Goal: Task Accomplishment & Management: Complete application form

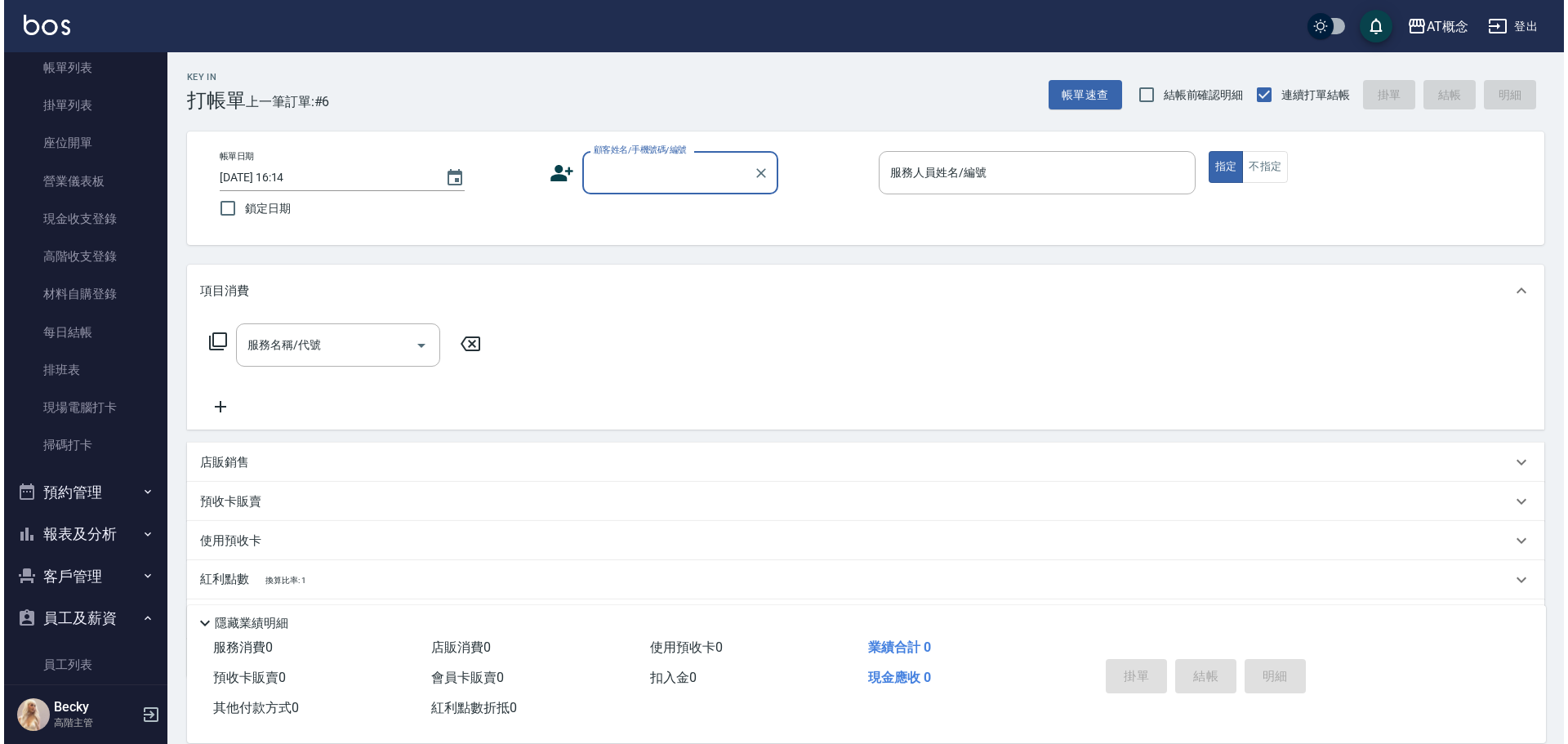
scroll to position [245, 0]
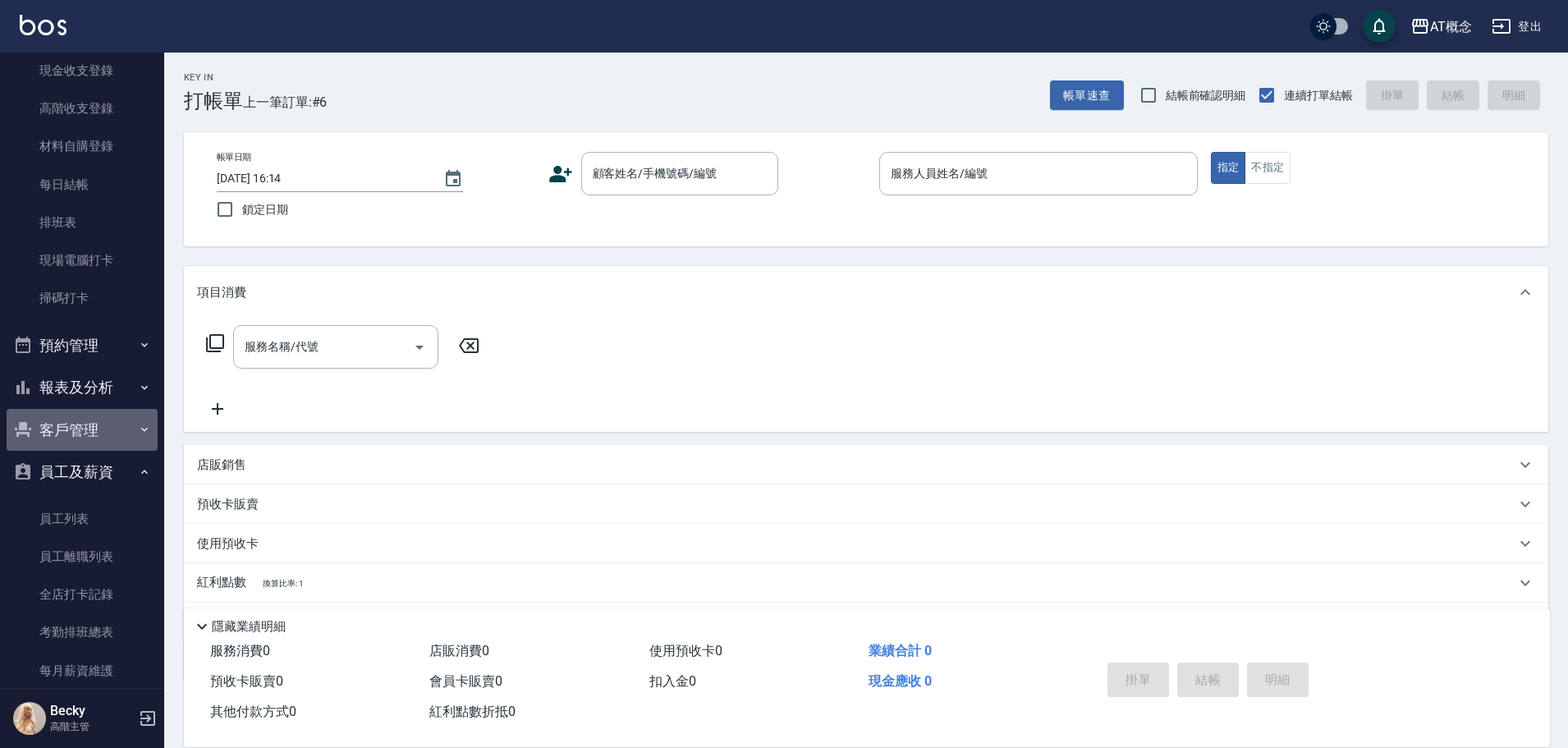
click at [87, 434] on button "客戶管理" at bounding box center [82, 429] width 151 height 43
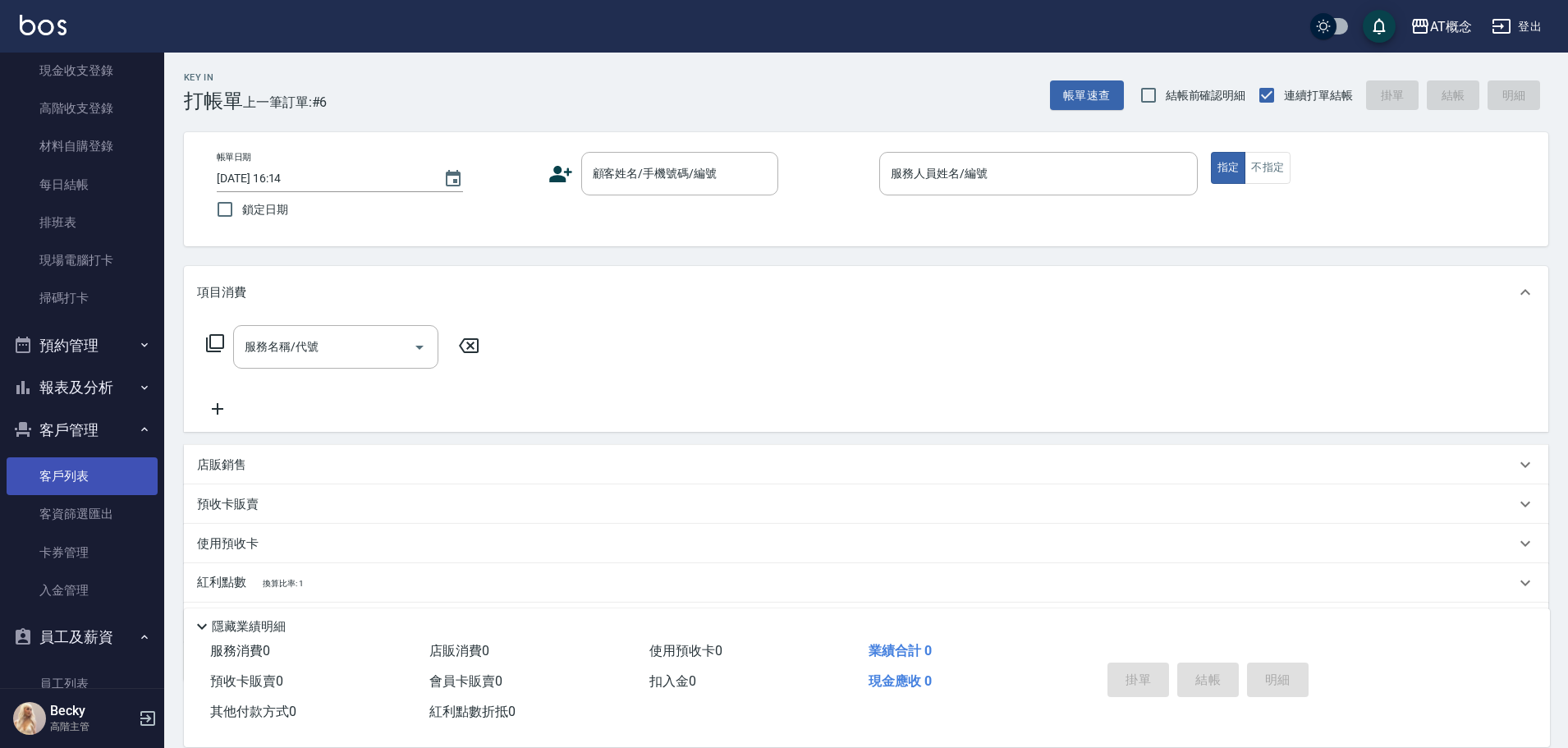
click at [91, 469] on link "客戶列表" at bounding box center [82, 477] width 151 height 38
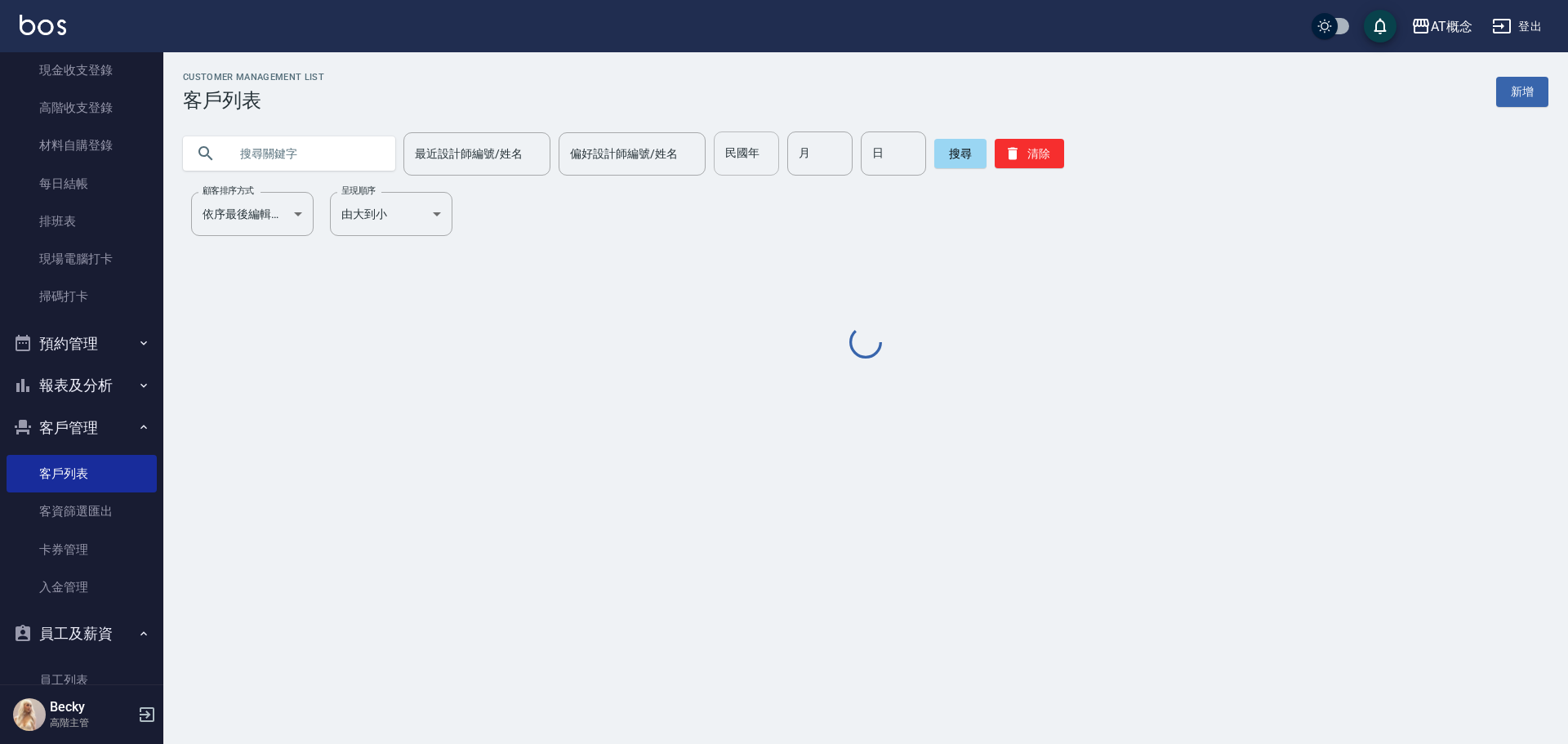
click at [761, 153] on input "民國年" at bounding box center [746, 153] width 65 height 44
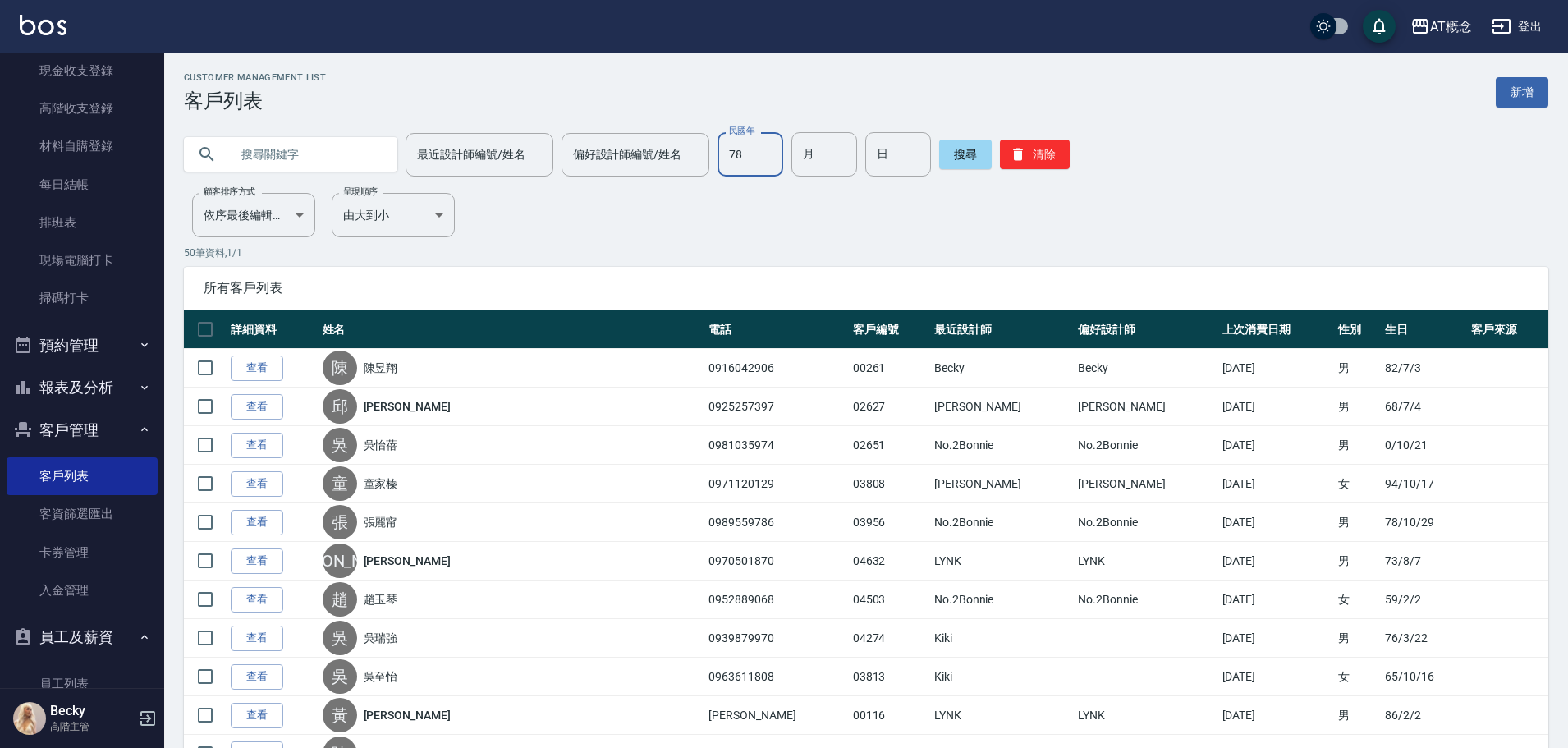
type input "78"
type input "11"
type input "04"
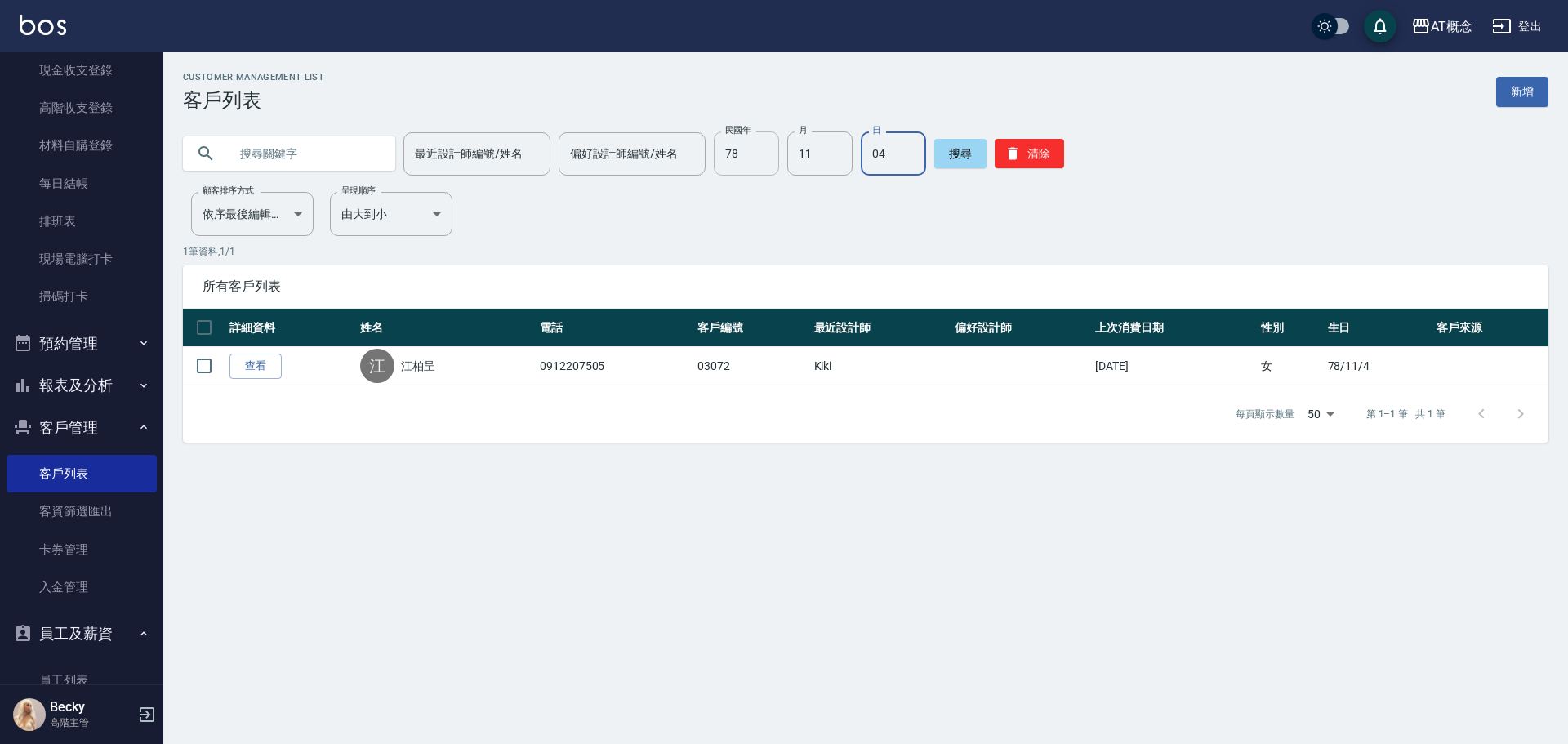
click at [736, 159] on input "78" at bounding box center [746, 153] width 65 height 44
type input "95"
type input "03"
type input "17"
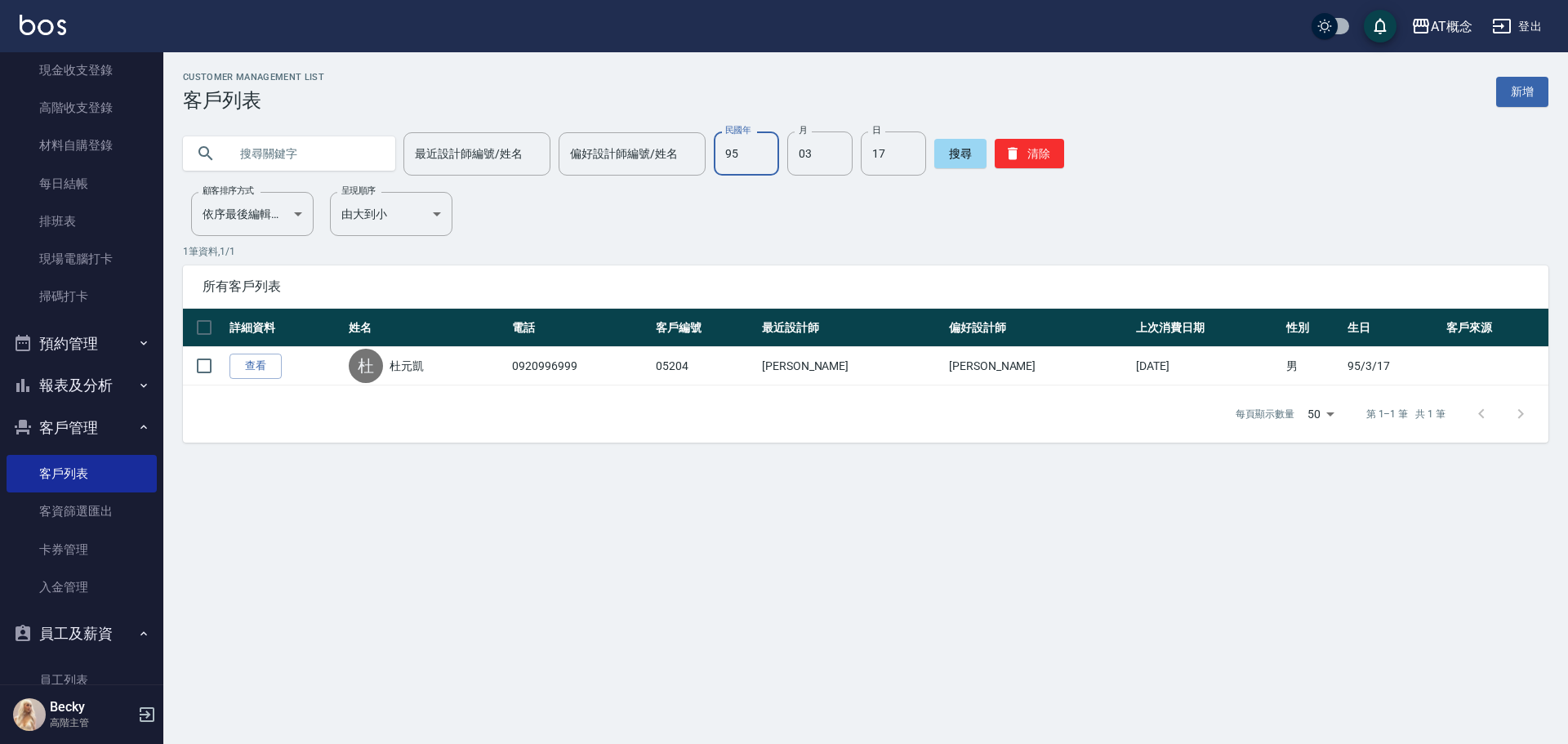
click at [754, 158] on input "95" at bounding box center [746, 153] width 65 height 44
type input "88"
type input "04"
type input "18"
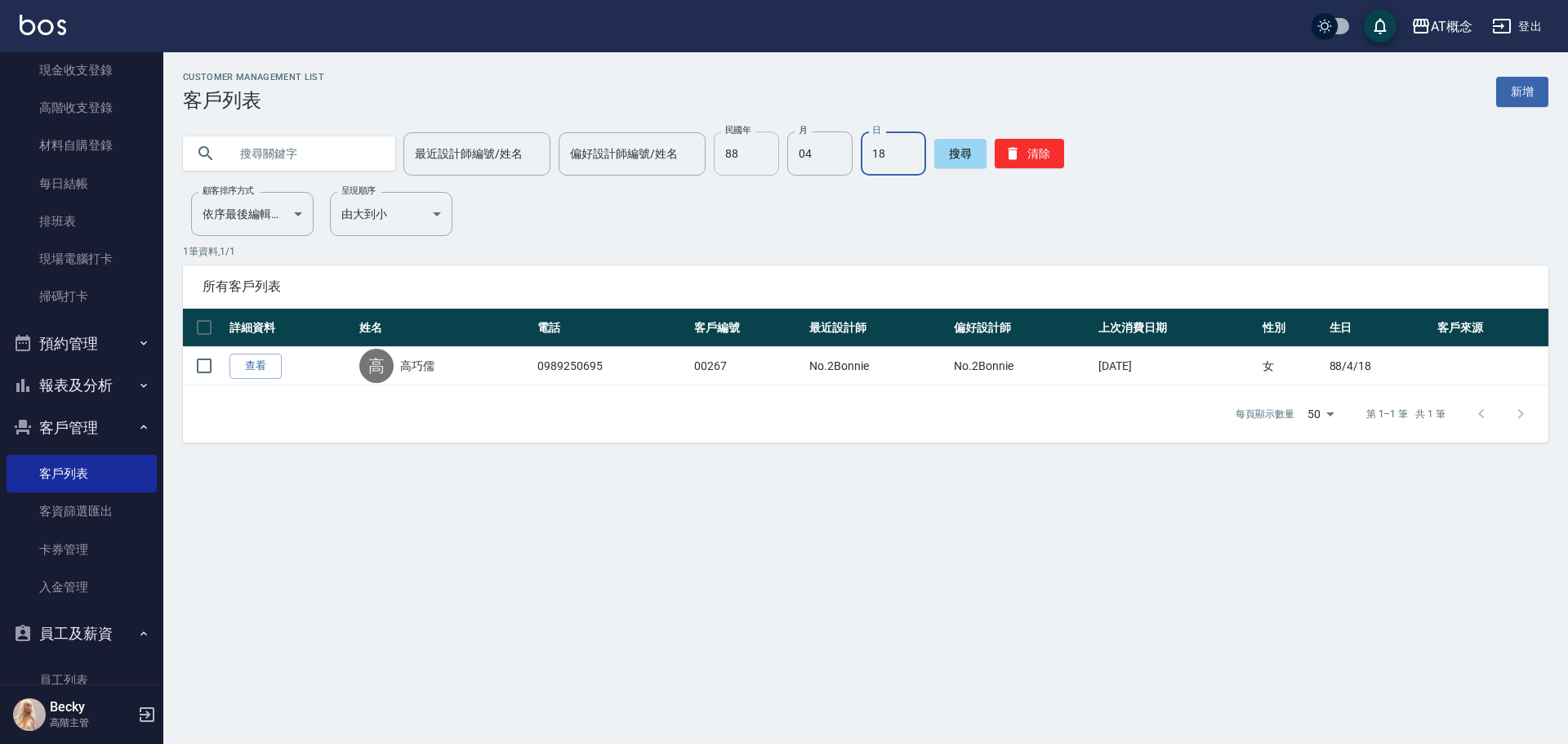
click at [755, 148] on input "88" at bounding box center [746, 153] width 65 height 44
type input "59"
type input "12"
type input "16"
click at [752, 147] on input "59" at bounding box center [746, 153] width 65 height 44
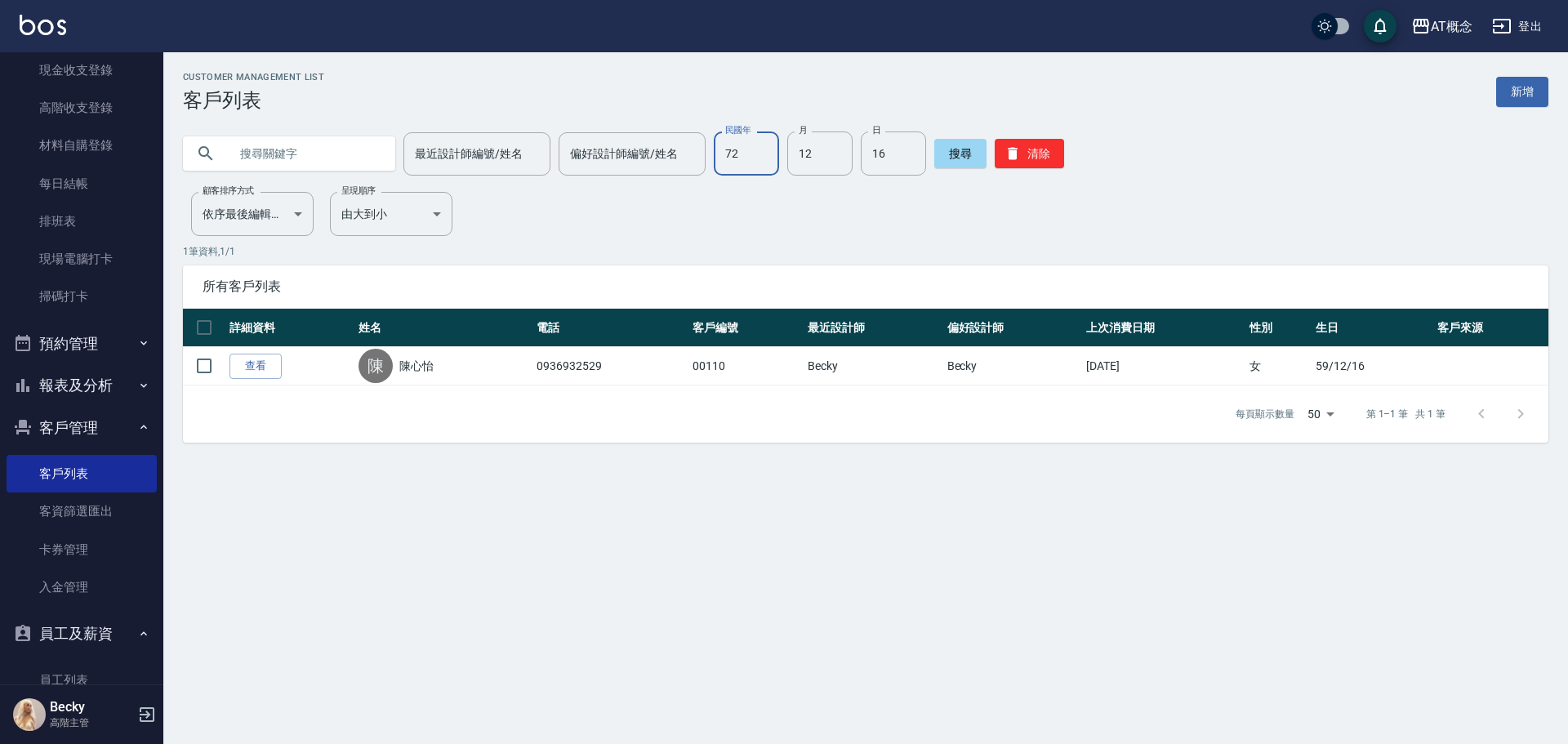
type input "72"
type input "11"
type input "27"
click at [1056, 158] on button "清除" at bounding box center [1030, 153] width 70 height 29
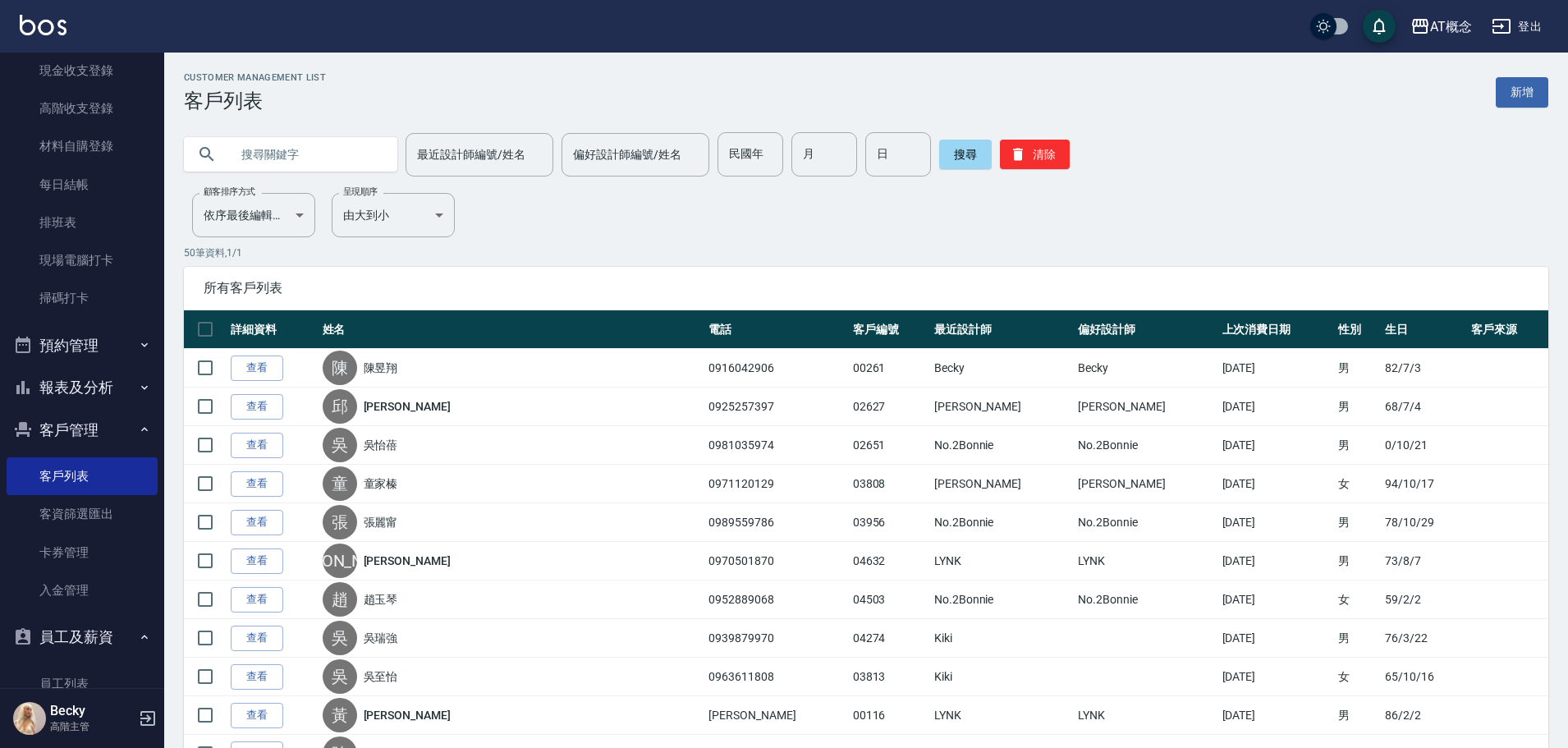
click at [233, 154] on input "text" at bounding box center [306, 154] width 154 height 44
type input "廖宥"
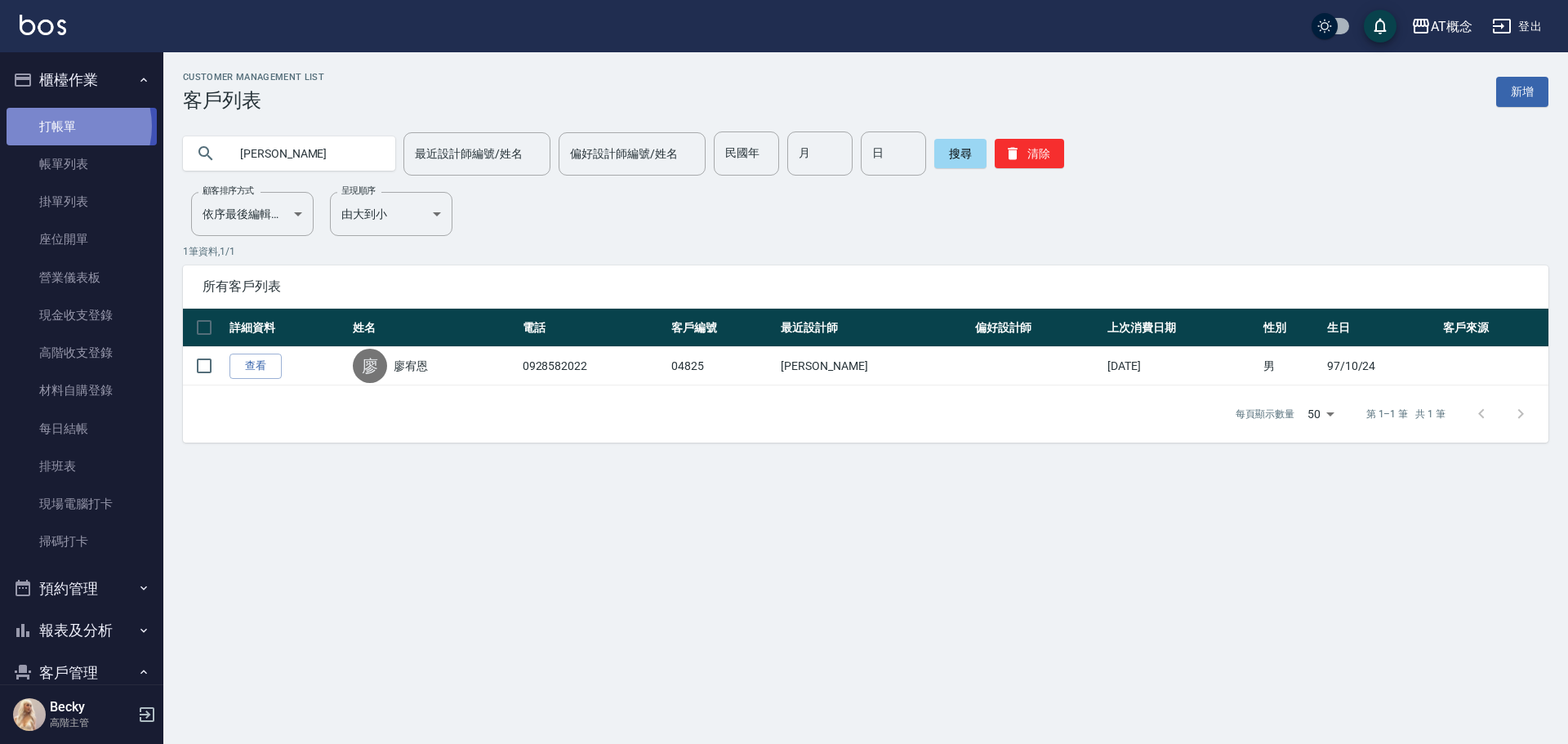
click at [65, 126] on link "打帳單" at bounding box center [82, 127] width 150 height 38
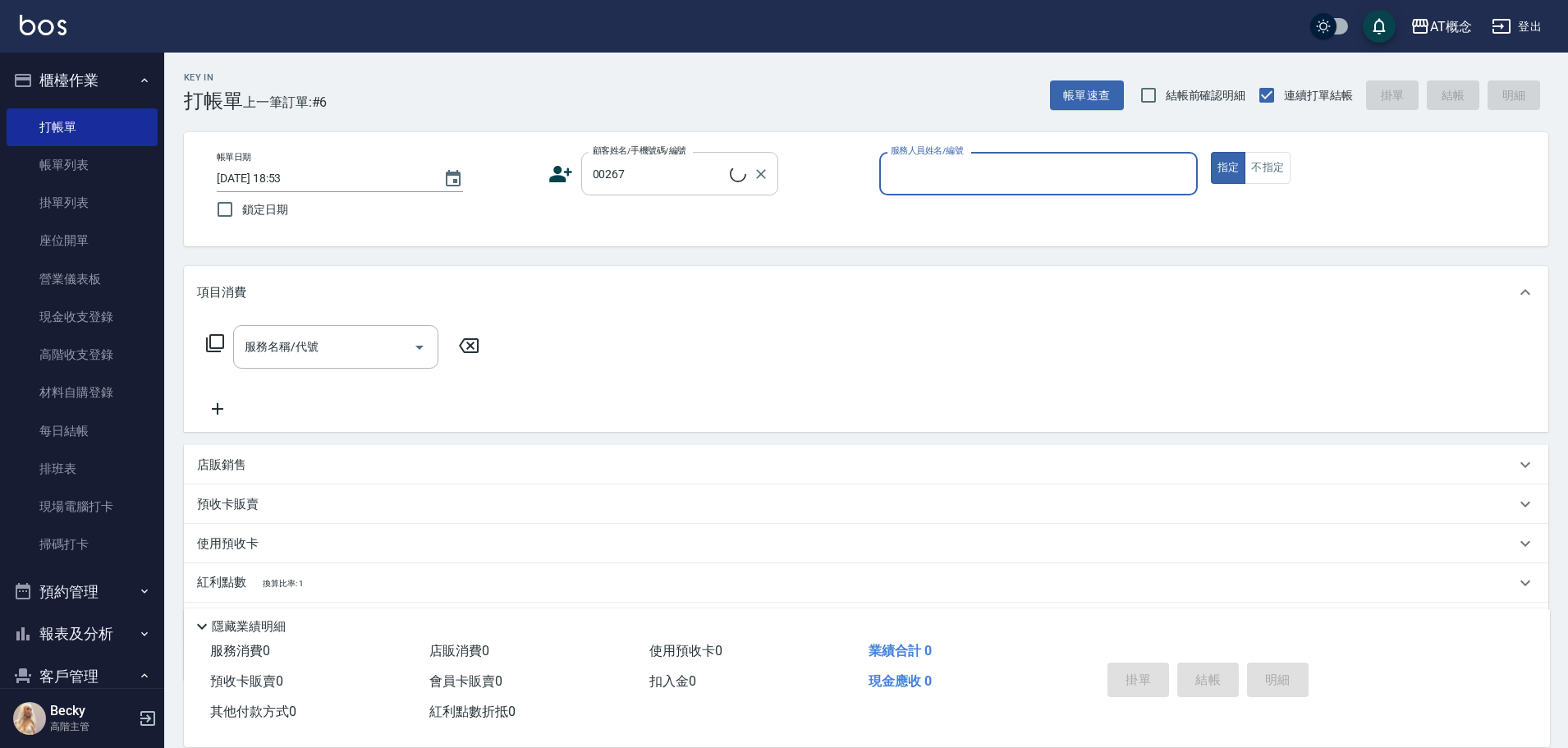
type input "高巧儒/0989250695/00267"
type input "邦妮-2"
click at [1211, 152] on button "指定" at bounding box center [1228, 168] width 35 height 32
type button "true"
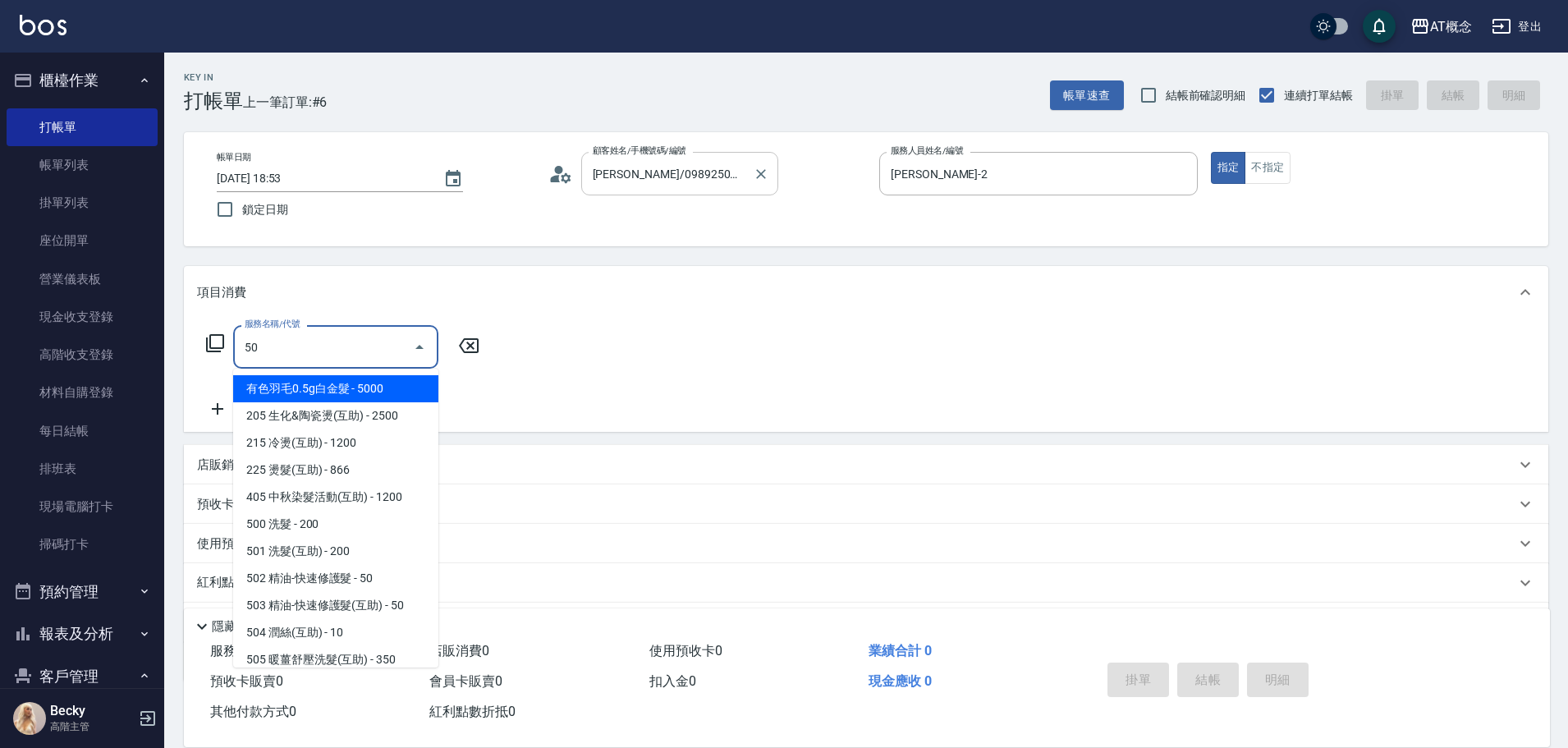
type input "501"
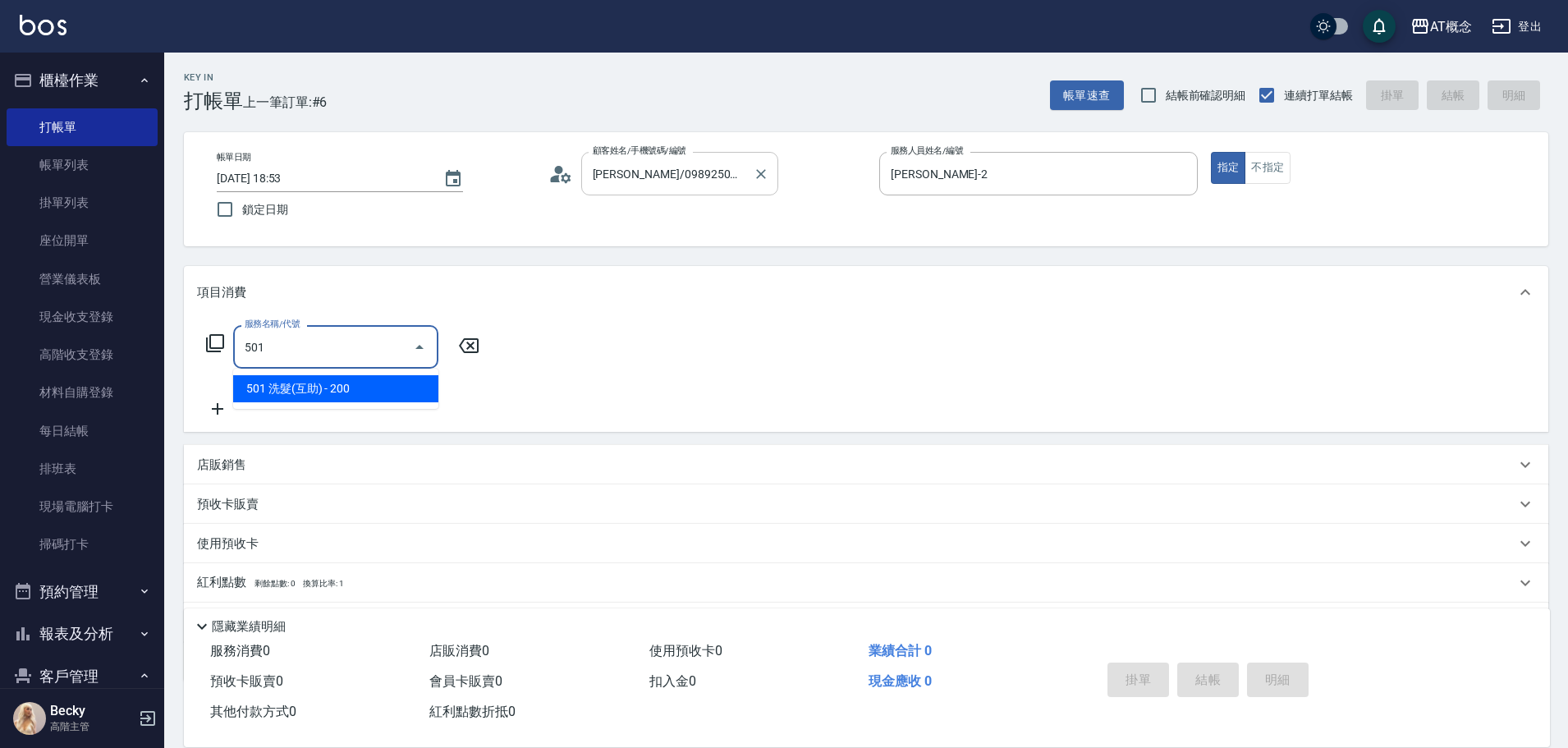
type input "20"
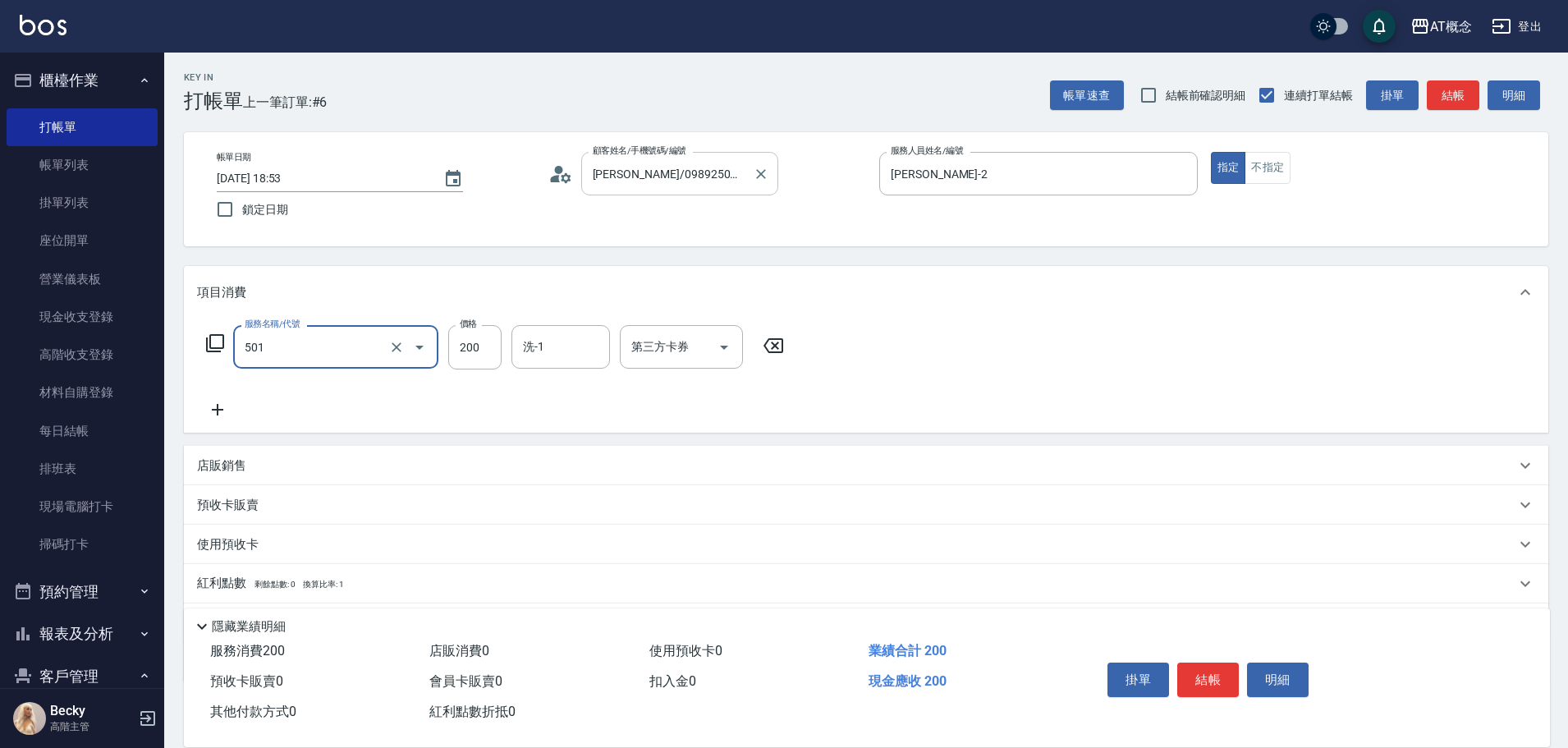
type input "501 洗髮(互助)(501)"
type input "0"
type input "25"
type input "20"
type input "250"
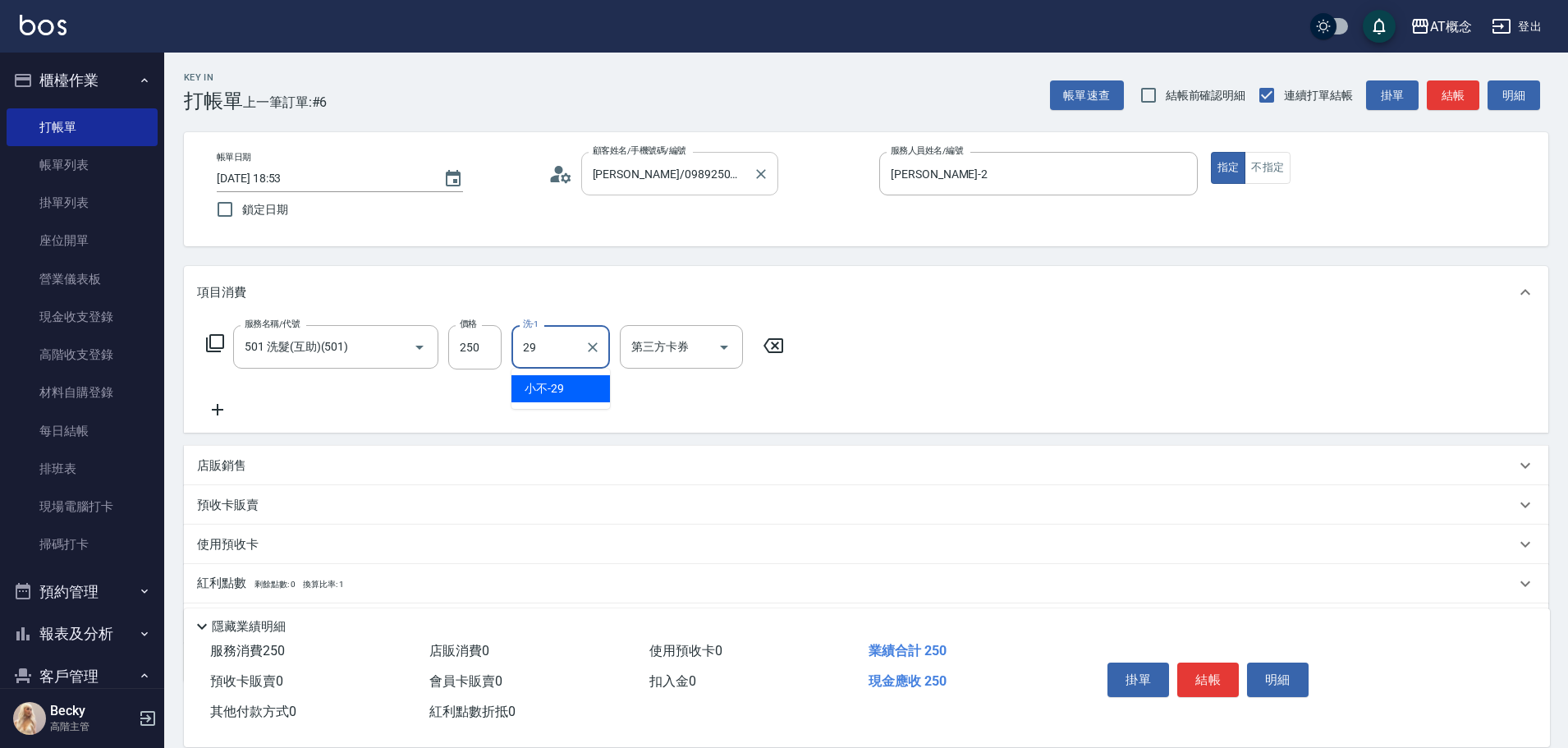
type input "小不-29"
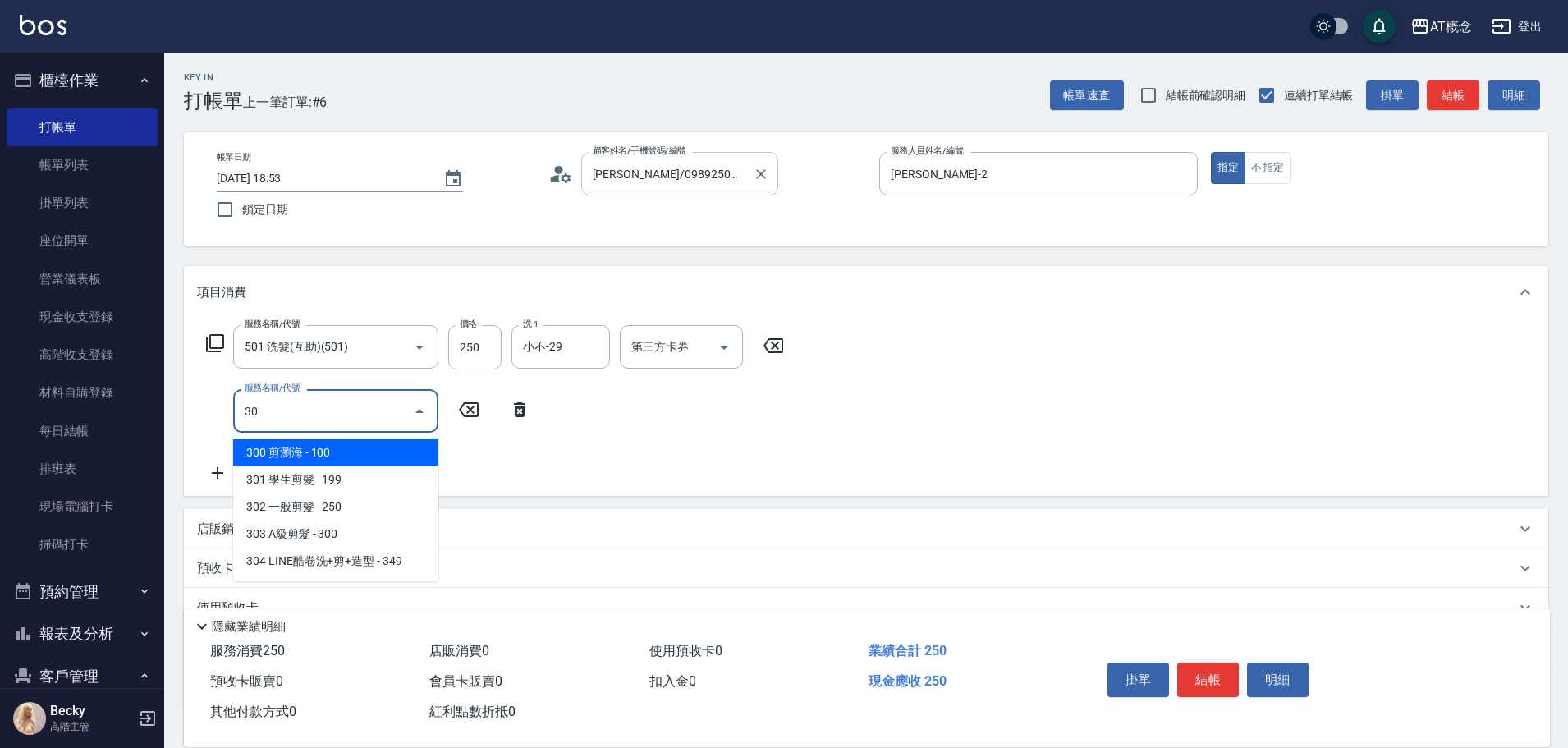
type input "303"
type input "50"
type input "303 A級剪髮(303)"
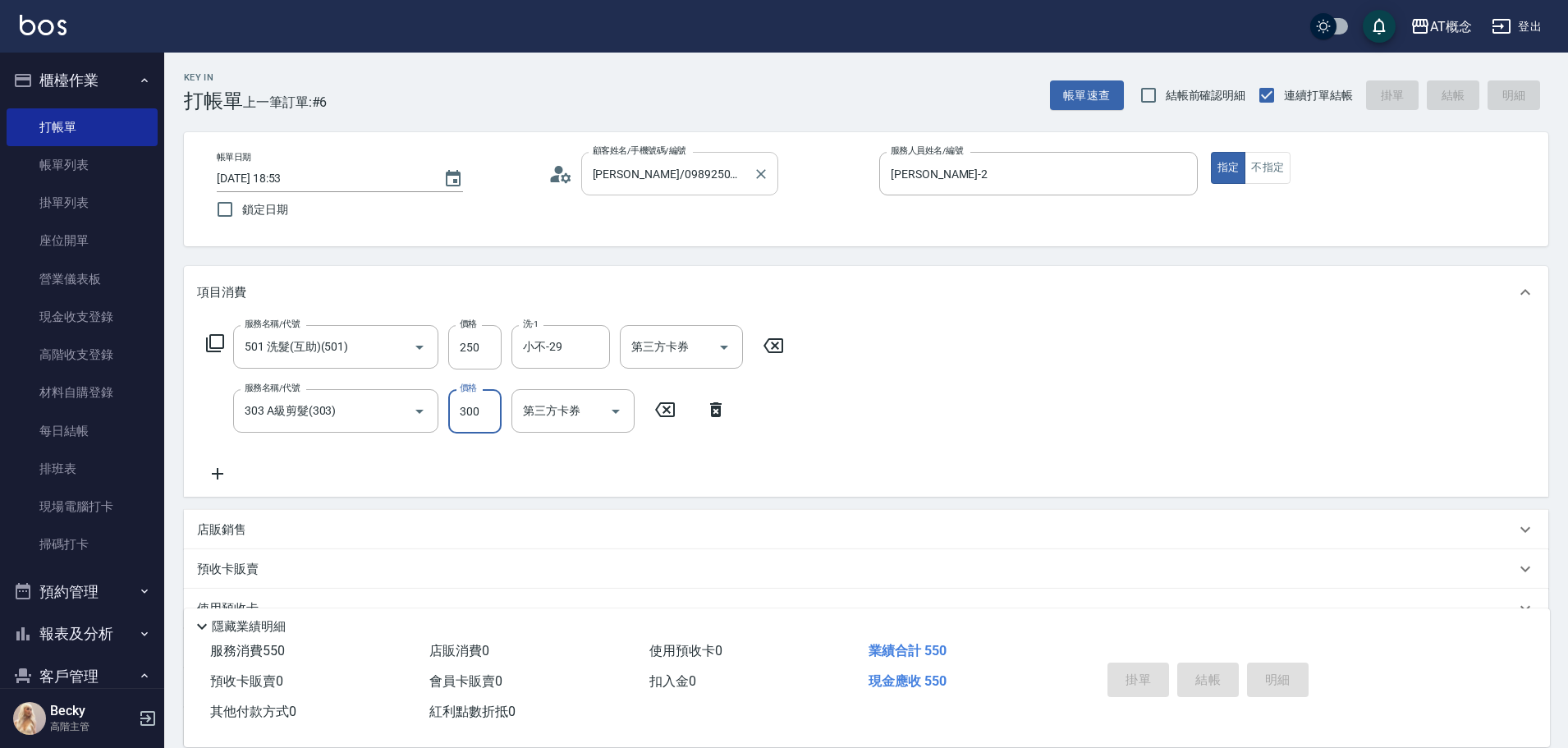
type input "2025/09/18 18:54"
type input "0"
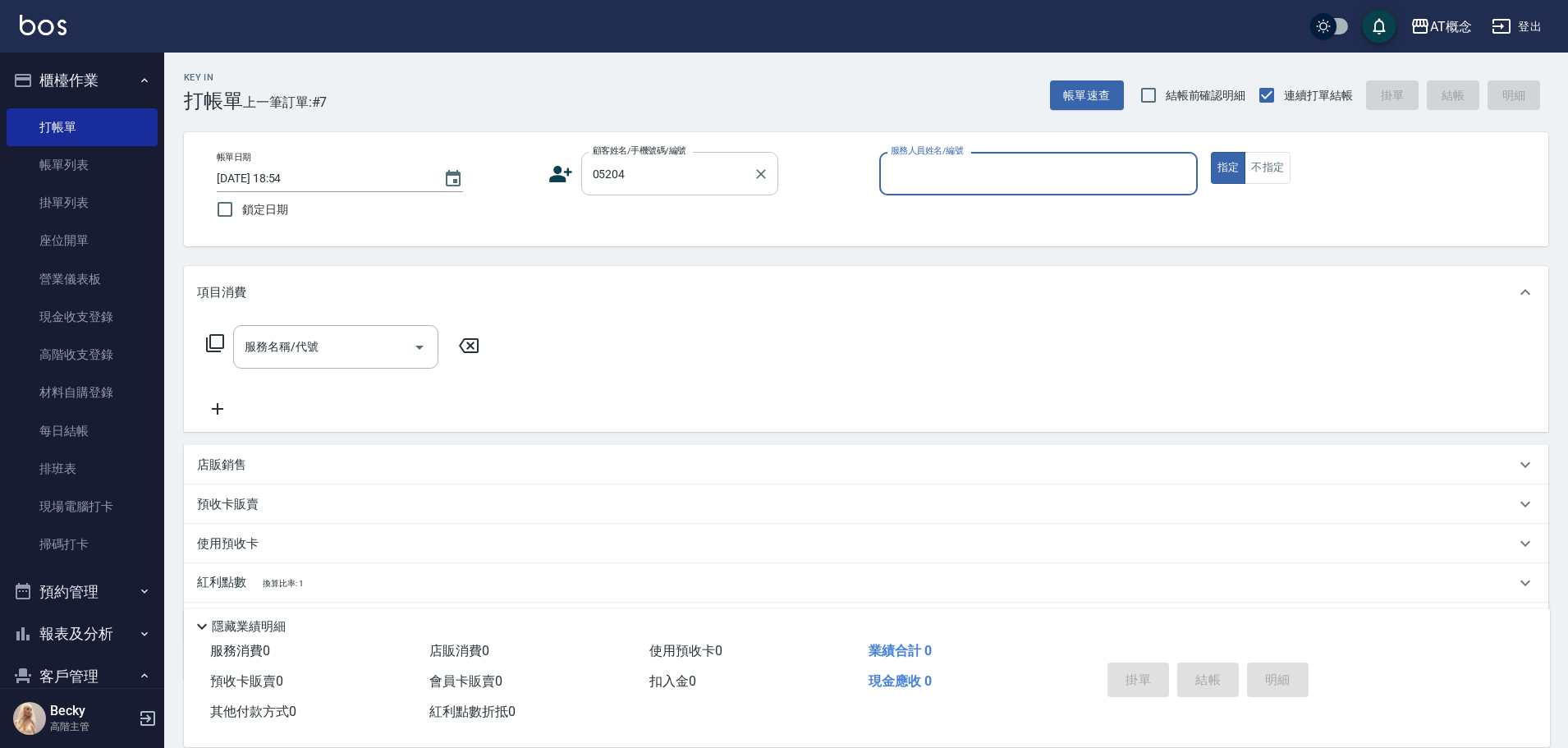
type input "杜元凱/0920996999/05204"
type input "Anson-3"
click at [1211, 152] on button "指定" at bounding box center [1228, 168] width 35 height 32
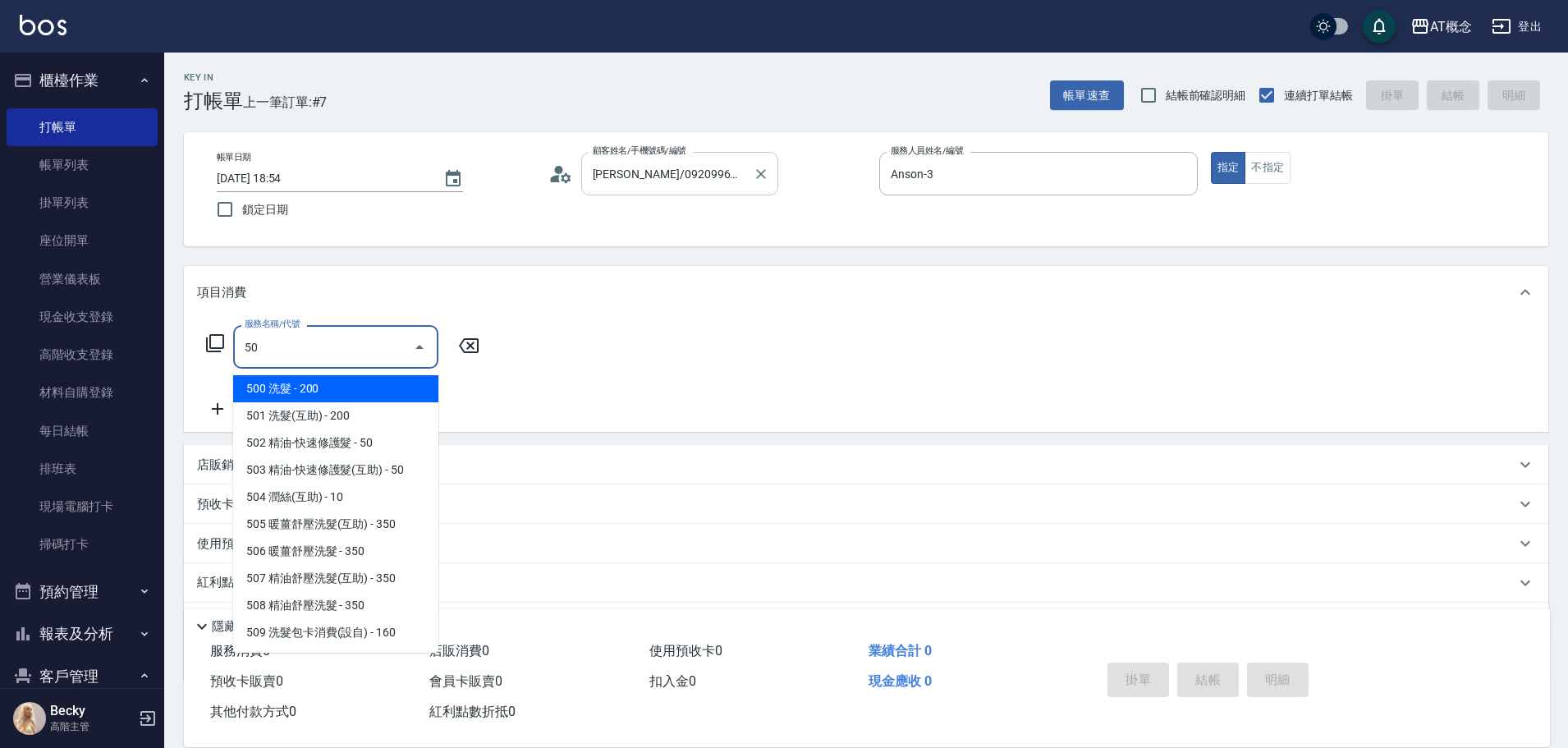
type input "501"
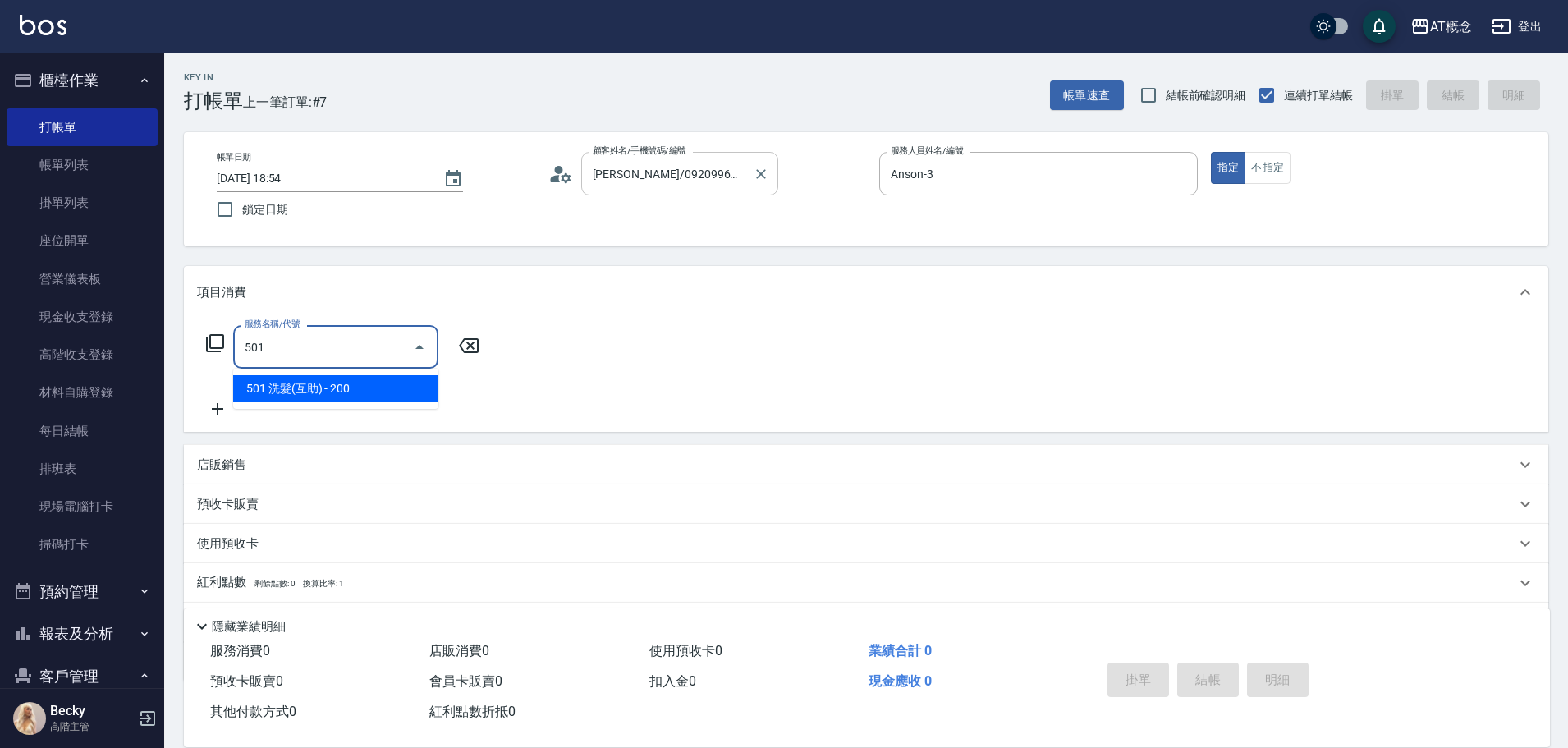
type input "20"
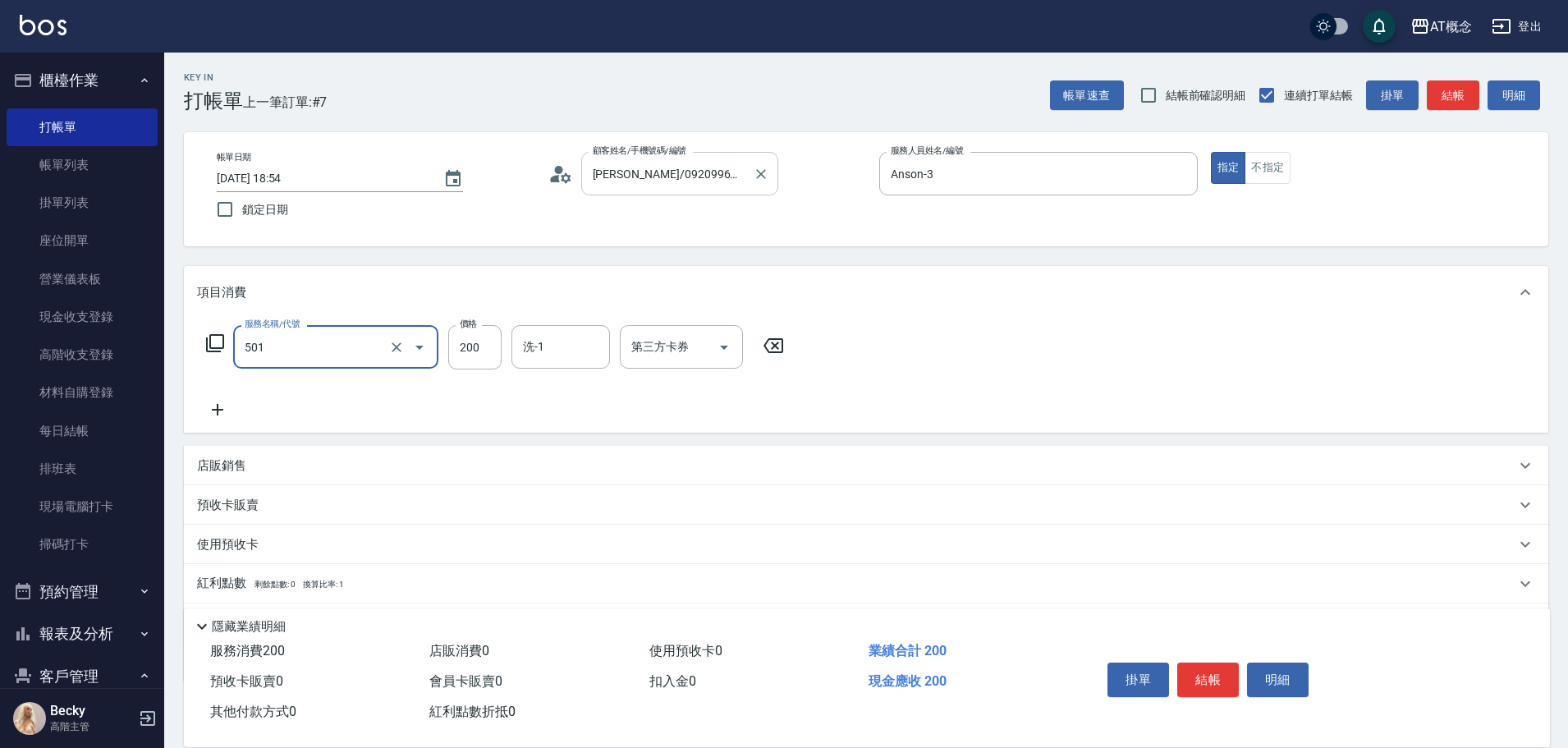
type input "501 洗髮(互助)(501)"
type input "0"
type input "25"
type input "20"
type input "250"
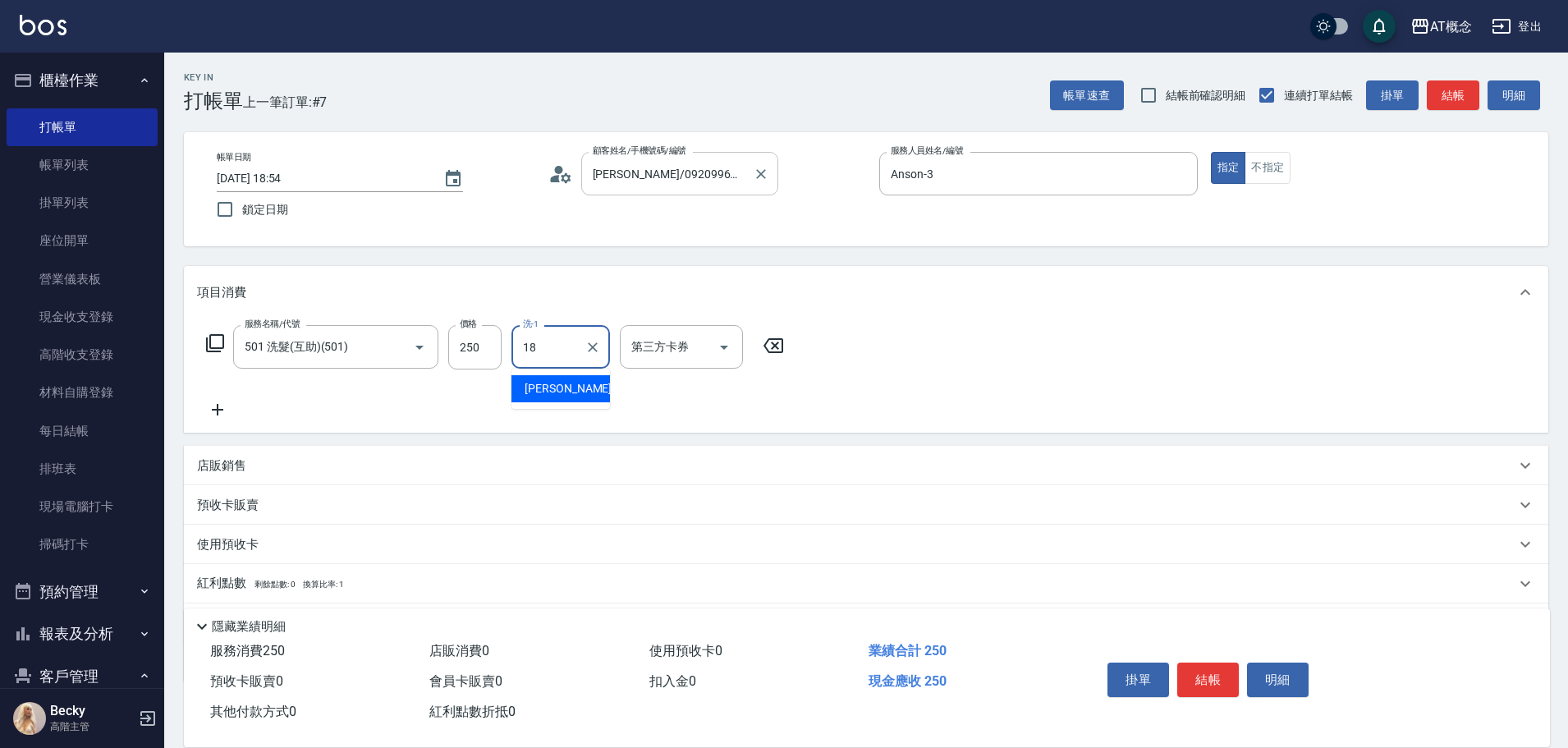
type input "Dan-18"
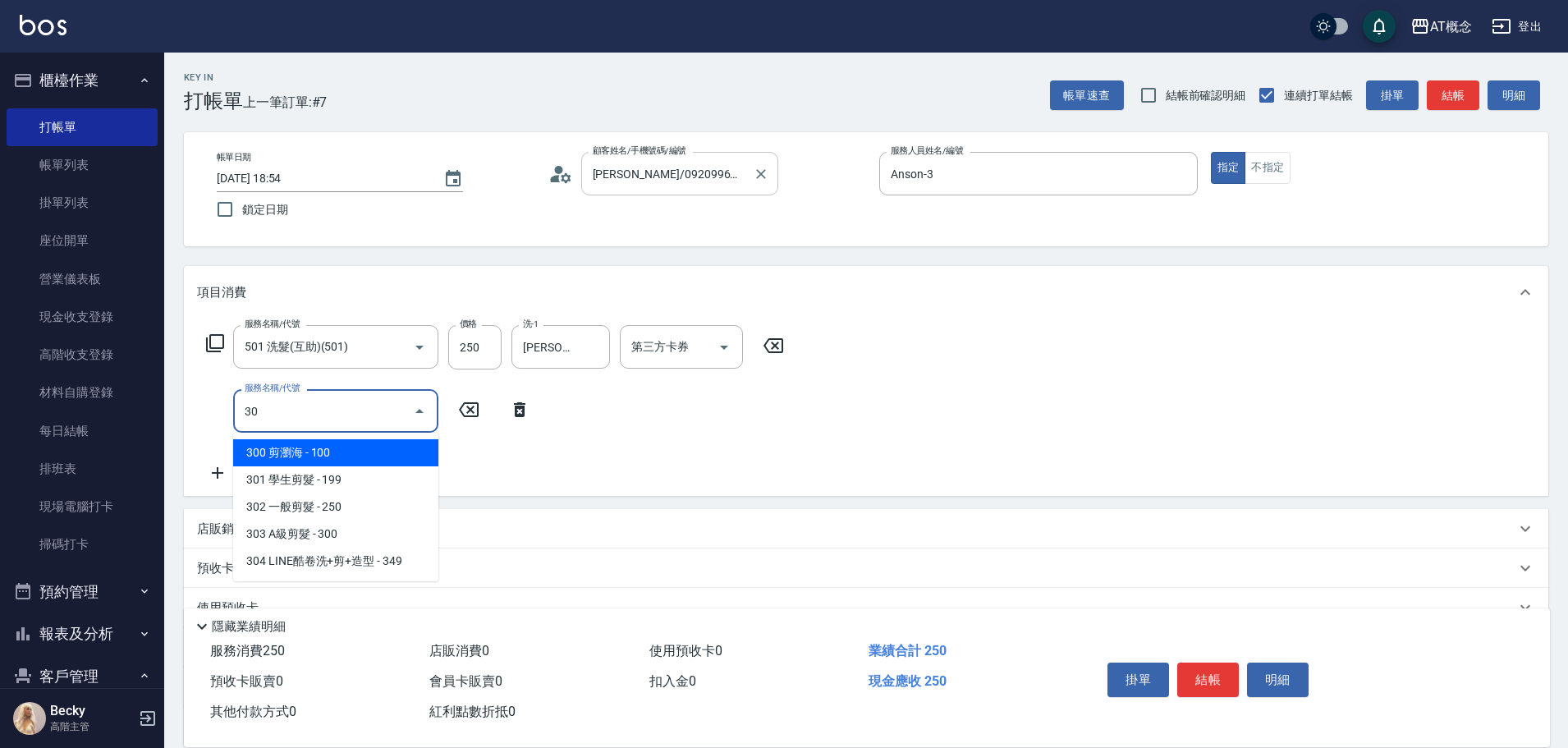
type input "303"
type input "50"
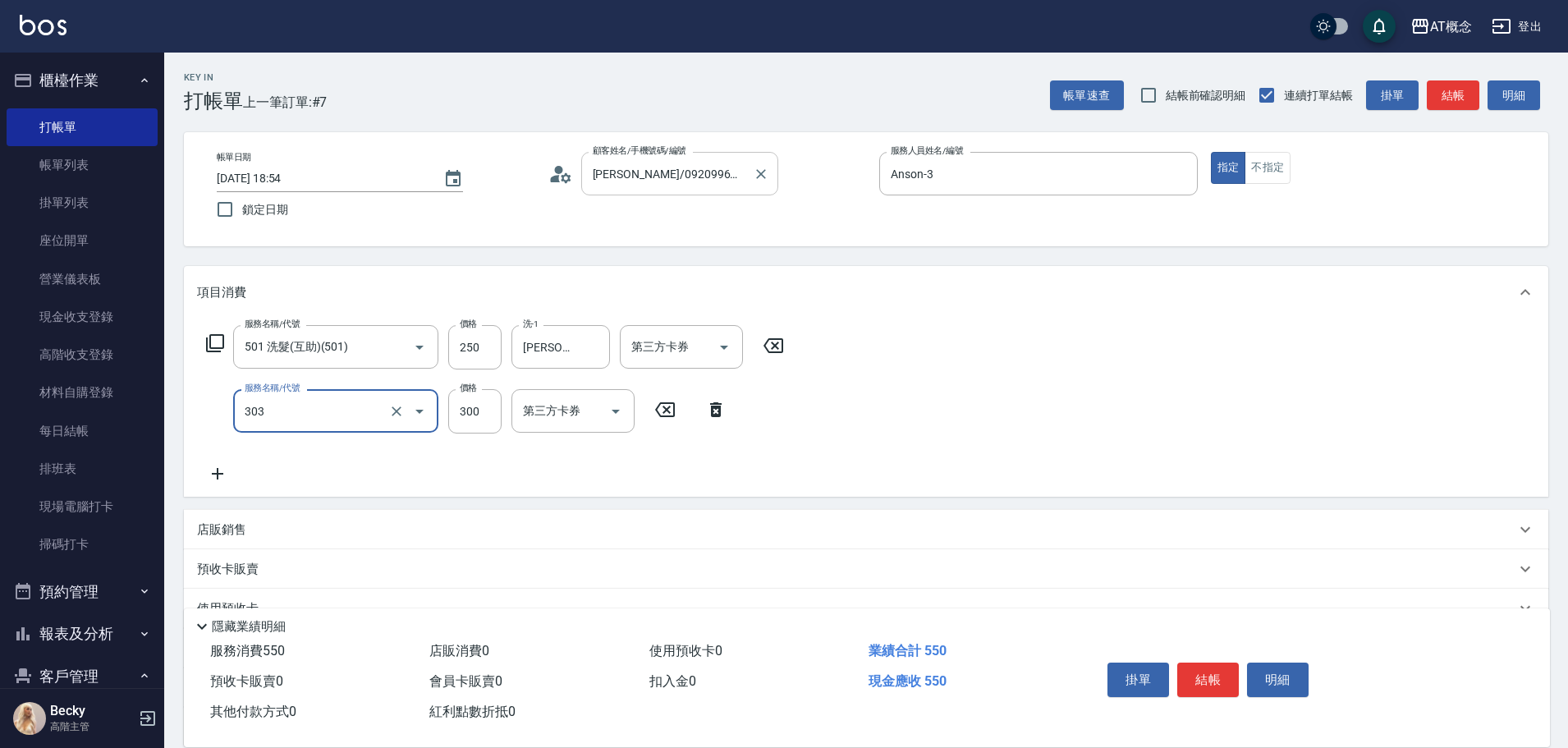
type input "303 A級剪髮(303)"
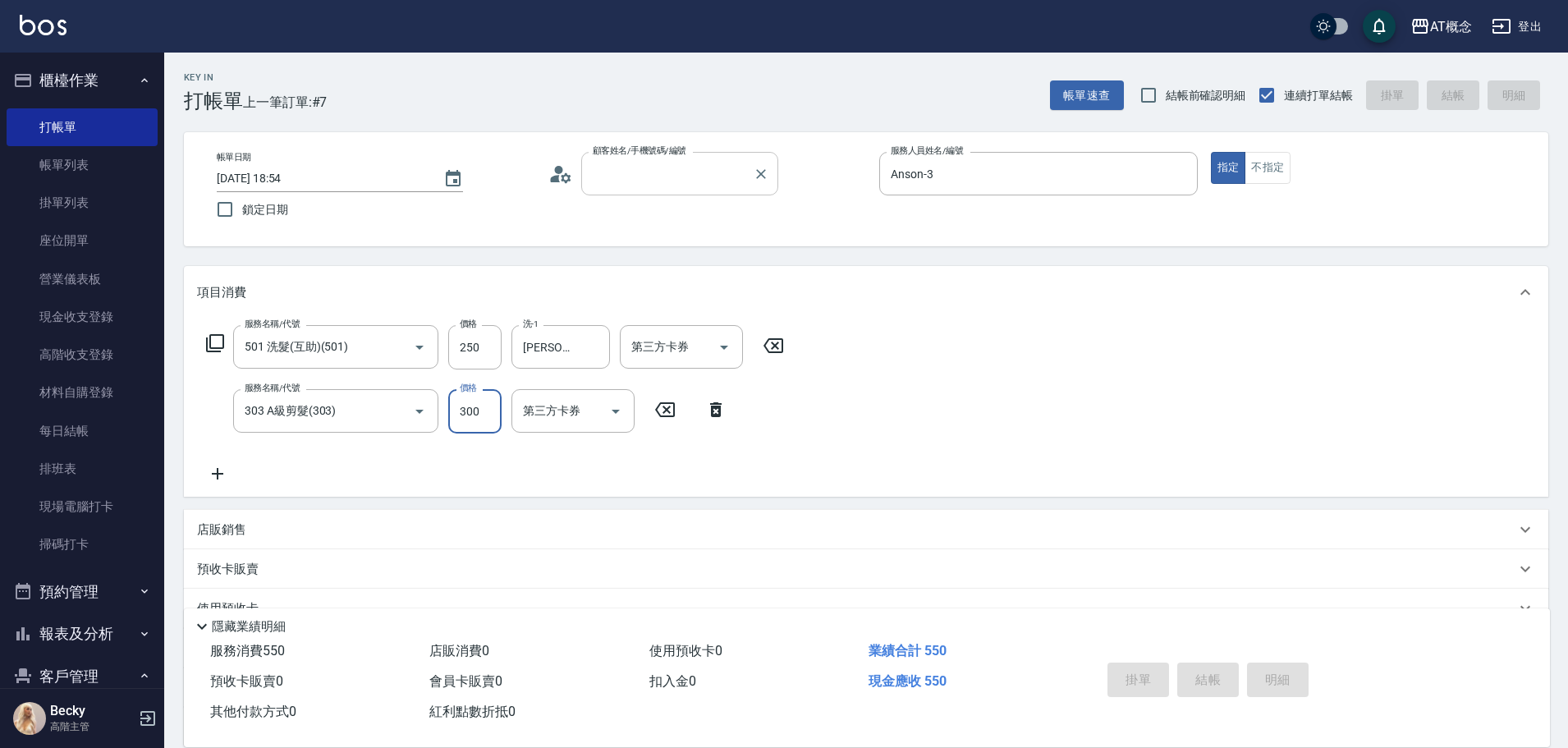
type input "0"
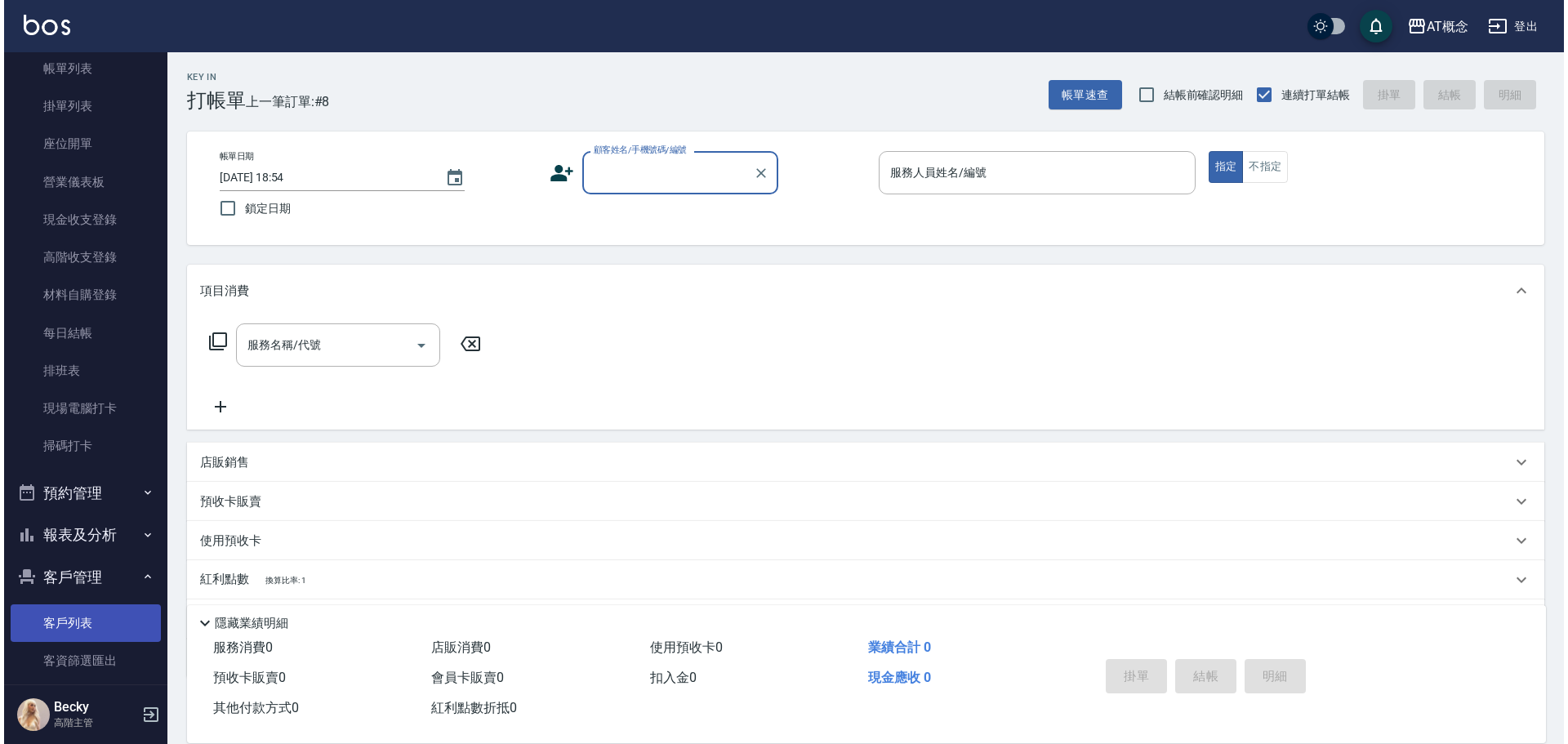
scroll to position [245, 0]
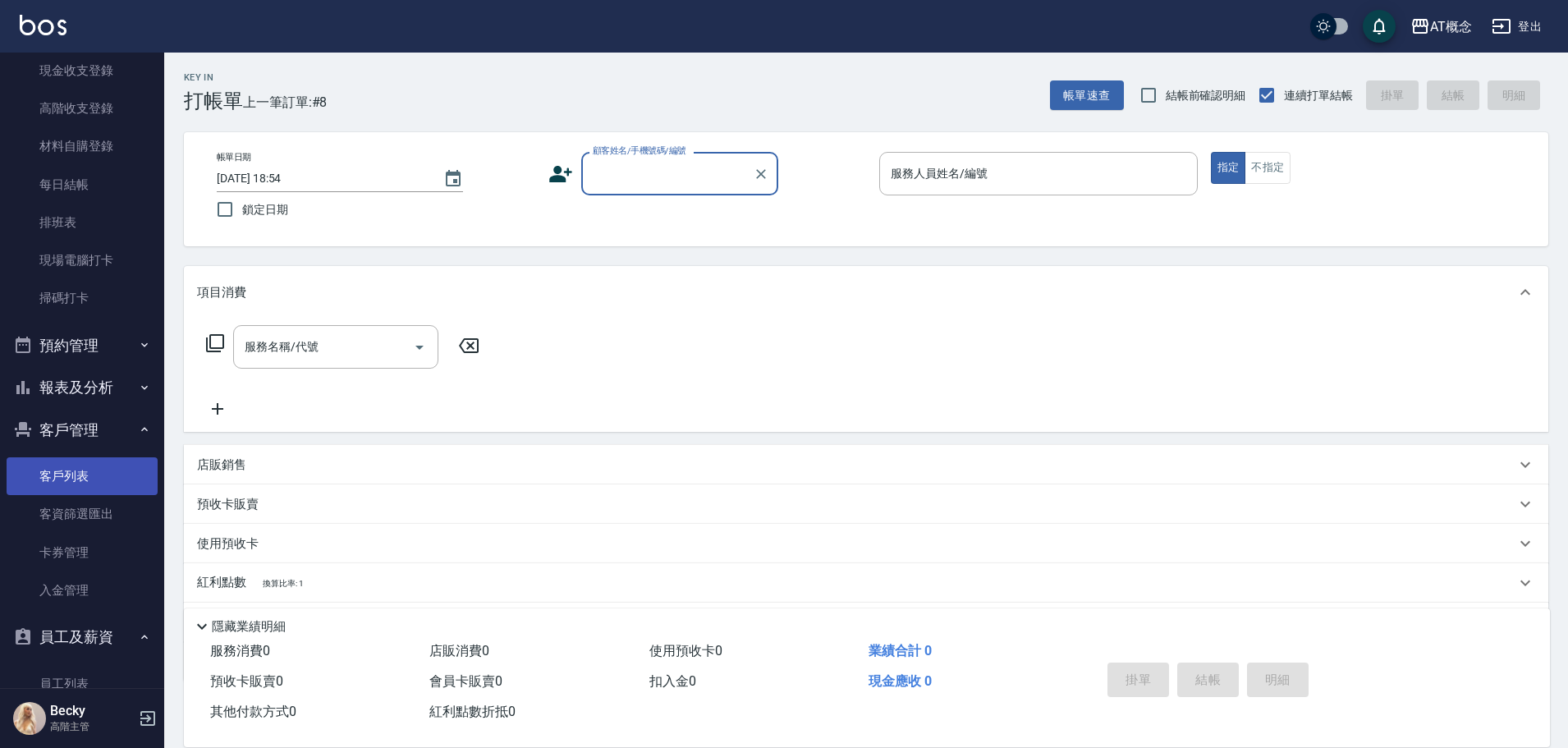
click at [84, 472] on link "客戶列表" at bounding box center [82, 477] width 151 height 38
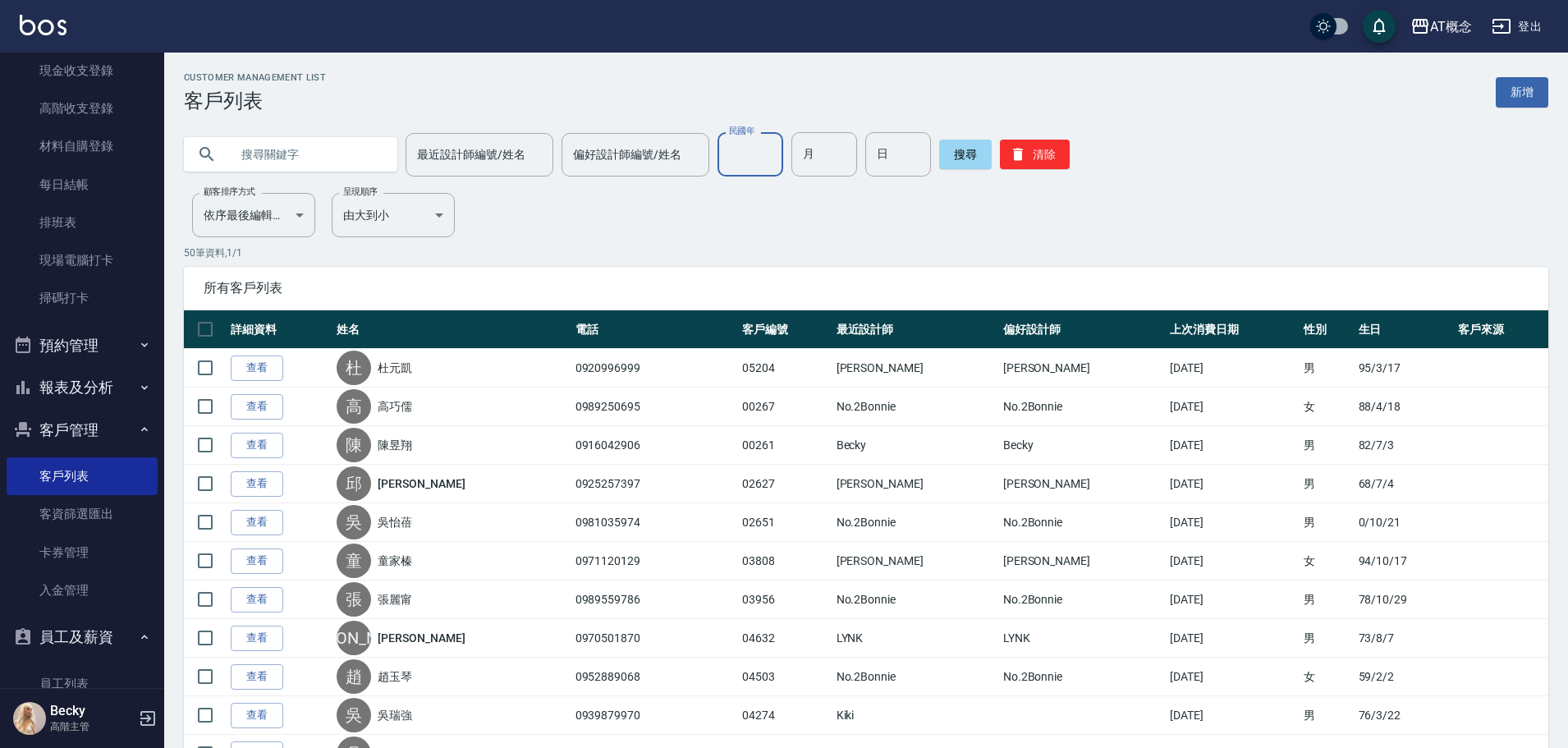
click at [722, 163] on input "民國年" at bounding box center [750, 154] width 65 height 44
type input "94"
type input "08"
type input "12"
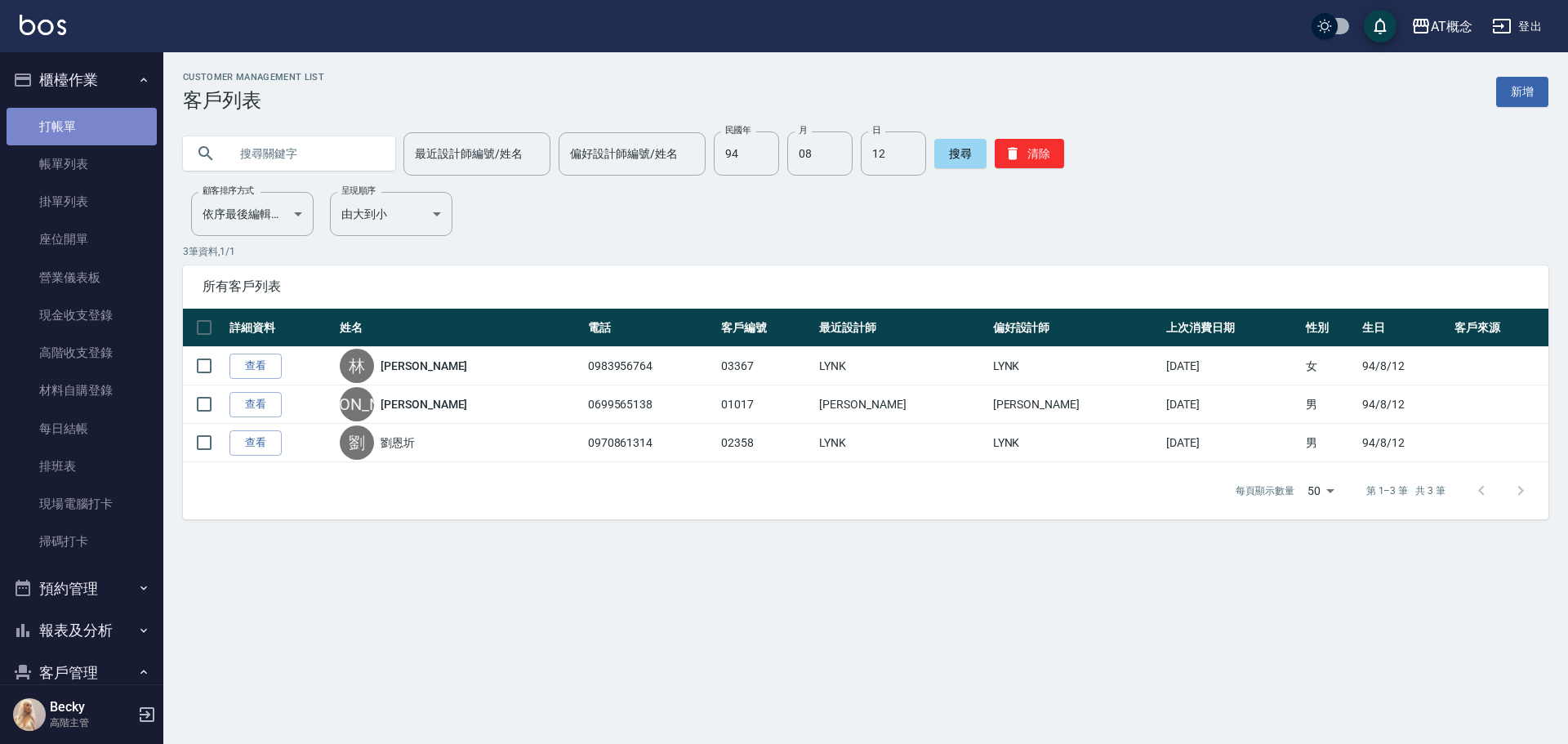
click at [86, 120] on link "打帳單" at bounding box center [82, 127] width 150 height 38
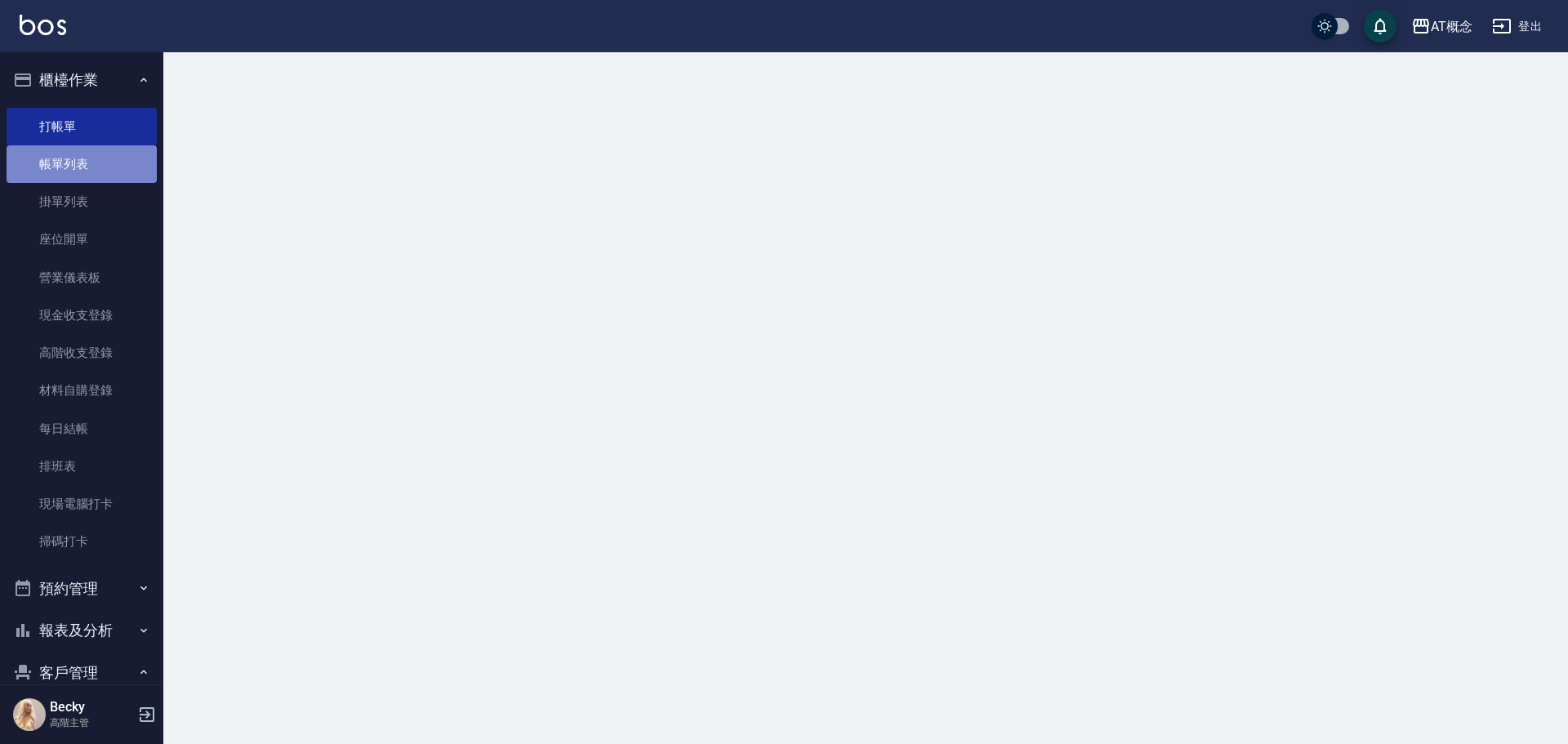
click at [90, 168] on link "帳單列表" at bounding box center [82, 165] width 150 height 38
click at [71, 119] on link "打帳單" at bounding box center [82, 127] width 150 height 38
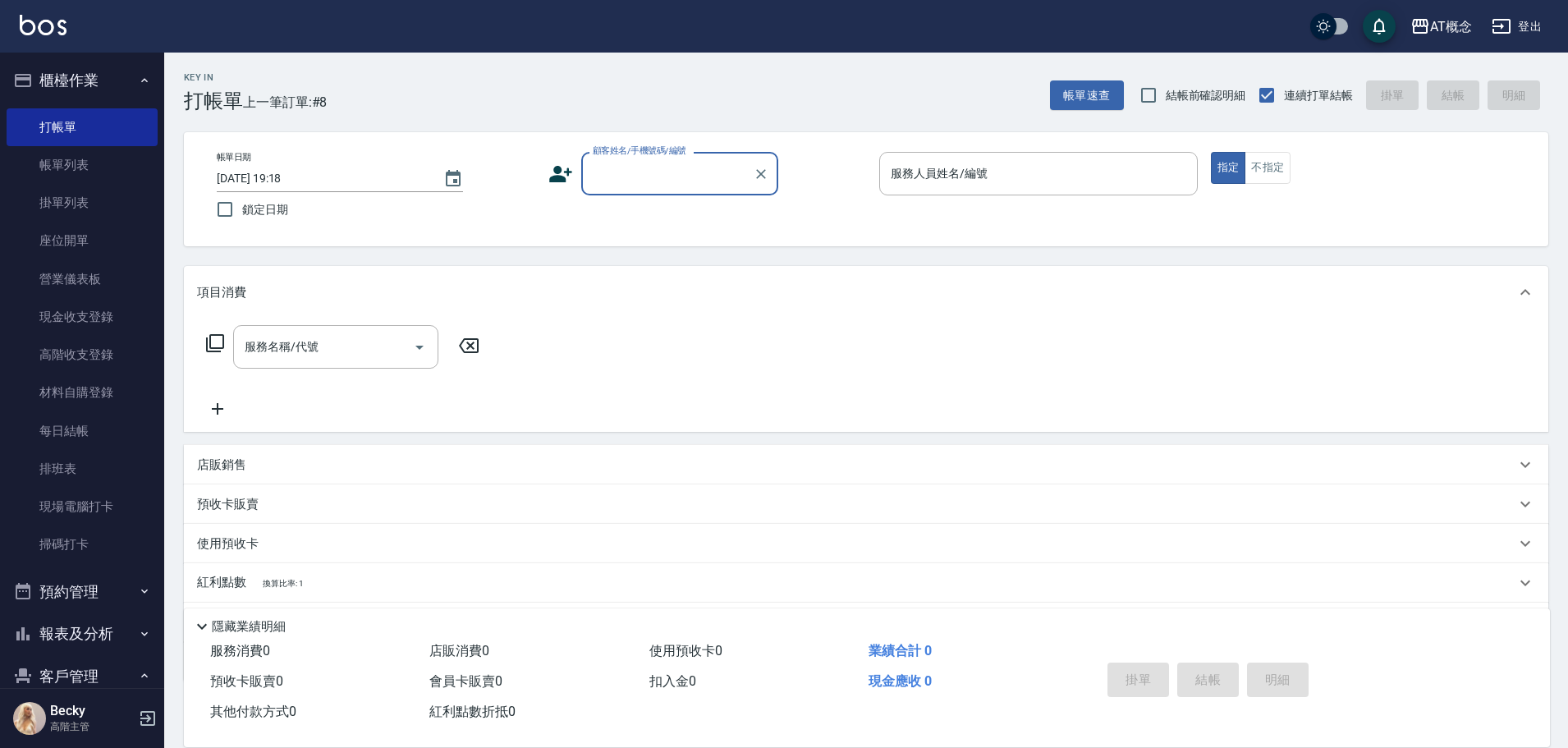
click at [620, 167] on input "顧客姓名/手機號碼/編號" at bounding box center [667, 173] width 158 height 28
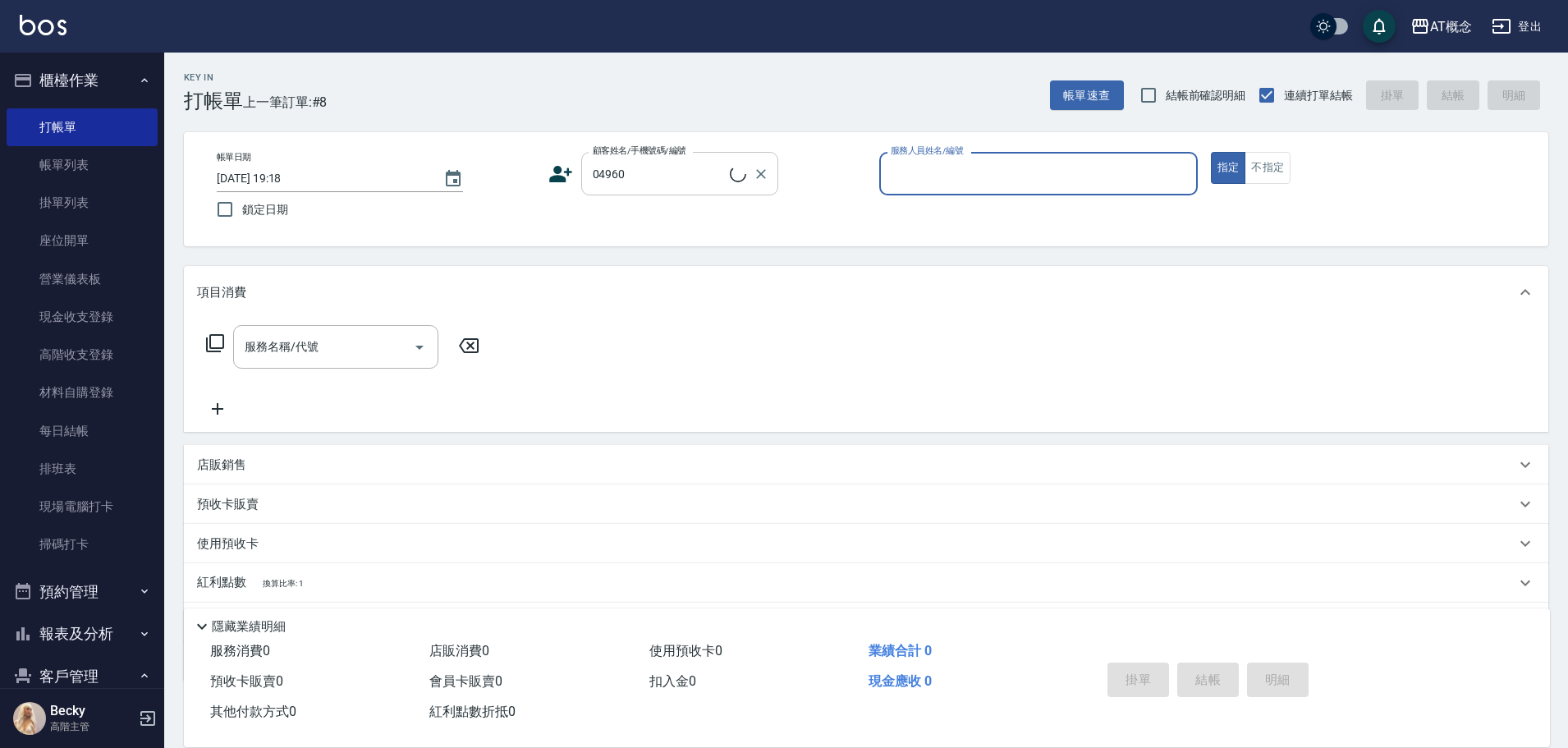
type input "謝欣佩/0983762313/04960"
type input "邦妮-2"
click at [1211, 152] on button "指定" at bounding box center [1228, 168] width 35 height 32
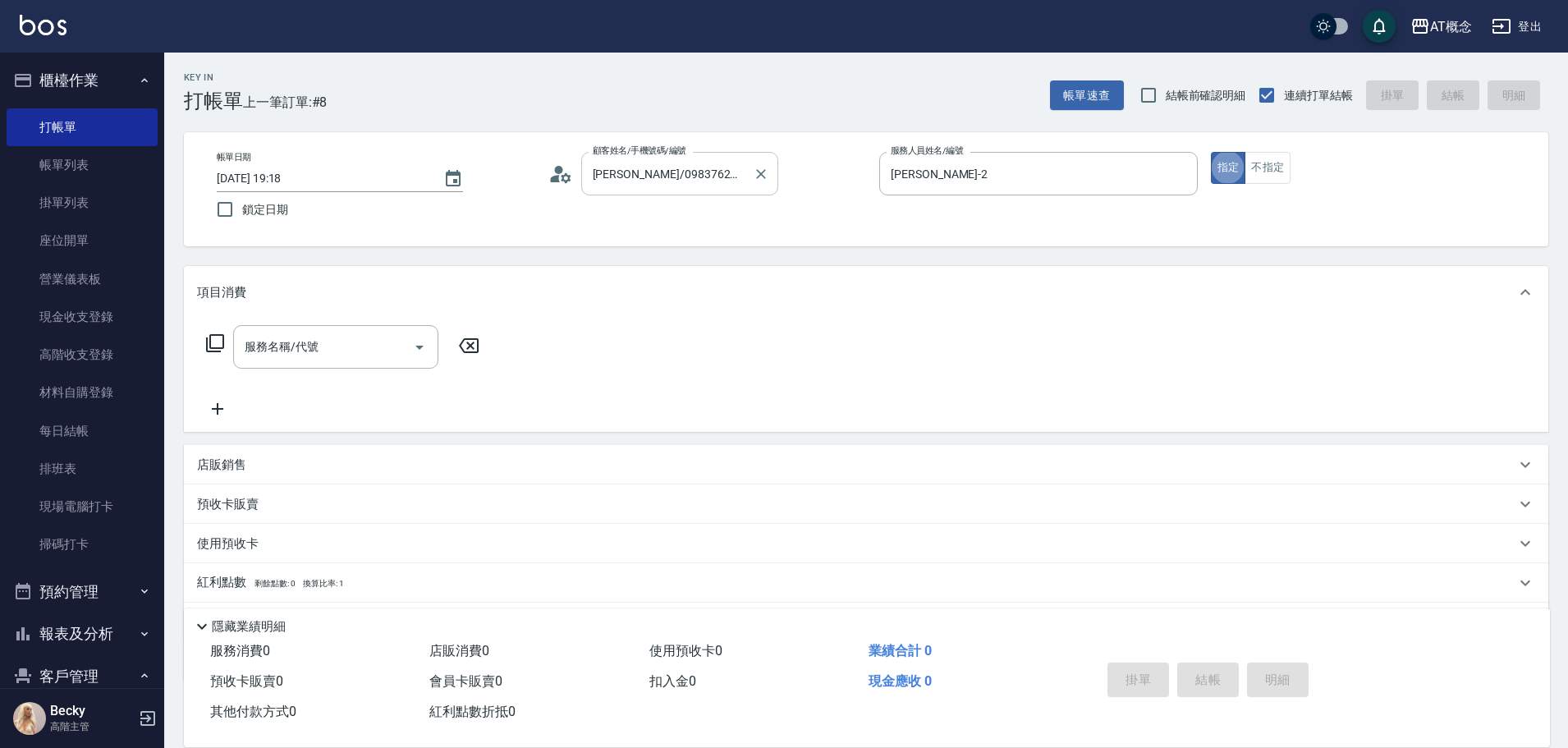
type button "true"
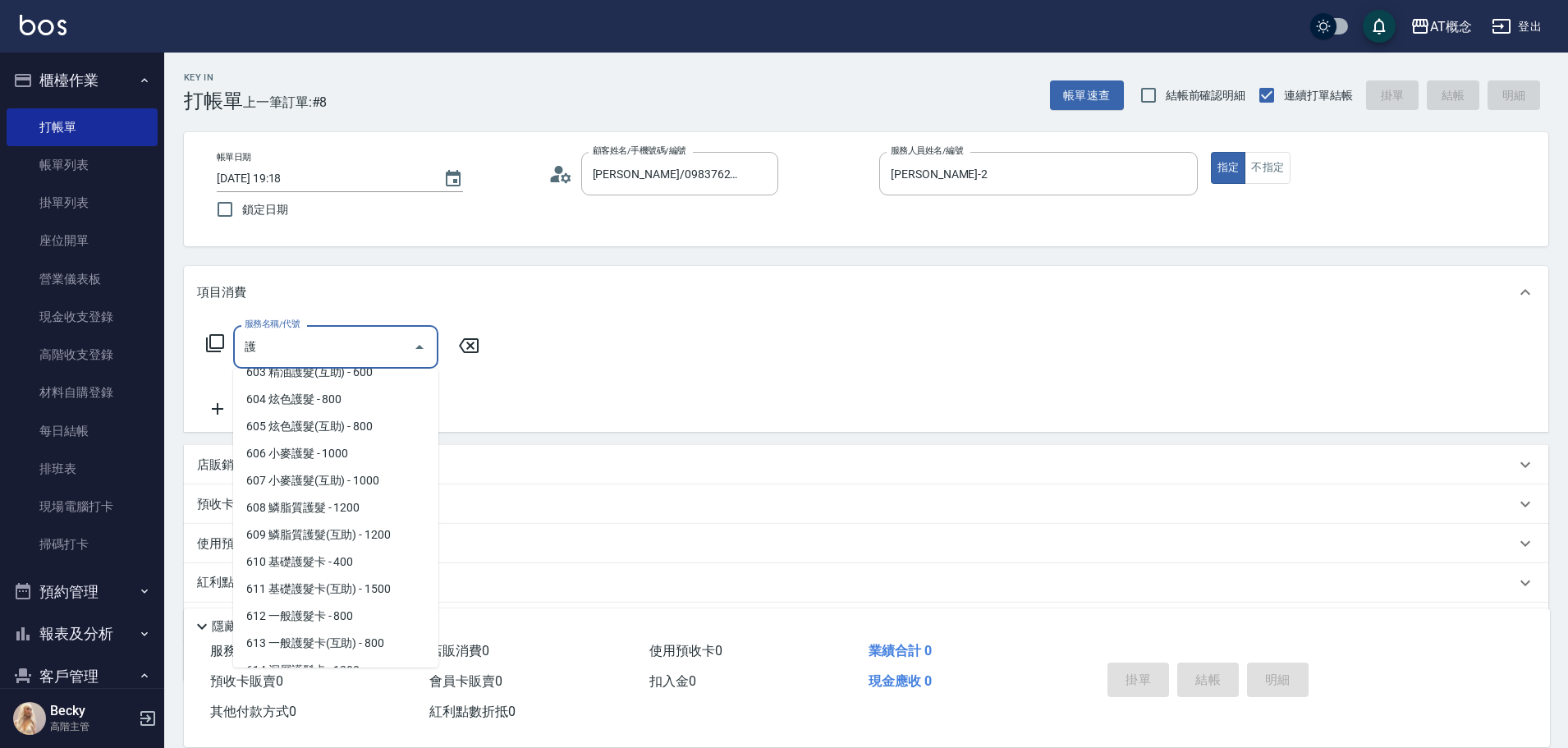
scroll to position [165, 0]
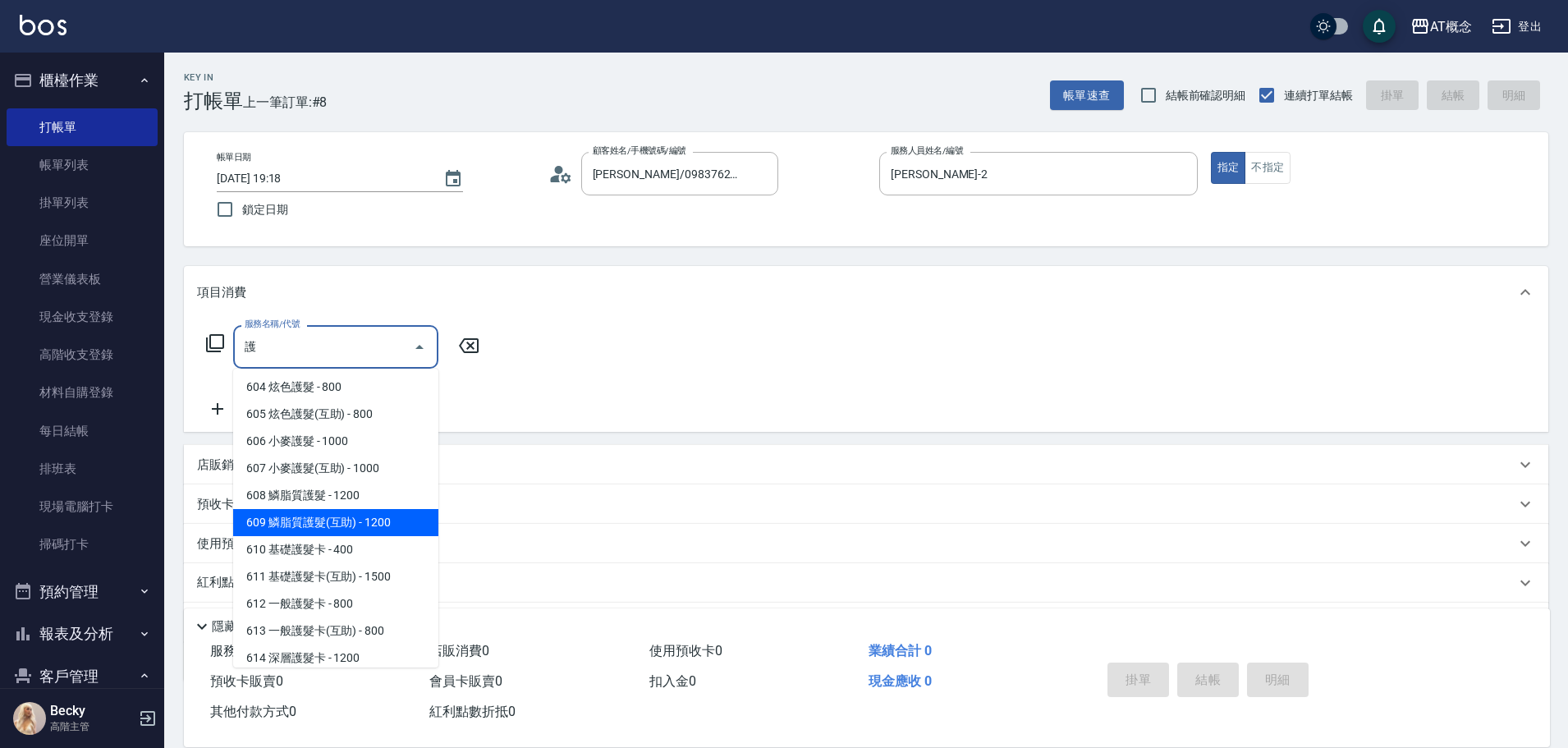
click at [371, 374] on span "603 精油護髮(互助) - 600" at bounding box center [336, 359] width 205 height 27
type input "603 精油護髮(互助)(603)"
type input "60"
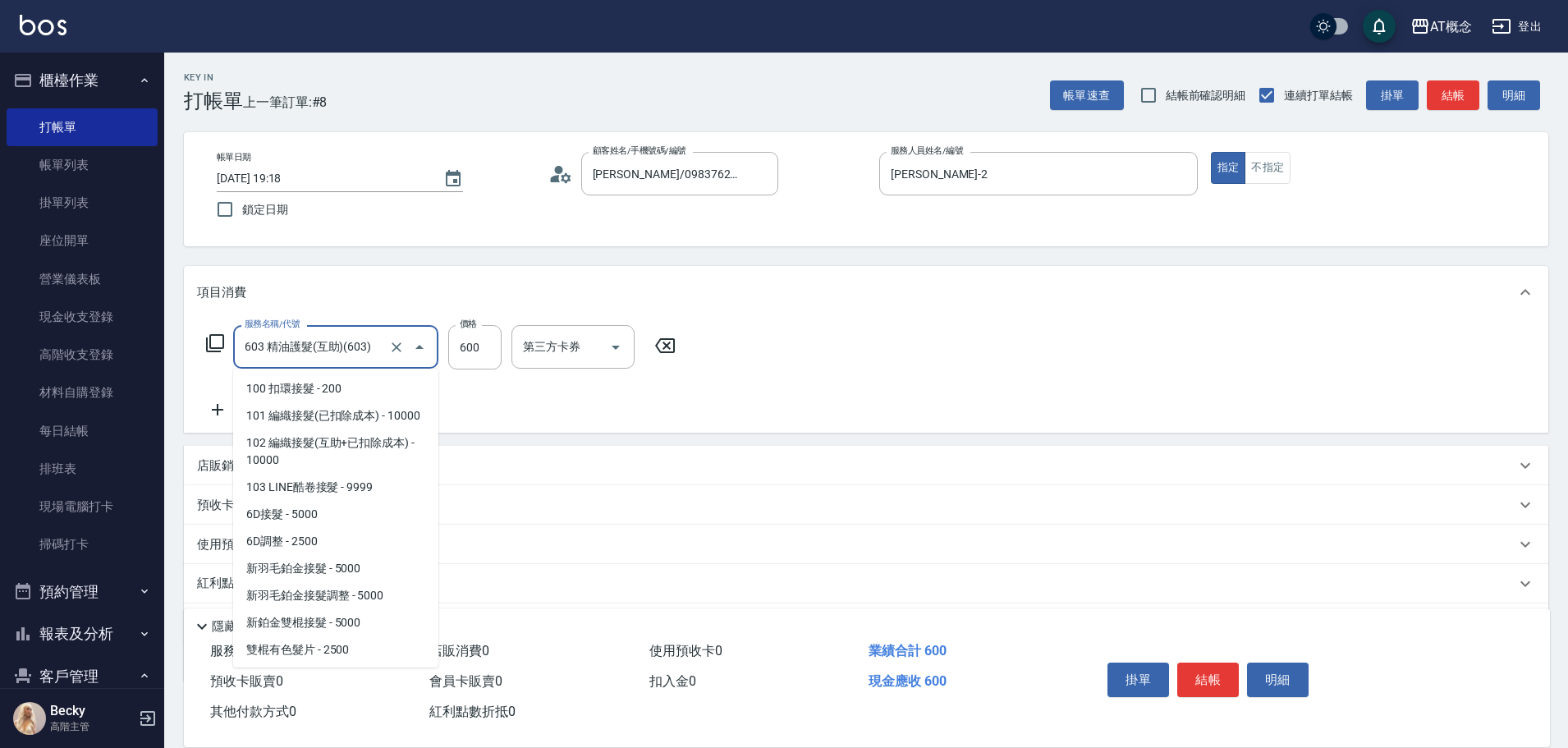
click at [252, 346] on input "603 精油護髮(互助)(603)" at bounding box center [312, 347] width 145 height 28
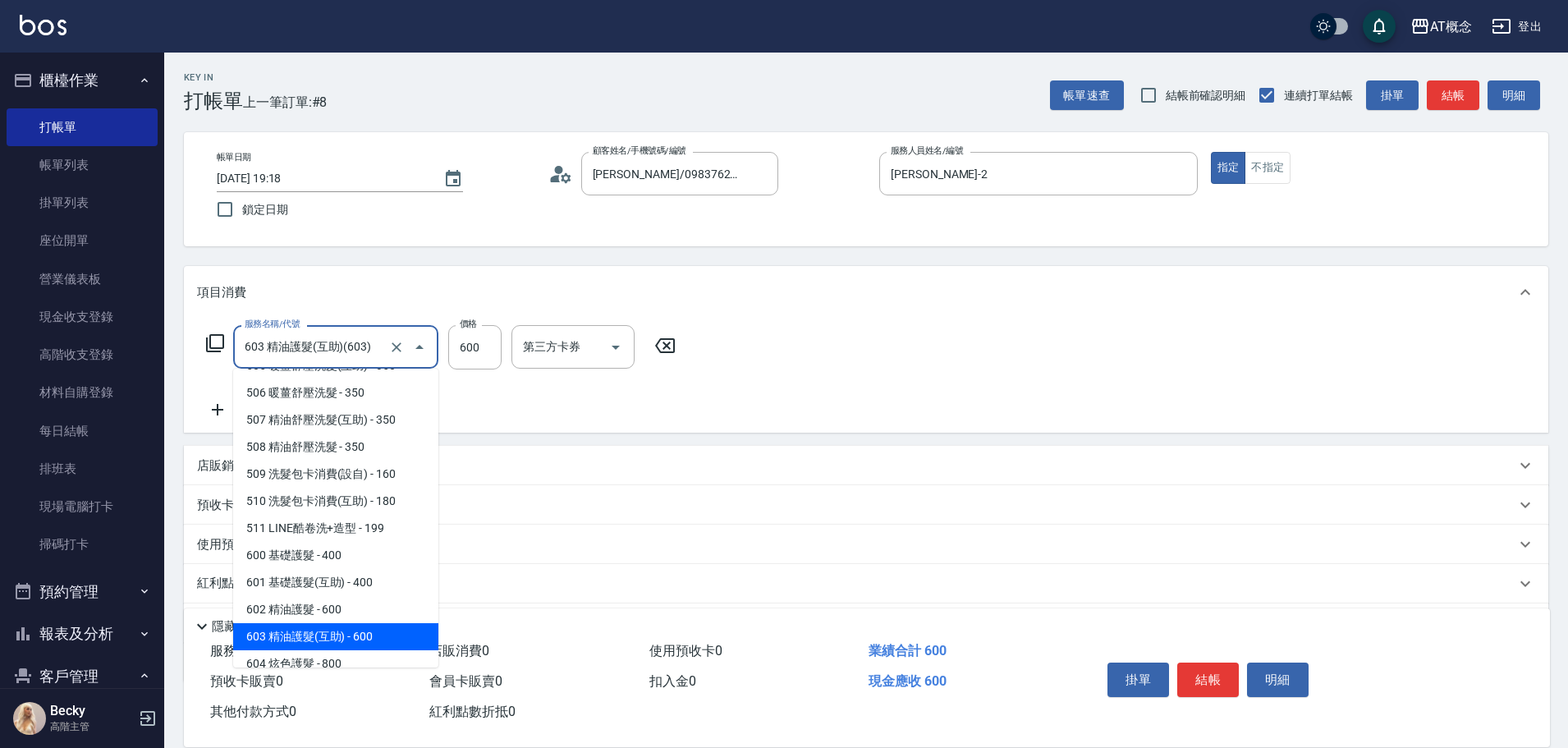
click at [252, 346] on input "603 精油護髮(互助)(603)" at bounding box center [312, 347] width 145 height 28
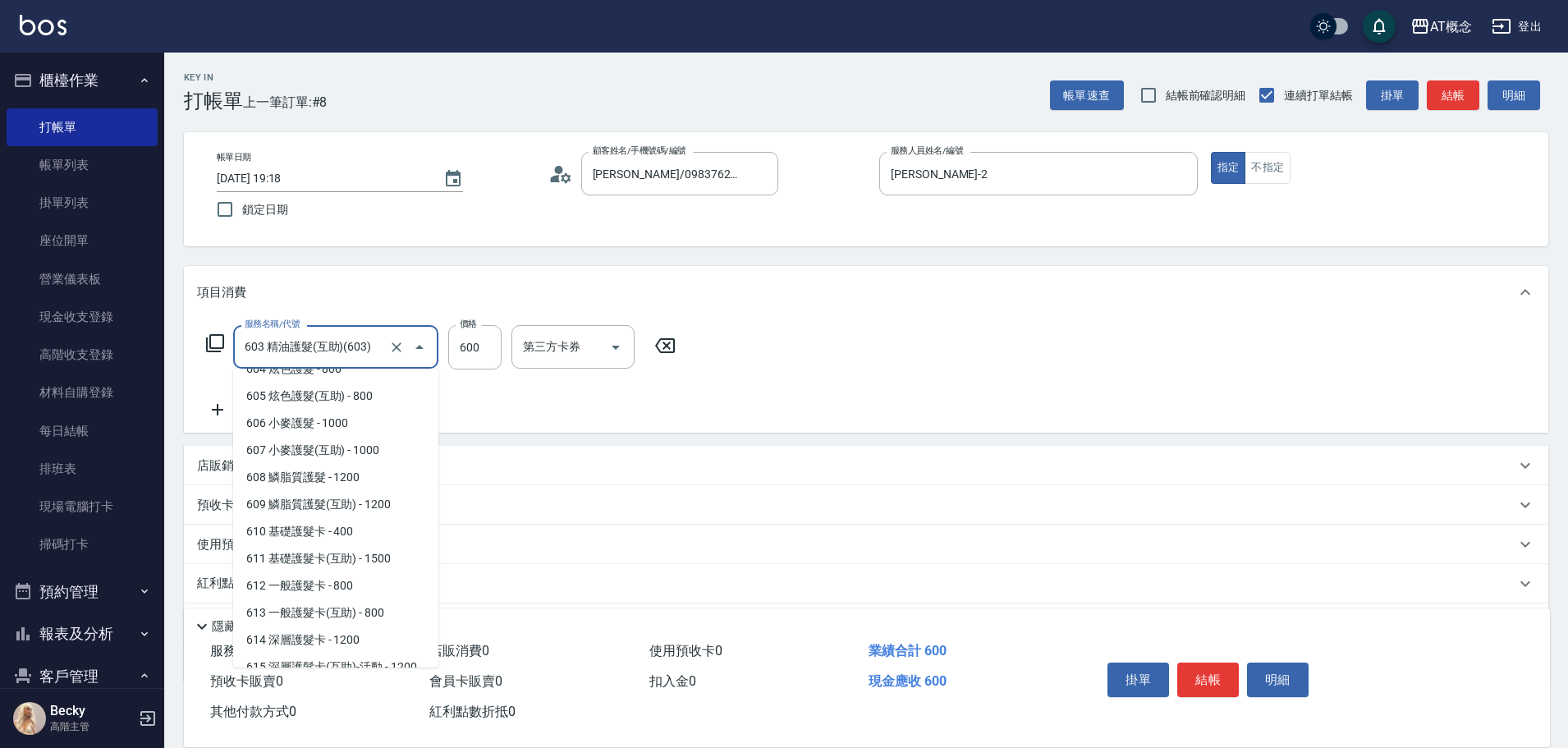
scroll to position [2266, 0]
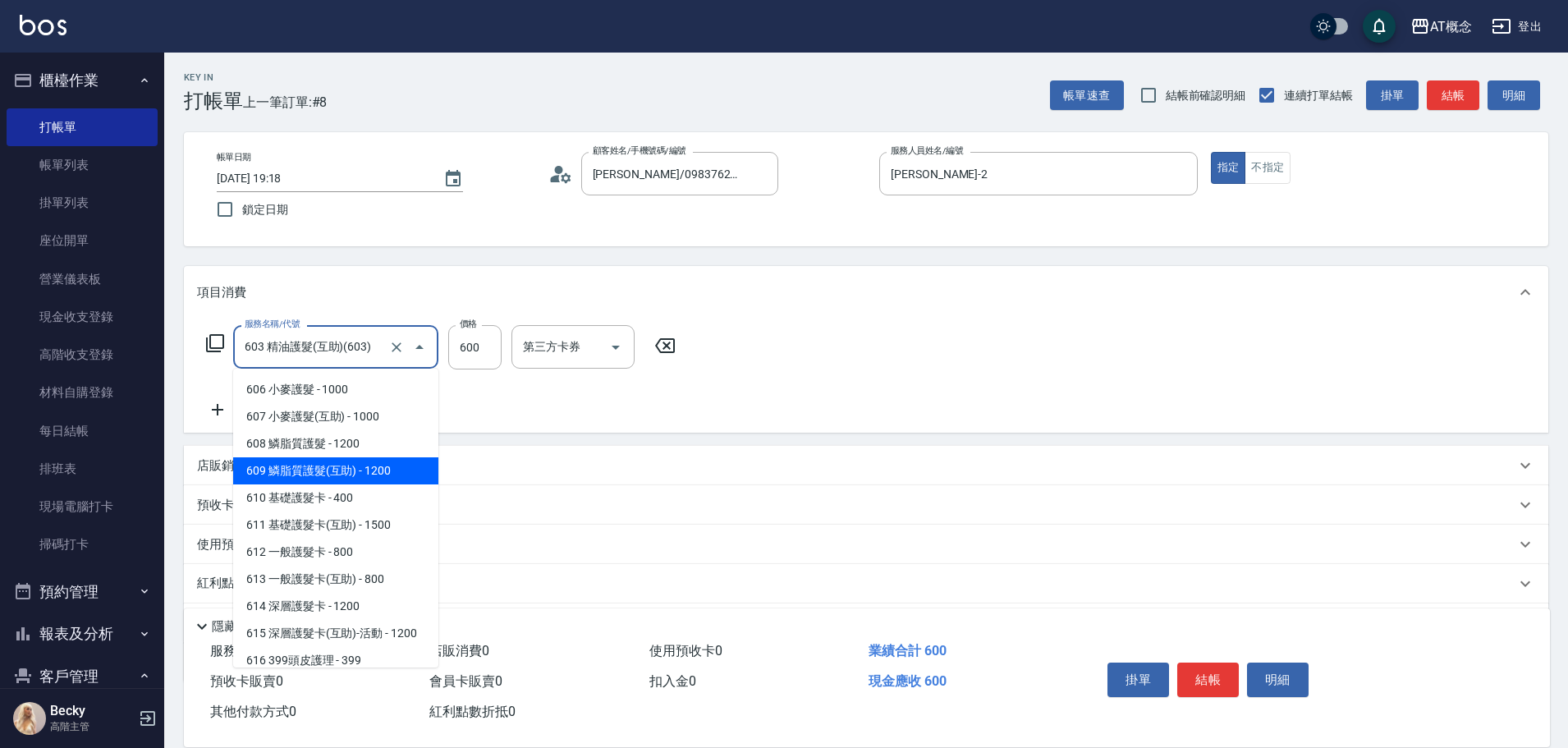
type input "609 鱗脂質護髮(互助)(609)"
type input "120"
type input "1200"
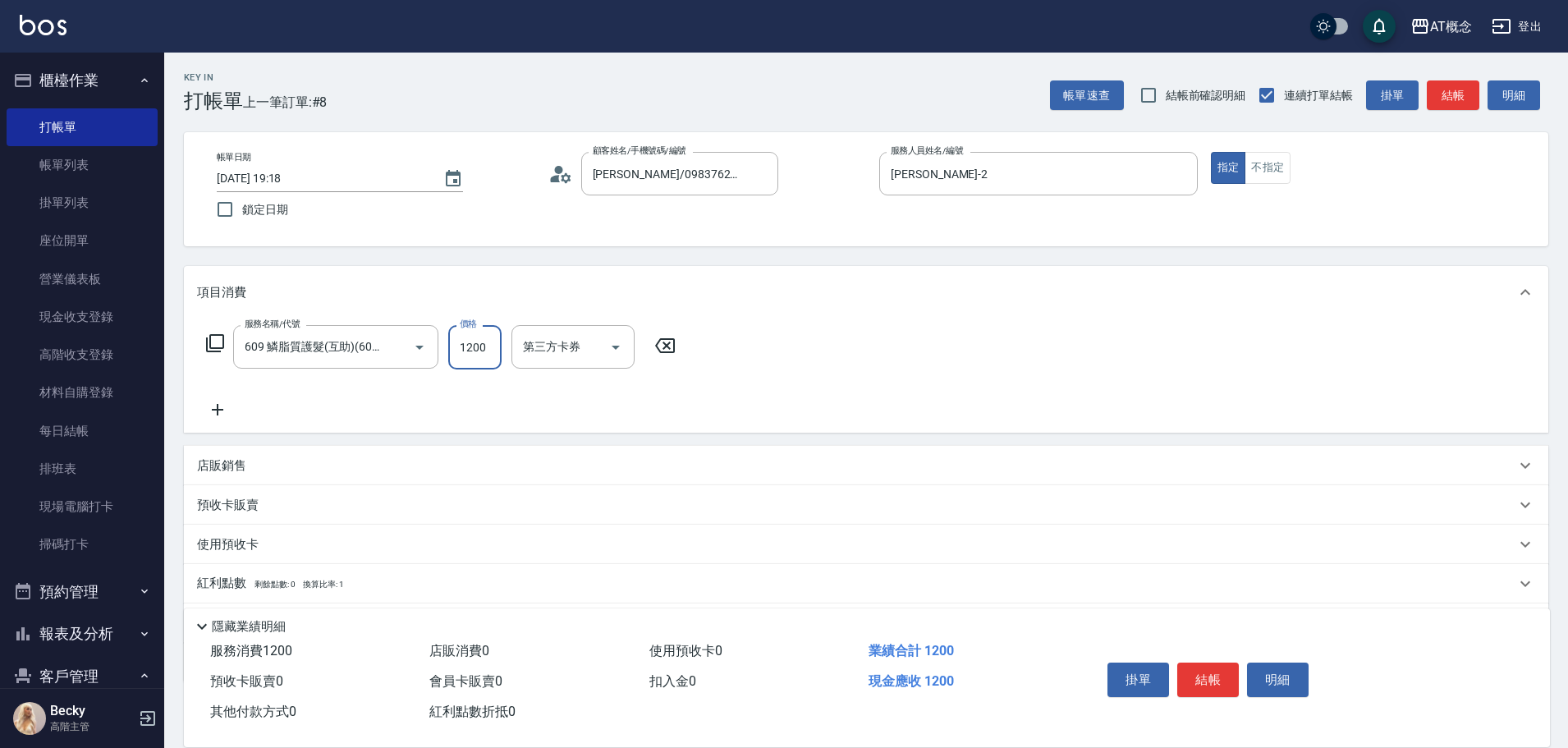
type input "0"
type input "18"
type input "10"
type input "180"
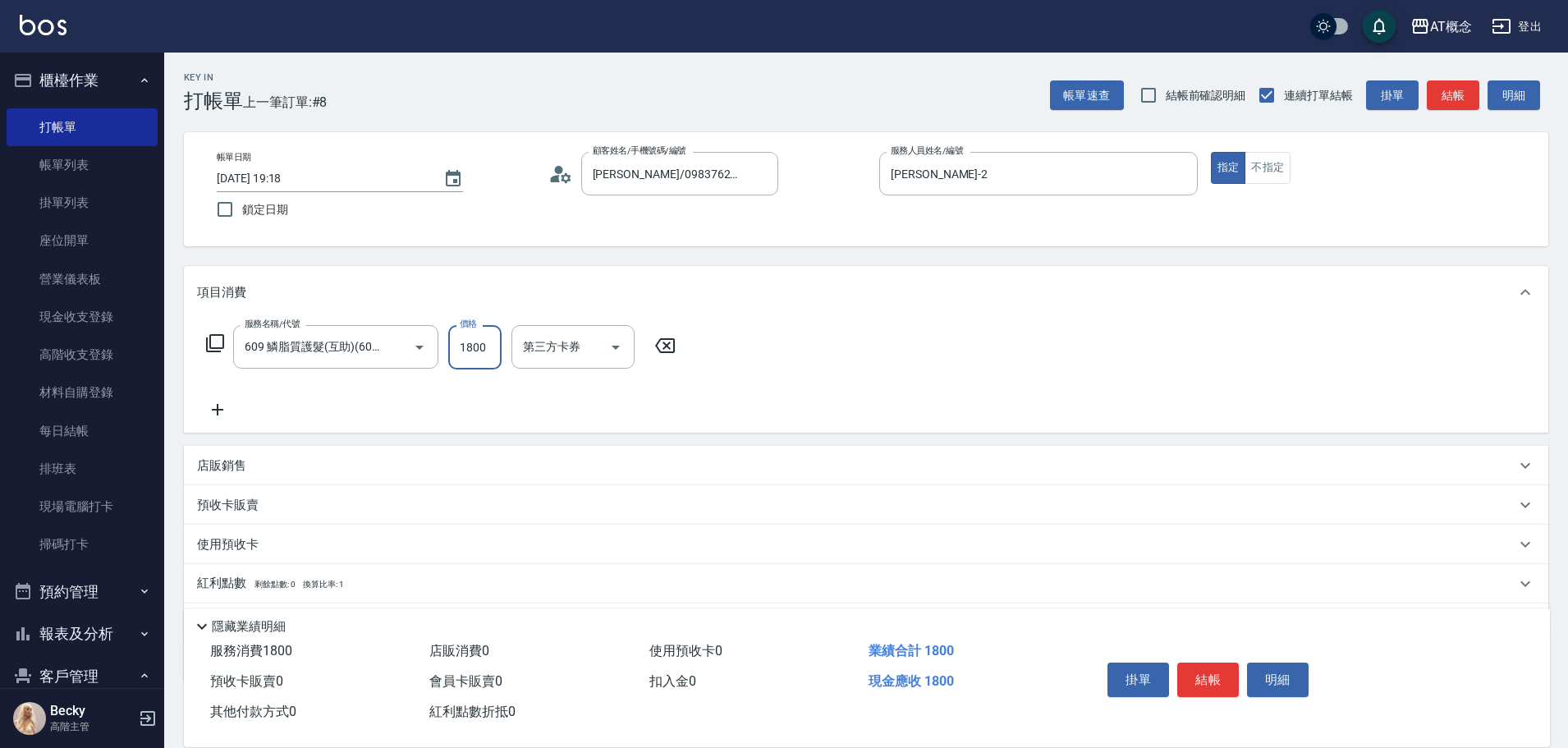
type input "1800"
click at [383, 344] on input "609 鱗脂質護髮(互助)(609)" at bounding box center [312, 347] width 145 height 28
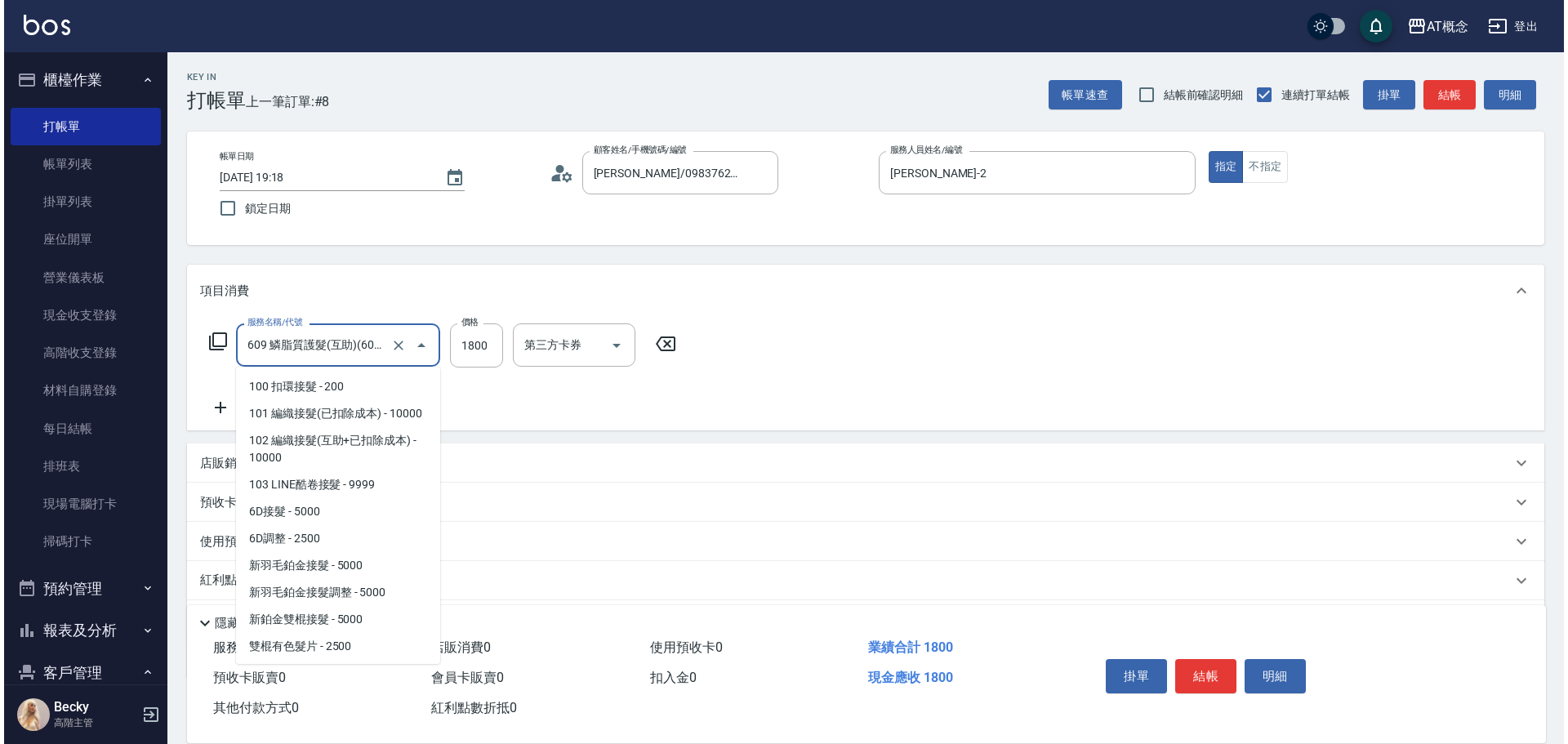
scroll to position [2089, 0]
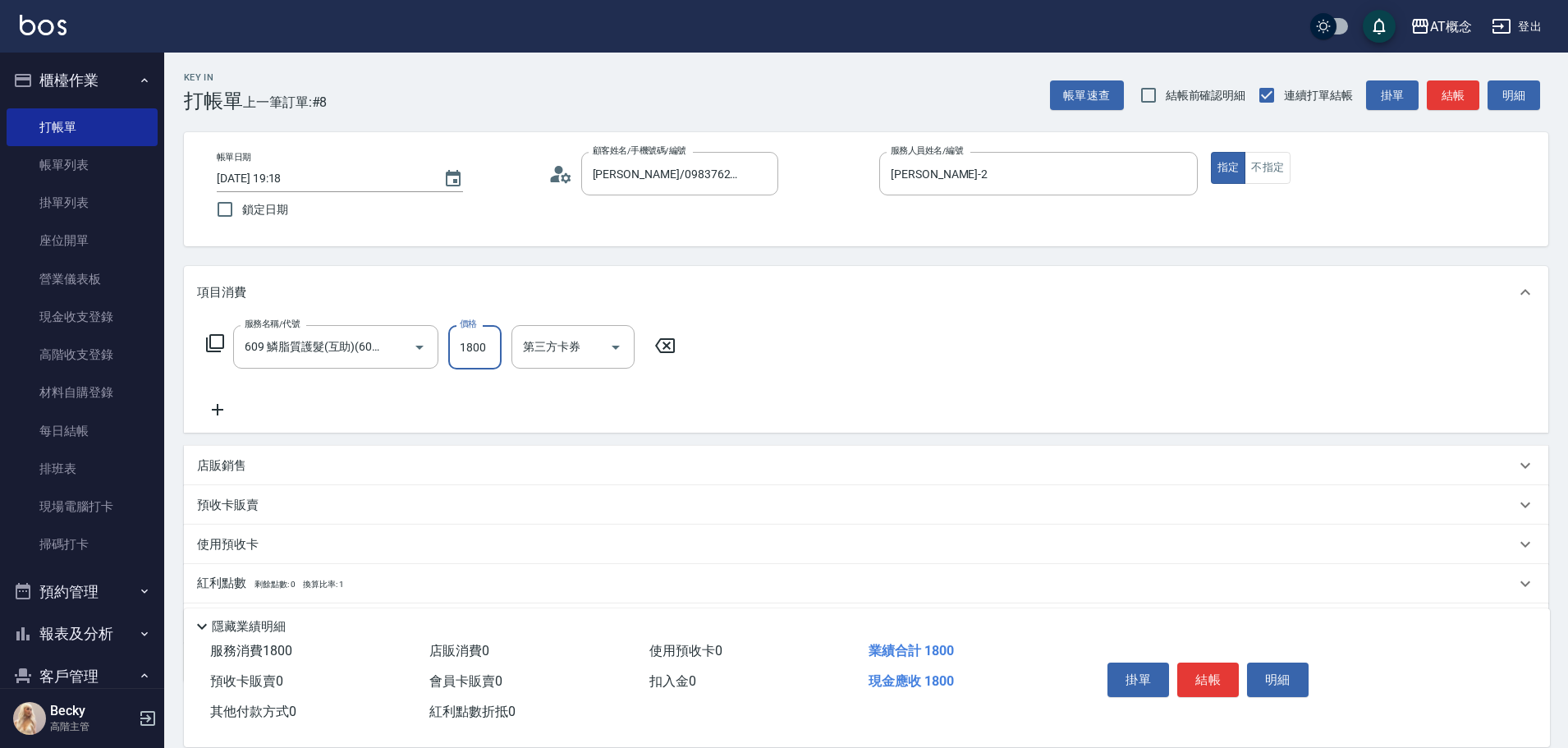
click at [666, 345] on icon at bounding box center [664, 346] width 20 height 15
type input "0"
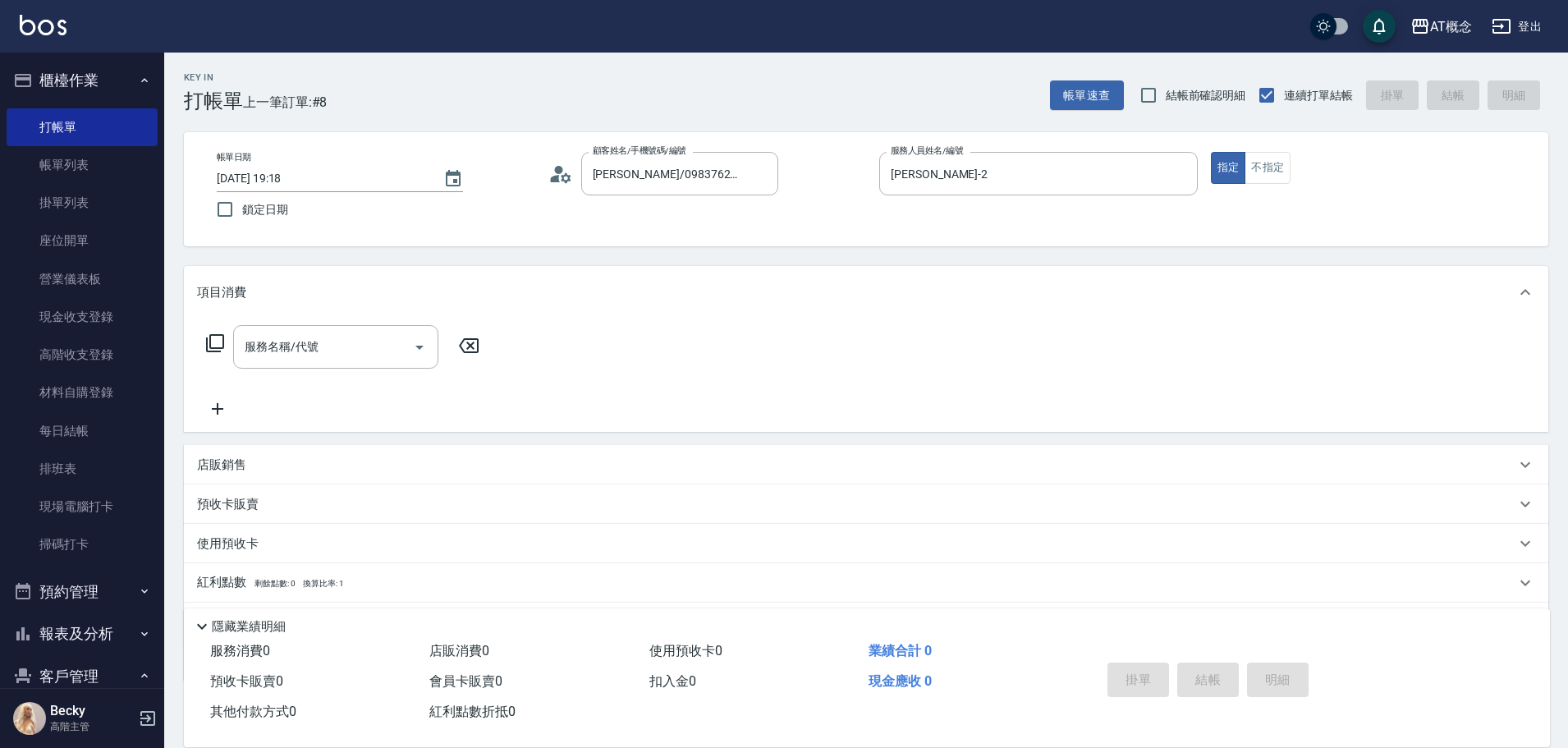
click at [216, 340] on icon at bounding box center [215, 343] width 20 height 20
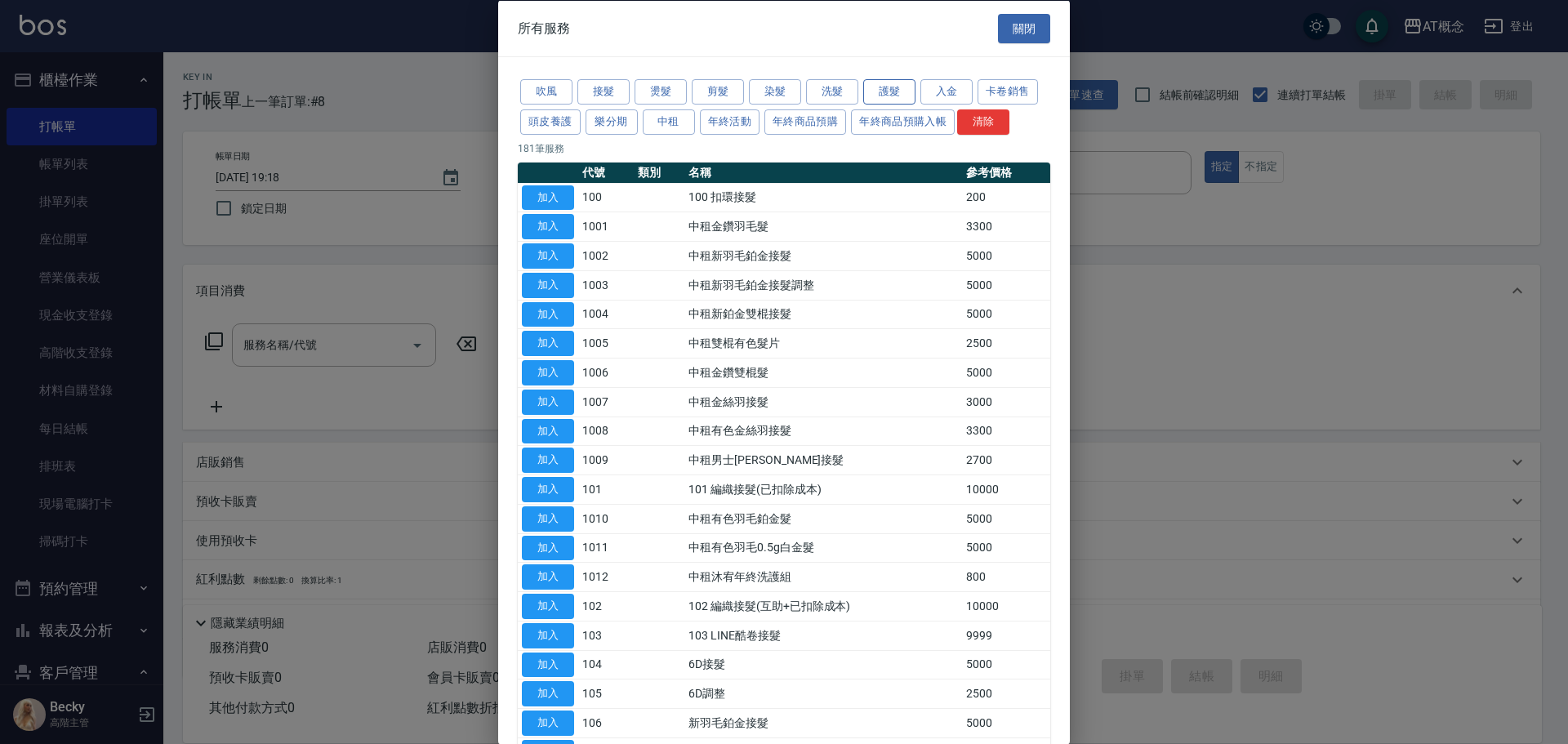
click at [894, 96] on button "護髮" at bounding box center [890, 91] width 53 height 25
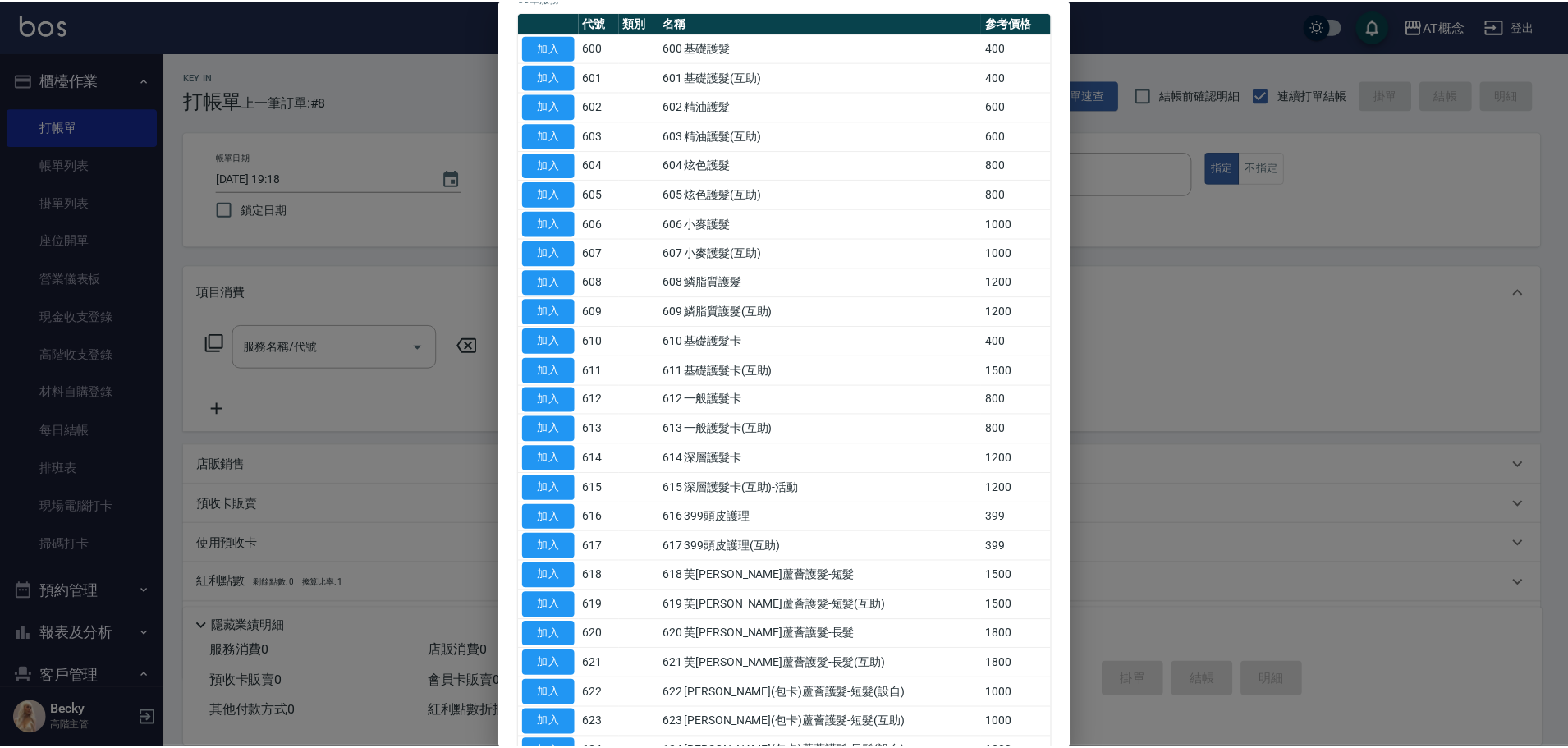
scroll to position [165, 0]
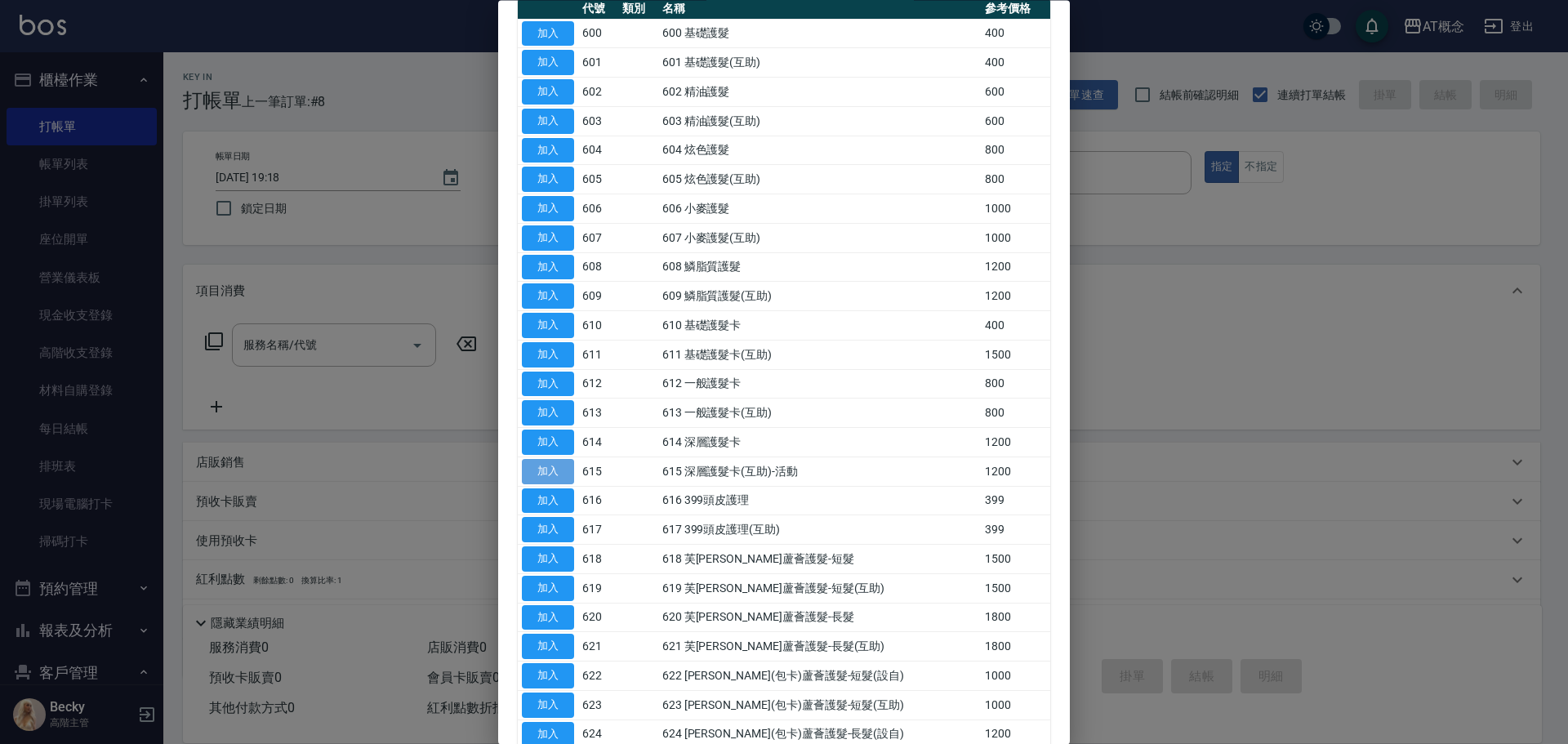
click at [552, 470] on button "加入" at bounding box center [548, 471] width 53 height 25
type input "615 深層護髮卡(互助)-活動(615)"
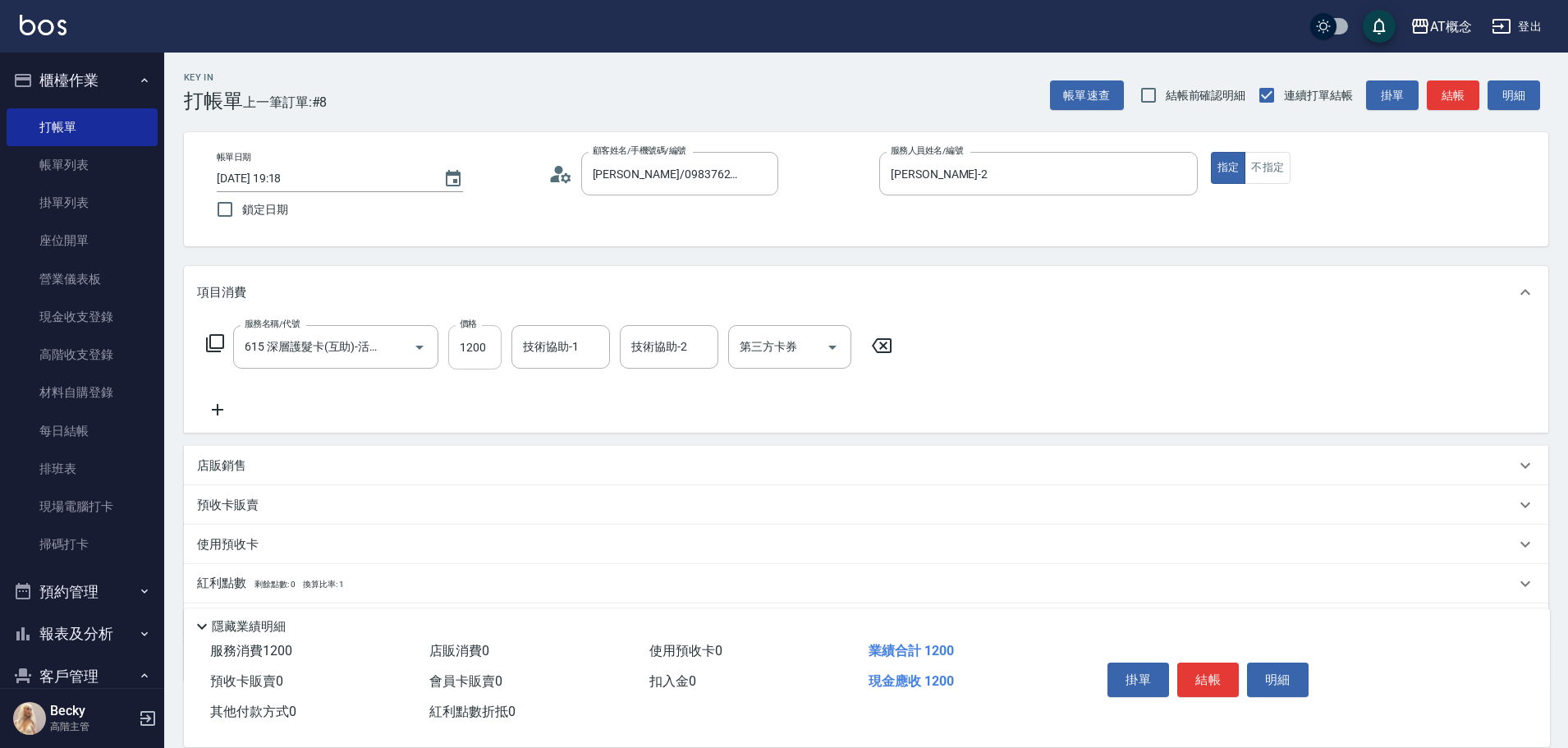
click at [474, 352] on input "1200" at bounding box center [474, 347] width 53 height 44
type input "0"
type input "18"
type input "10"
type input "180"
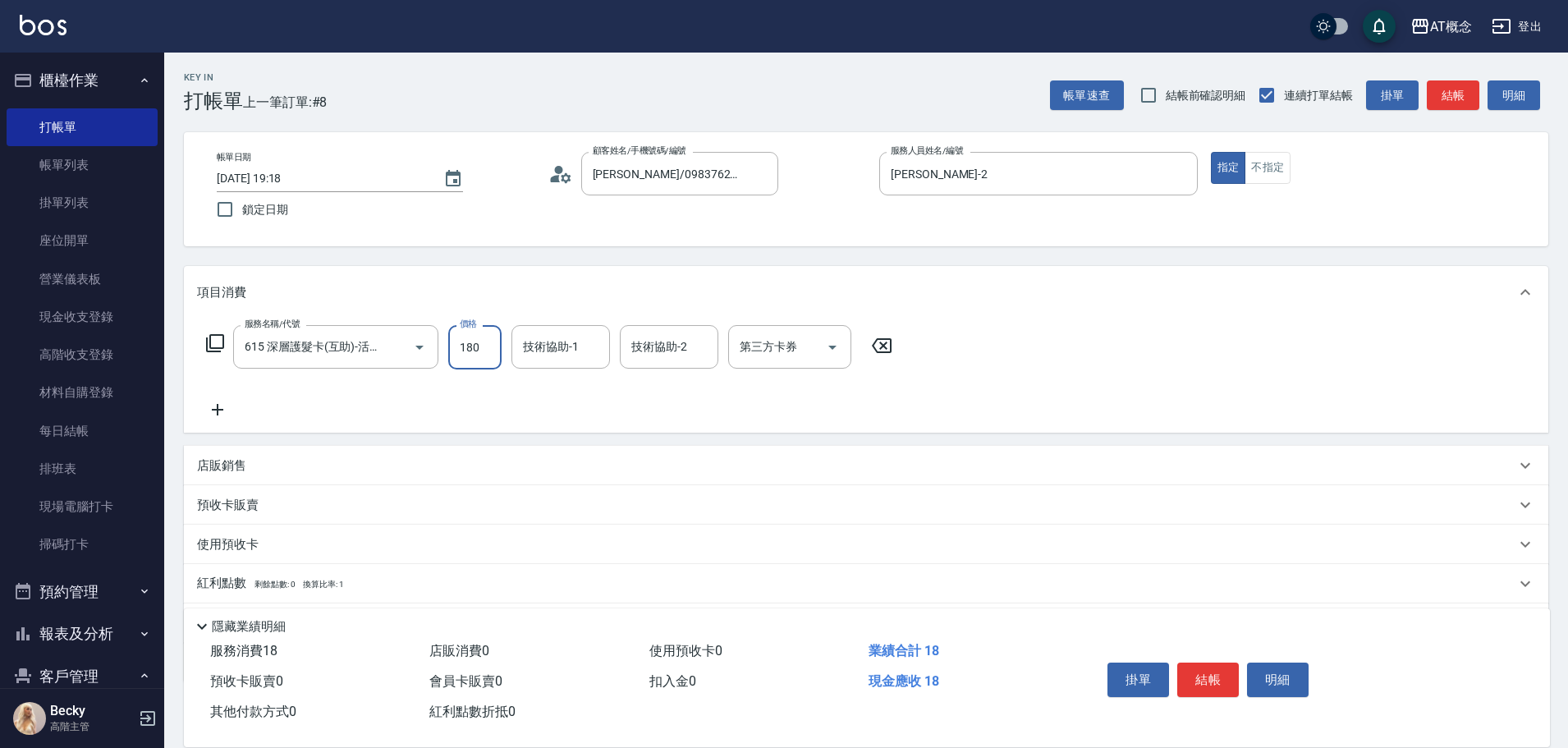
type input "180"
type input "1800"
type input "Dan-18"
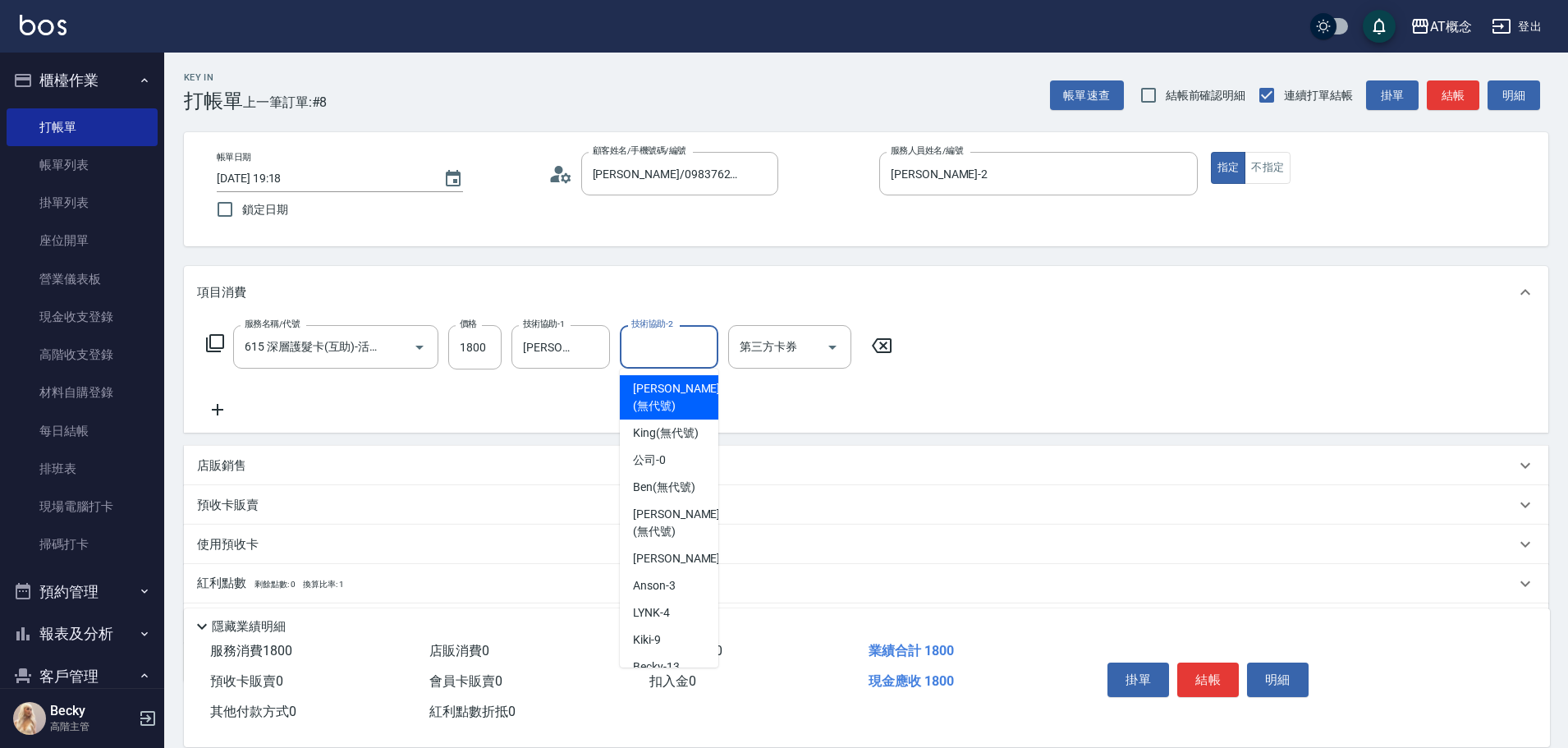
click at [664, 340] on input "技術協助-2" at bounding box center [669, 347] width 84 height 28
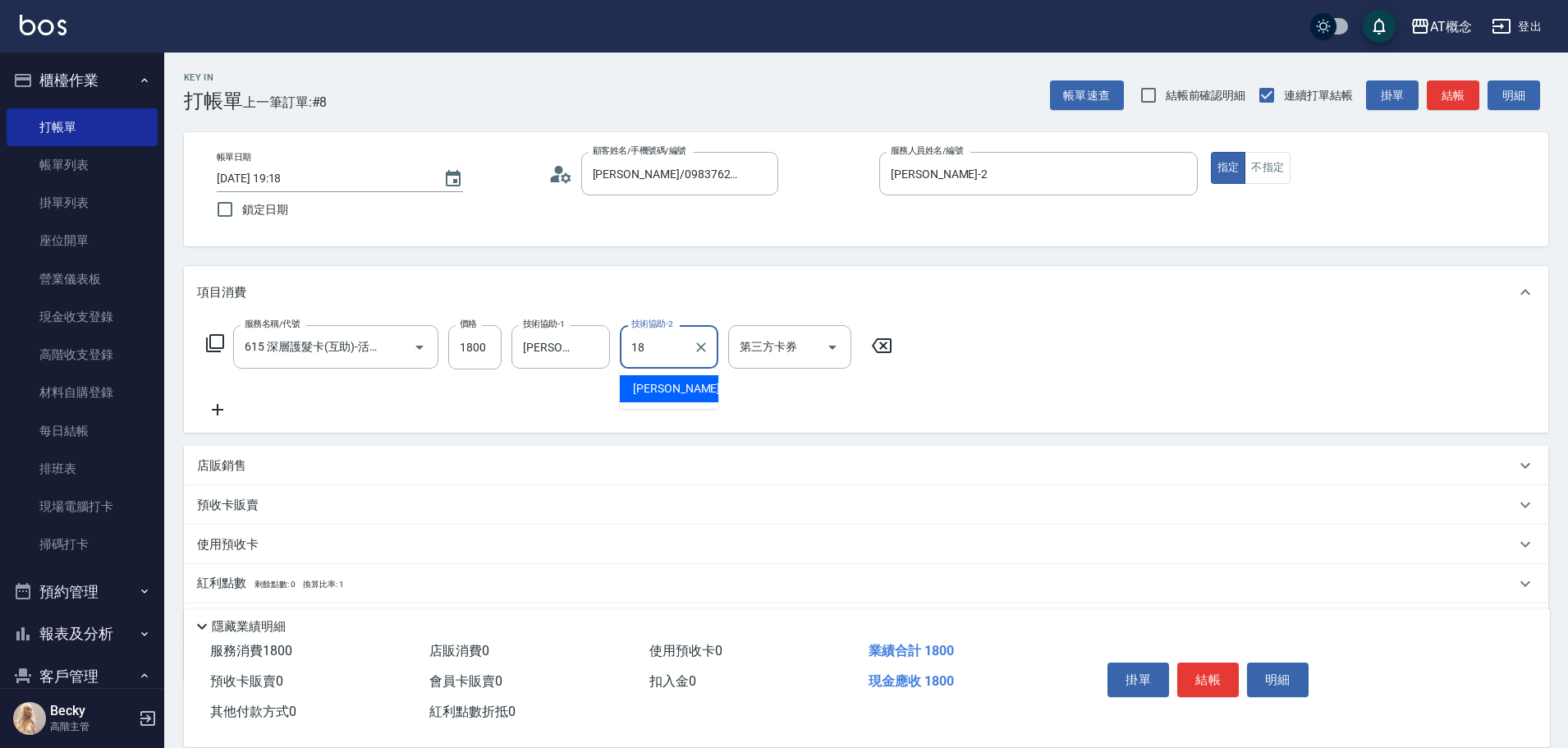
type input "Dan-18"
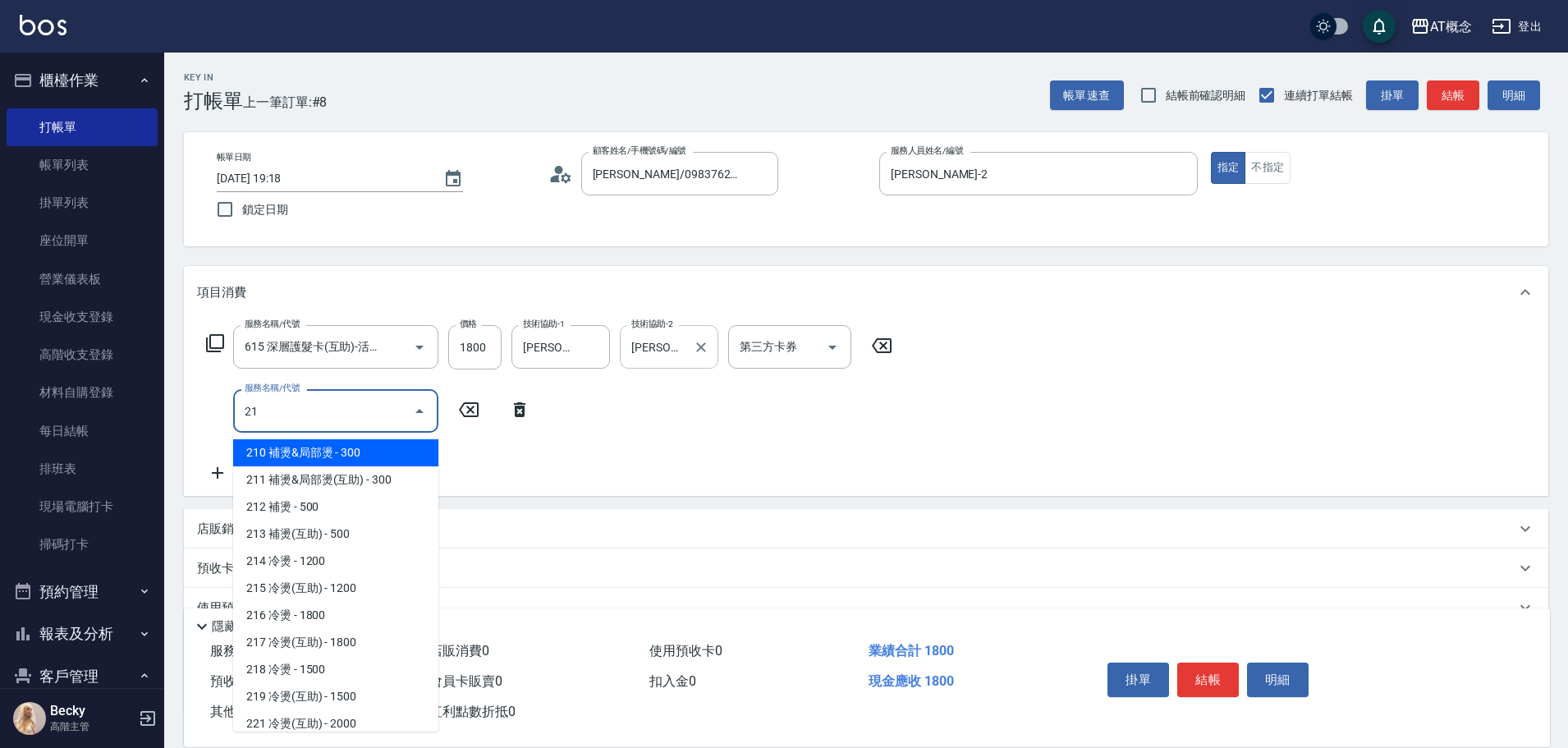
type input "217"
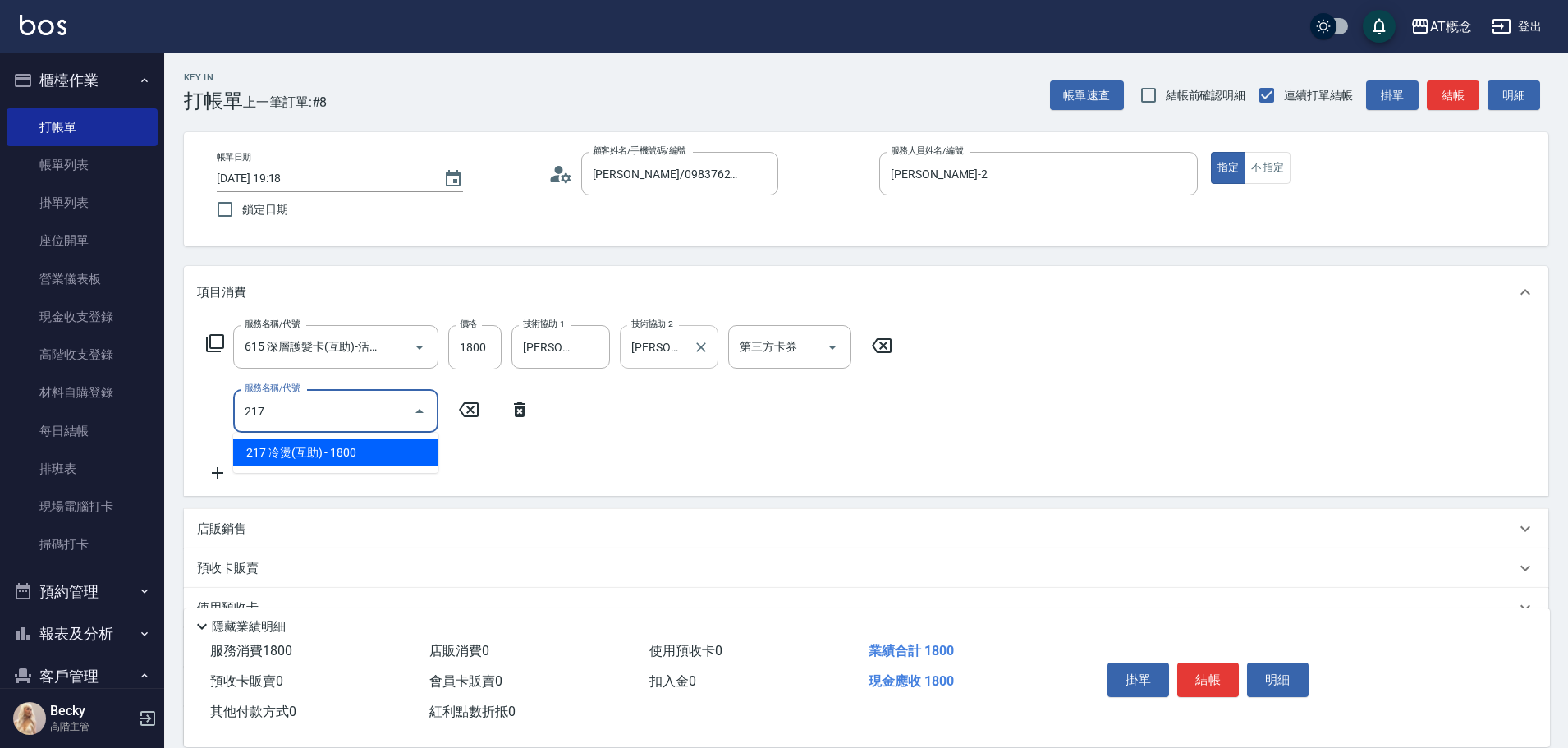
type input "360"
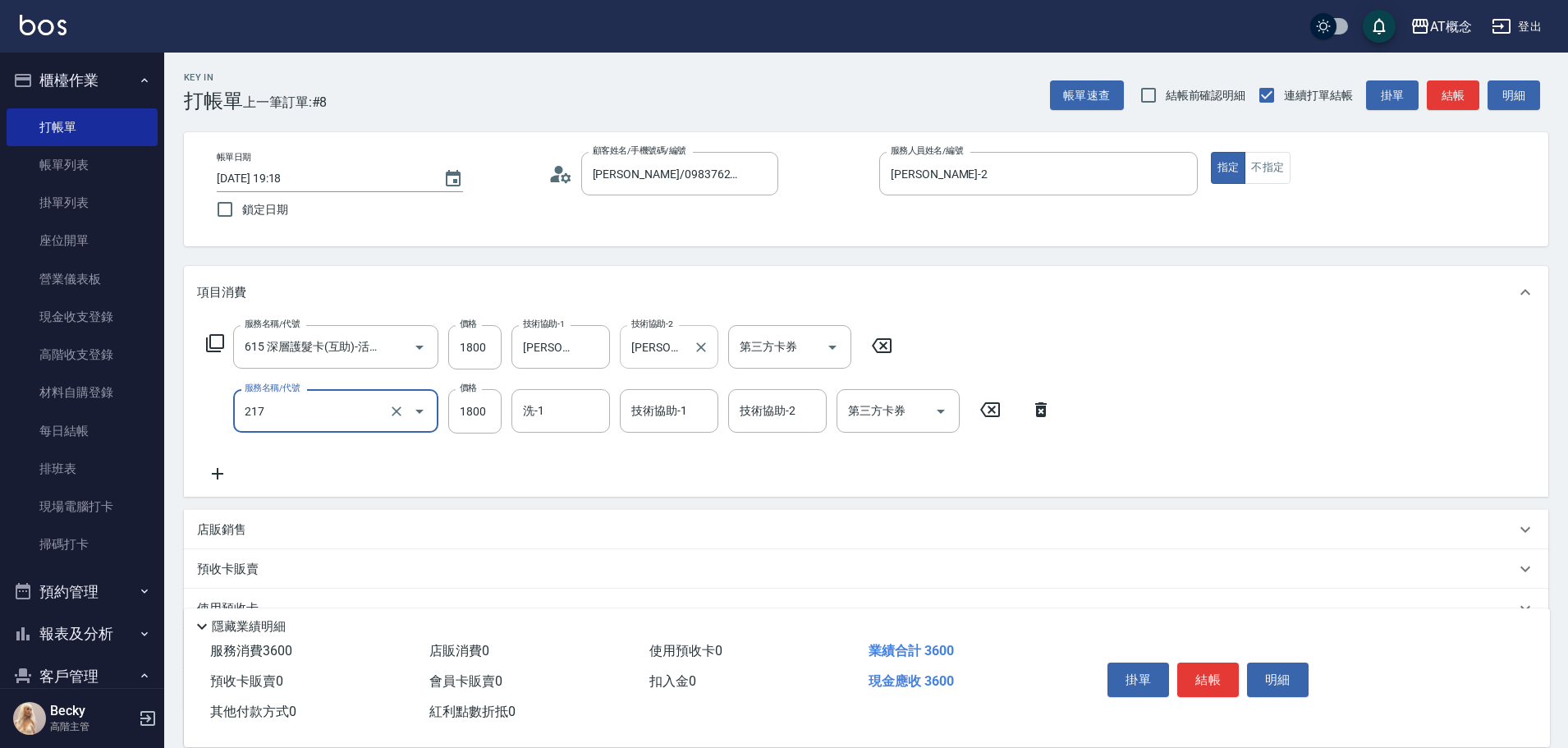
type input "217 冷燙(互助)(217)"
type input "3"
type input "180"
type input "32"
type input "210"
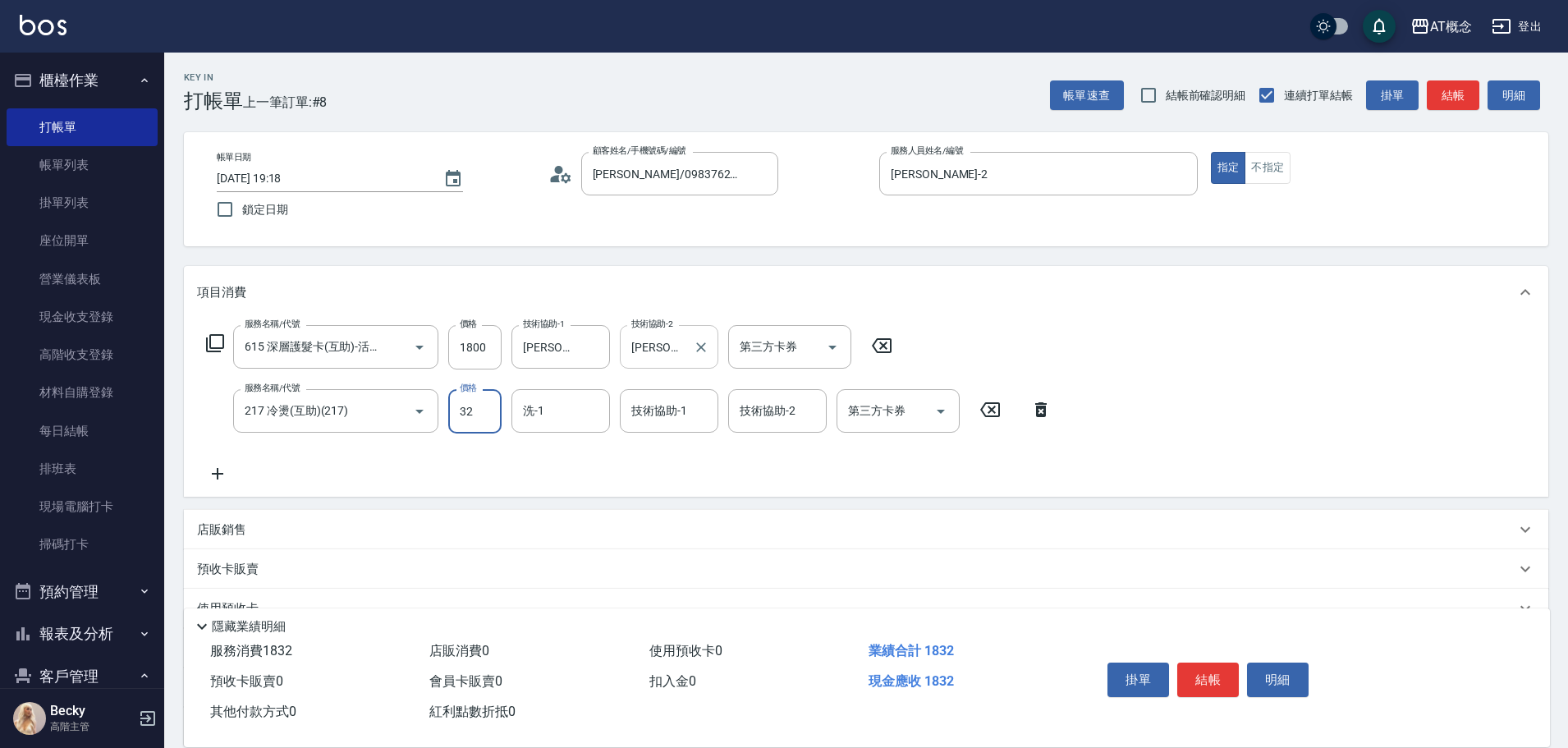
type input "320"
type input "500"
type input "3200"
type input "18"
type input "3"
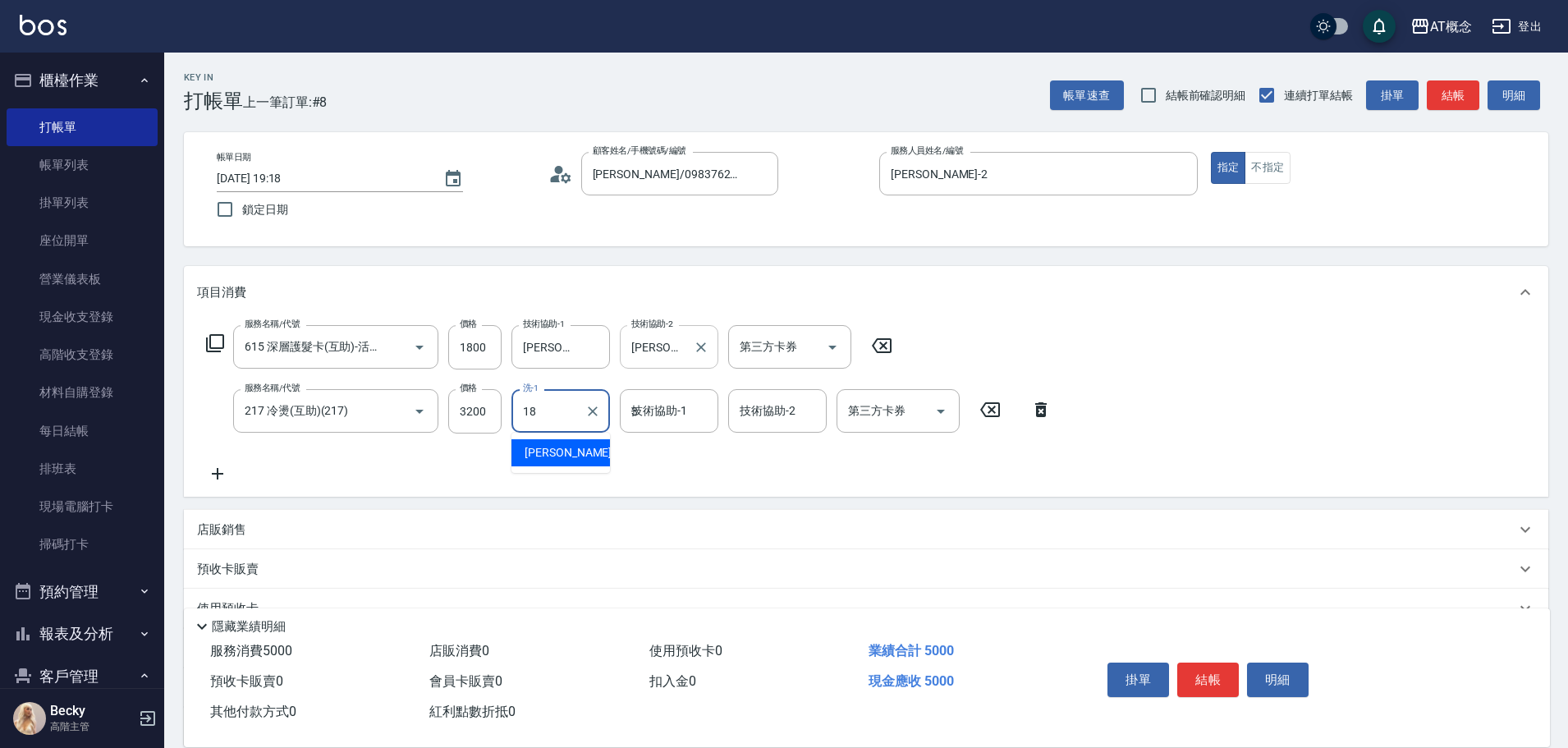
type input "Dan-18"
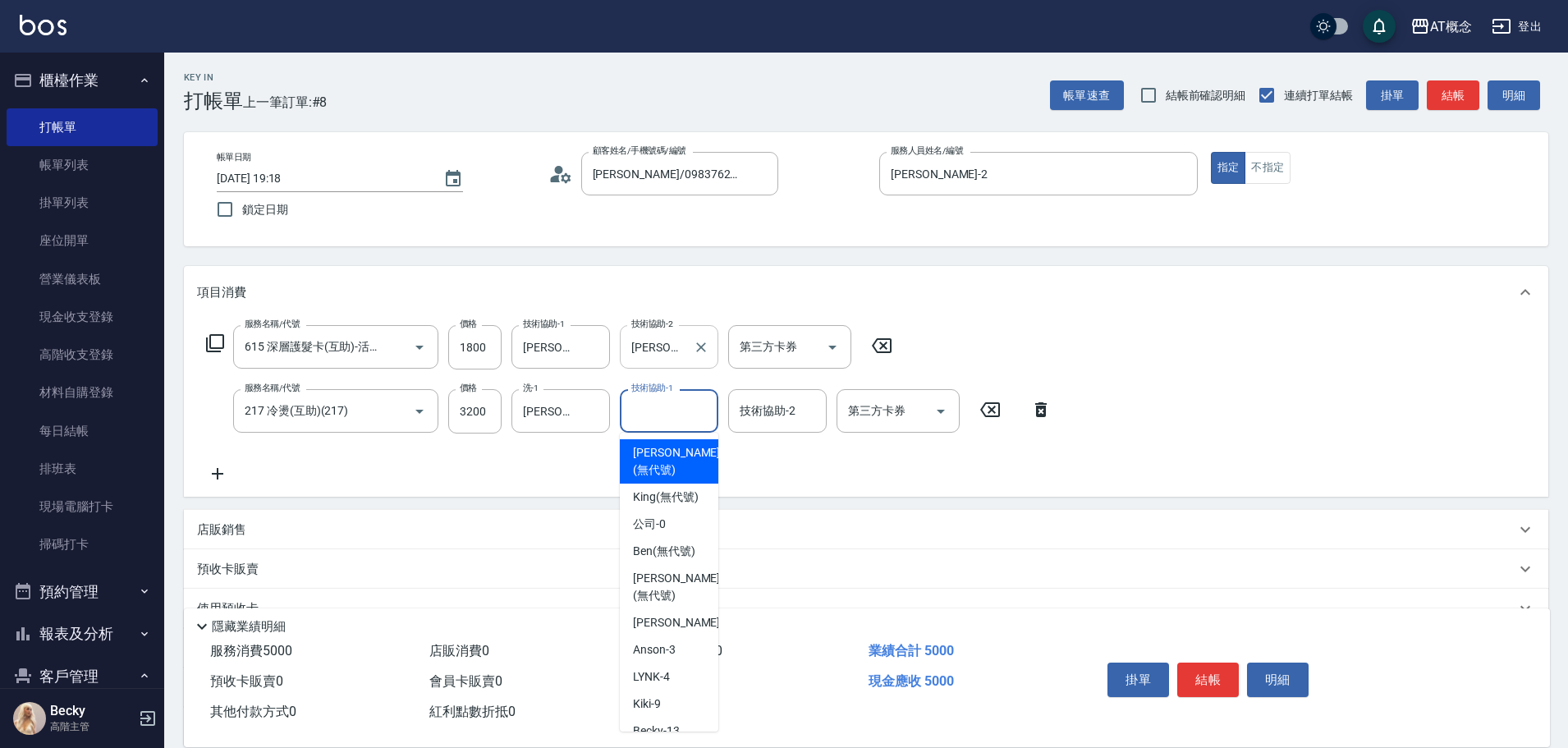
type input "亞瑟 (無代號)"
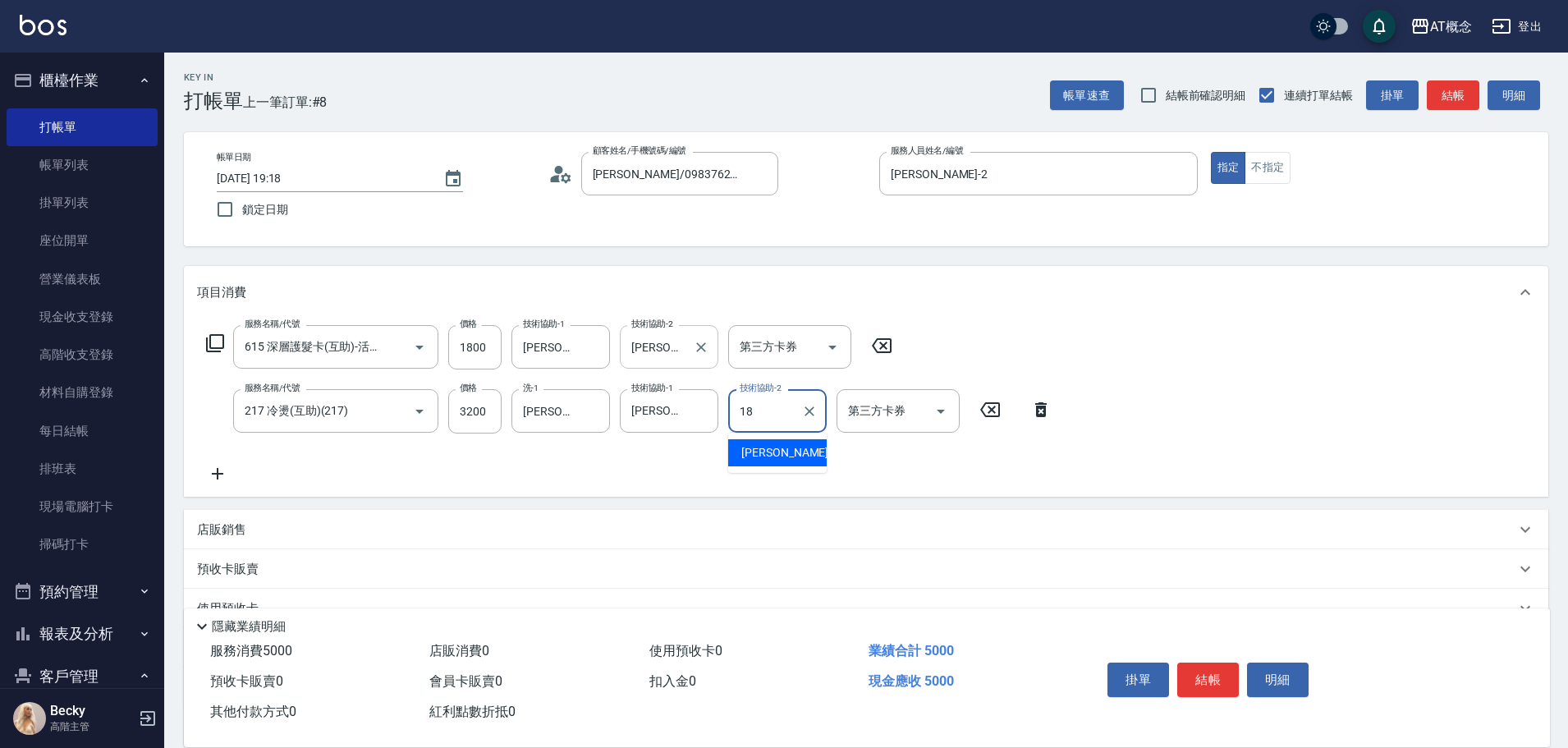
type input "Dan-18"
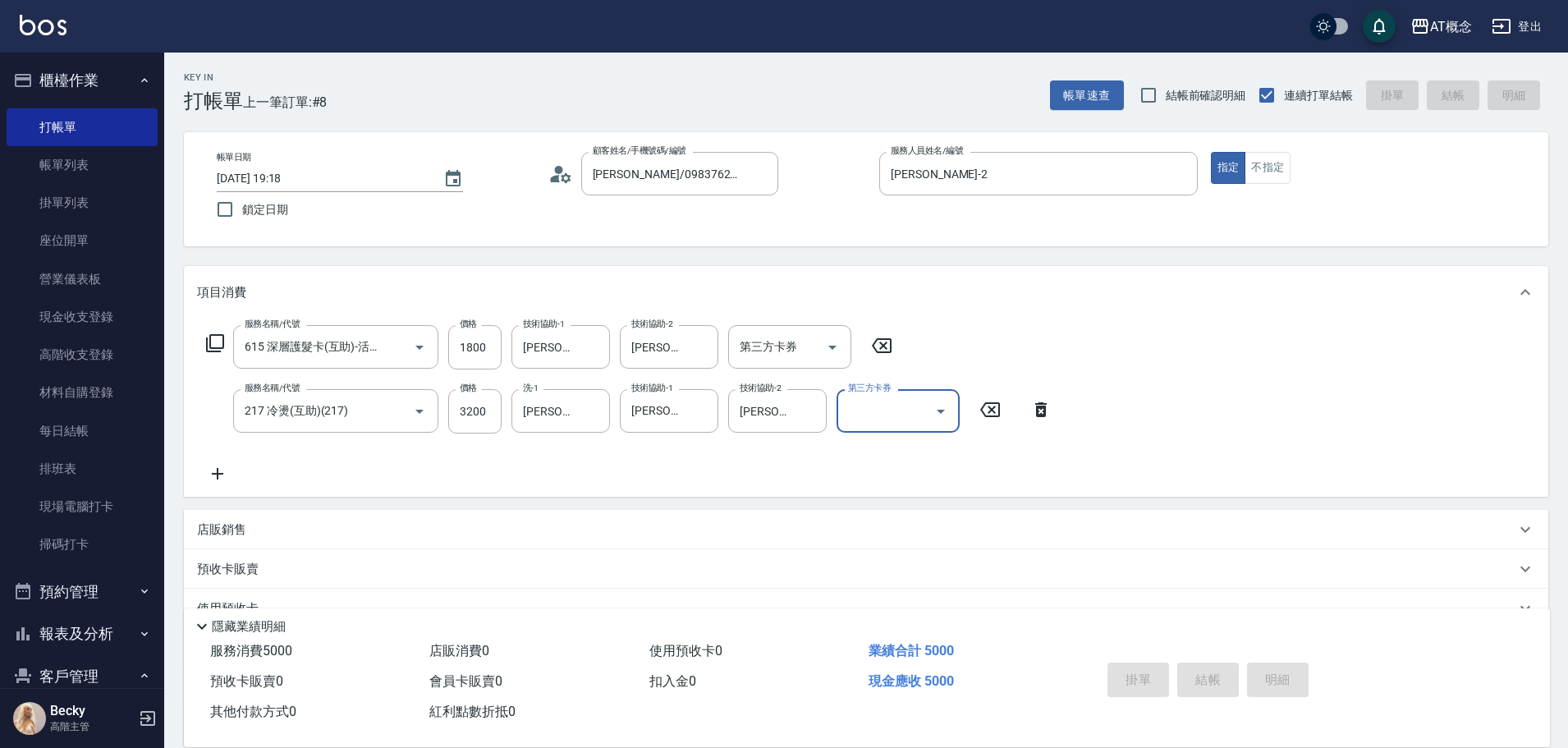
type input "2025/09/18 19:19"
type input "0"
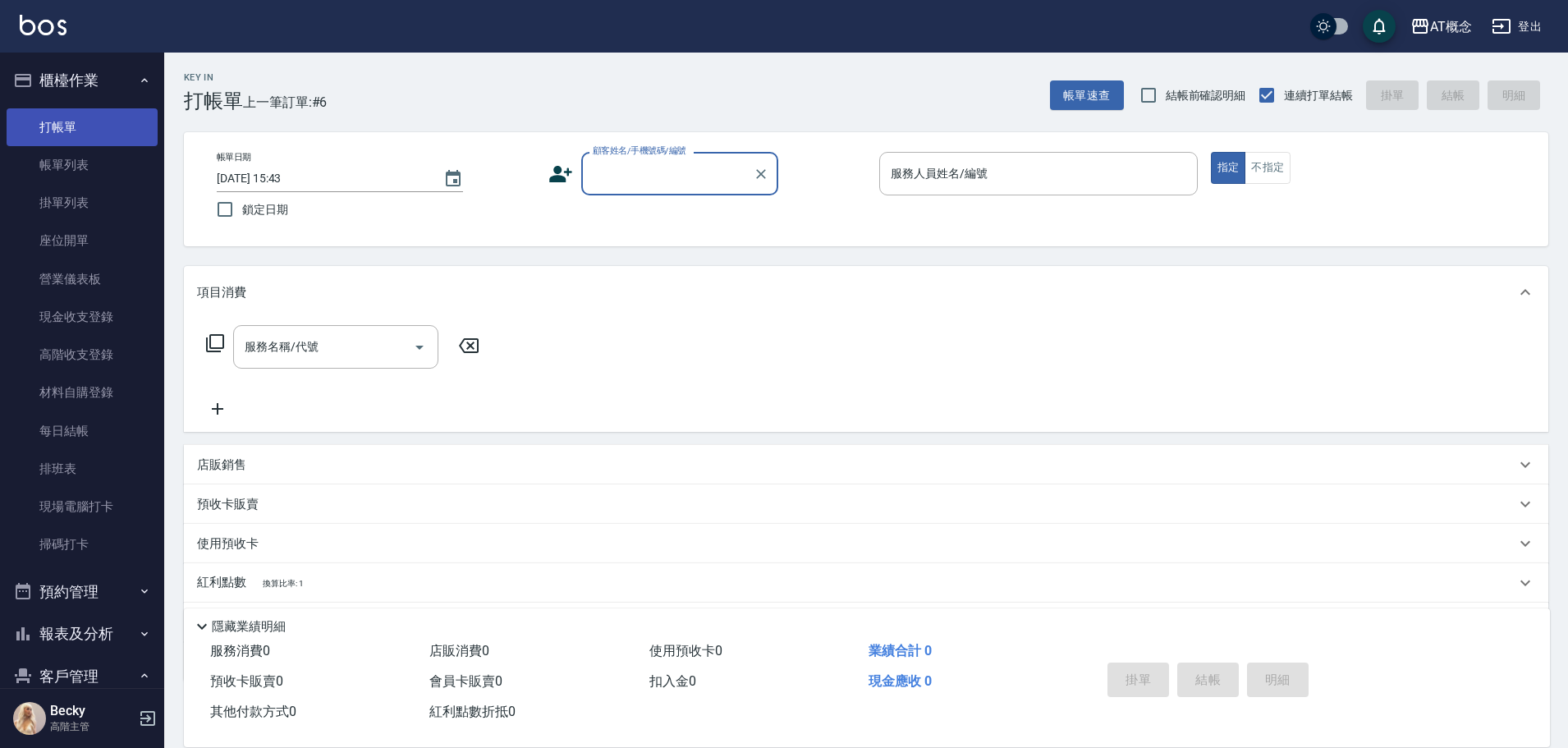
scroll to position [91, 0]
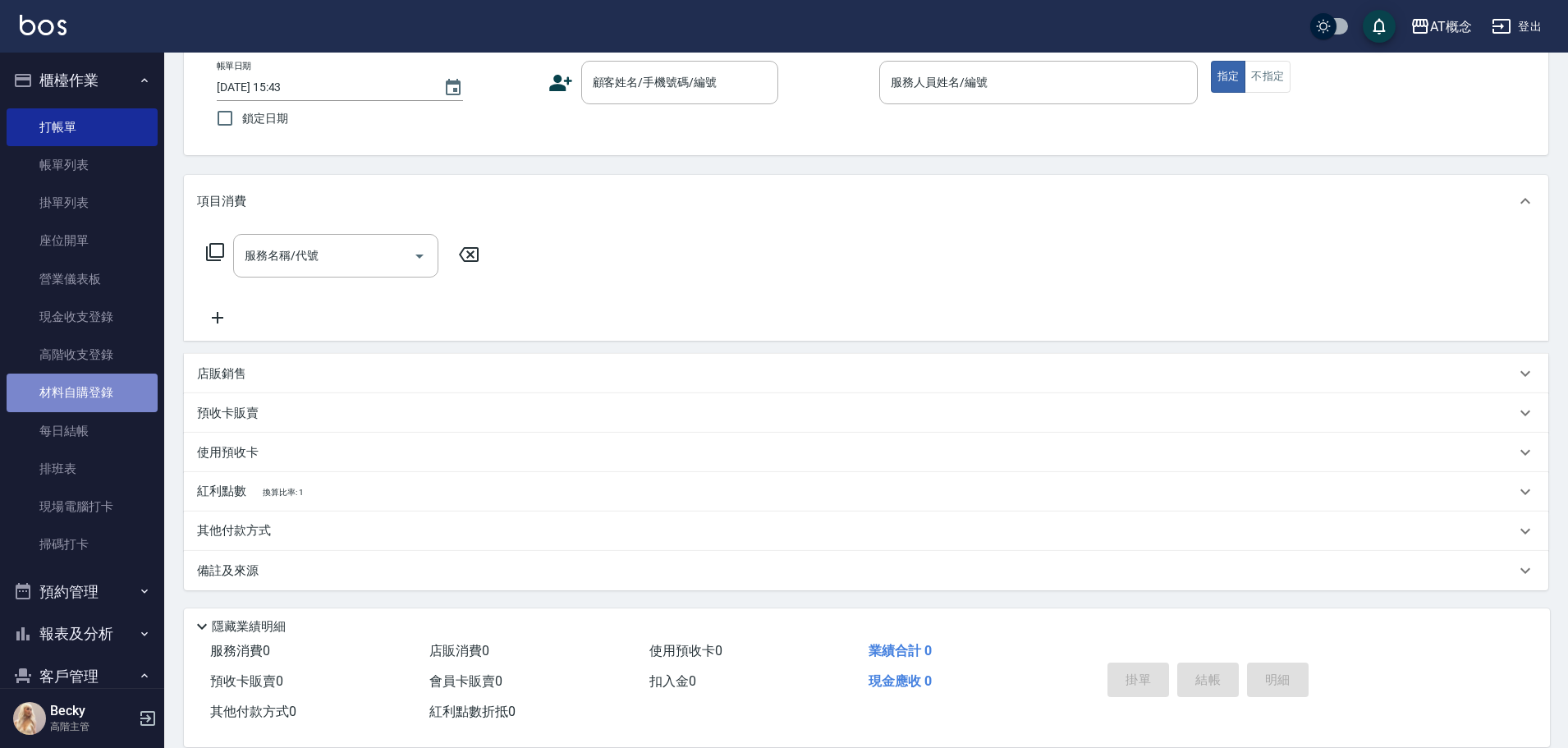
click at [95, 391] on link "材料自購登錄" at bounding box center [82, 392] width 151 height 38
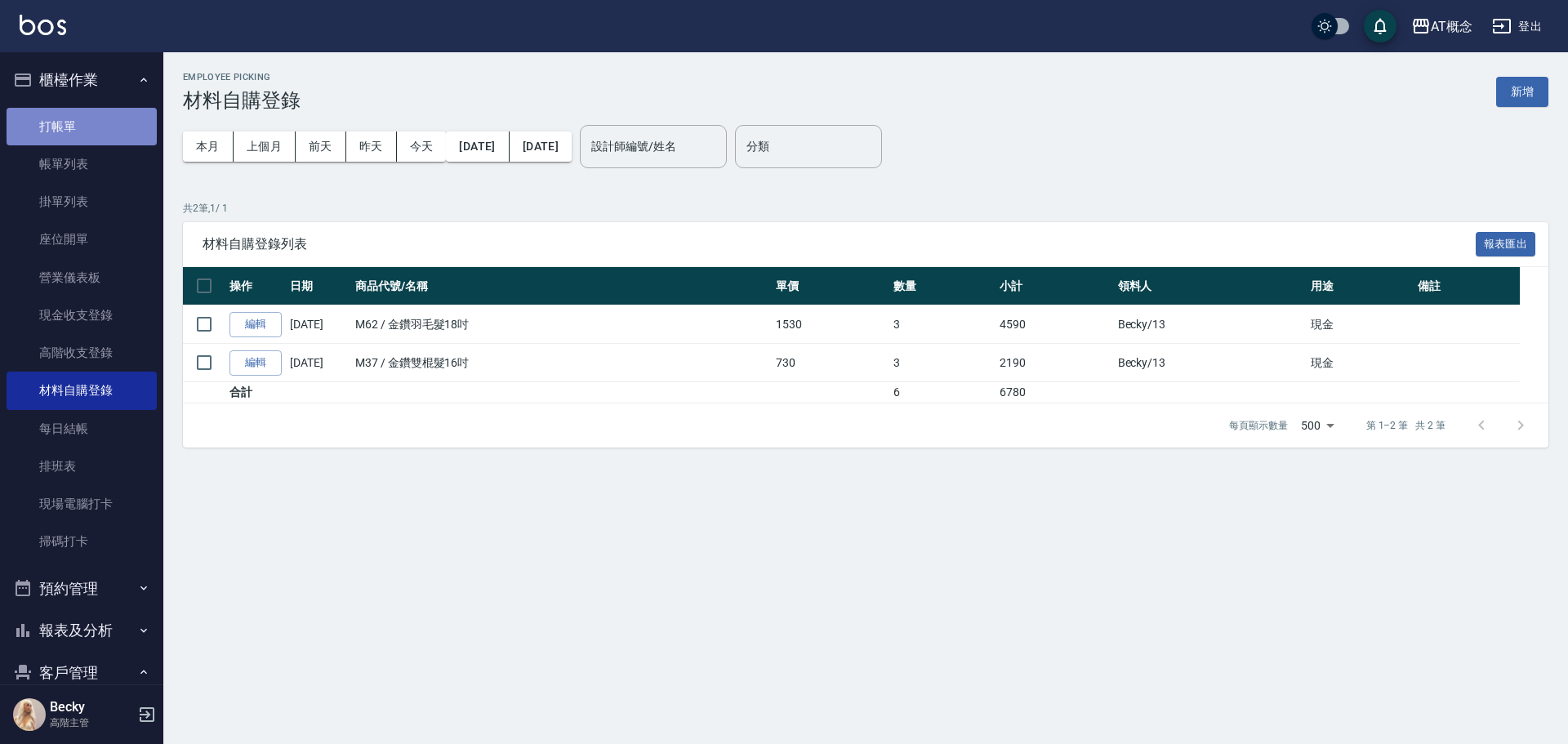
click at [103, 112] on link "打帳單" at bounding box center [82, 127] width 150 height 38
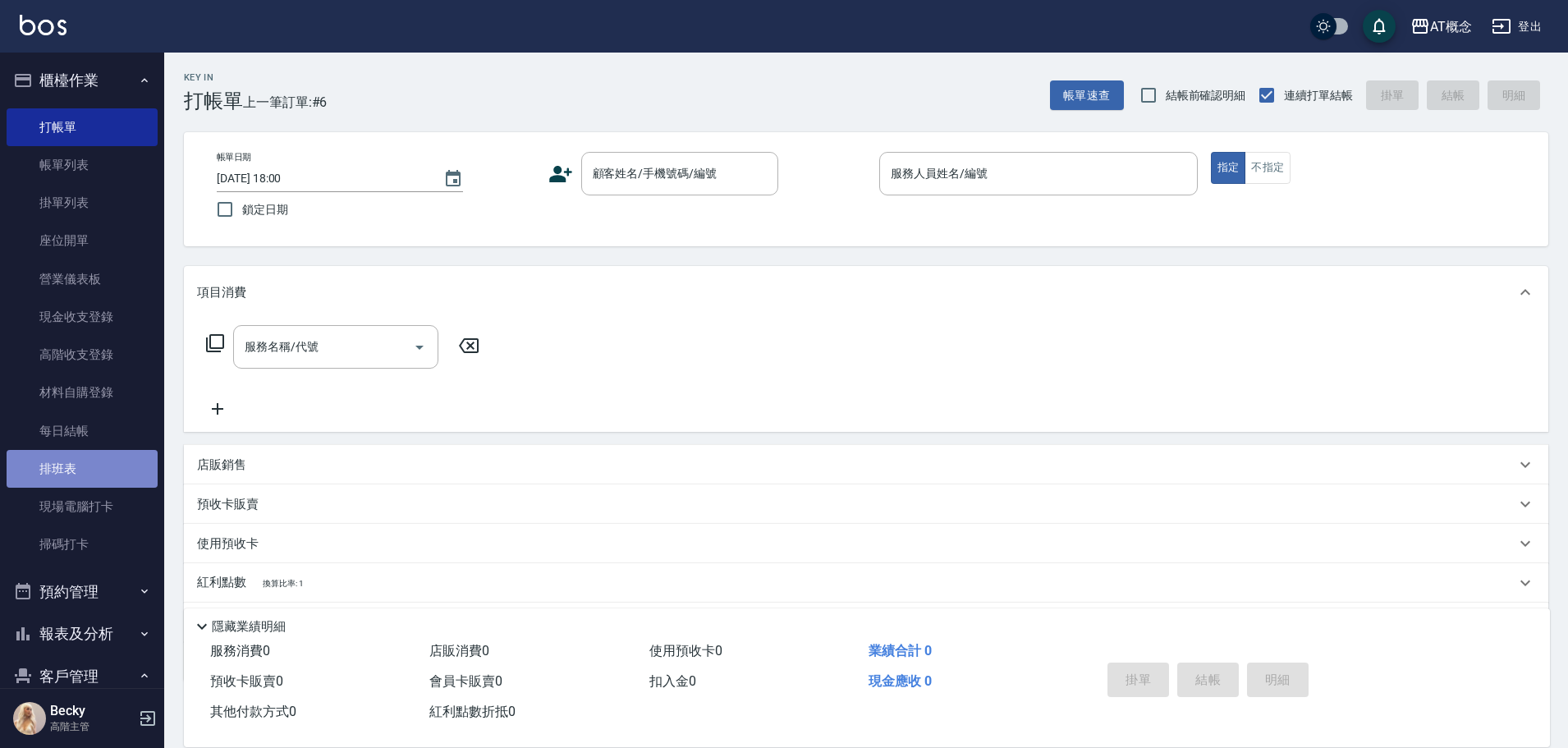
click at [82, 474] on link "排班表" at bounding box center [82, 469] width 151 height 38
